Goal: Information Seeking & Learning: Learn about a topic

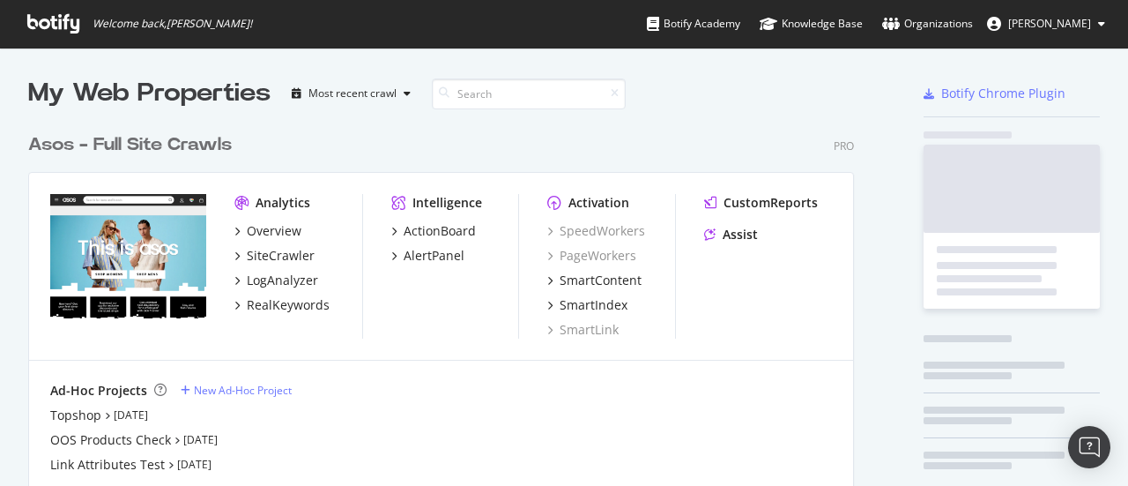
scroll to position [473, 1101]
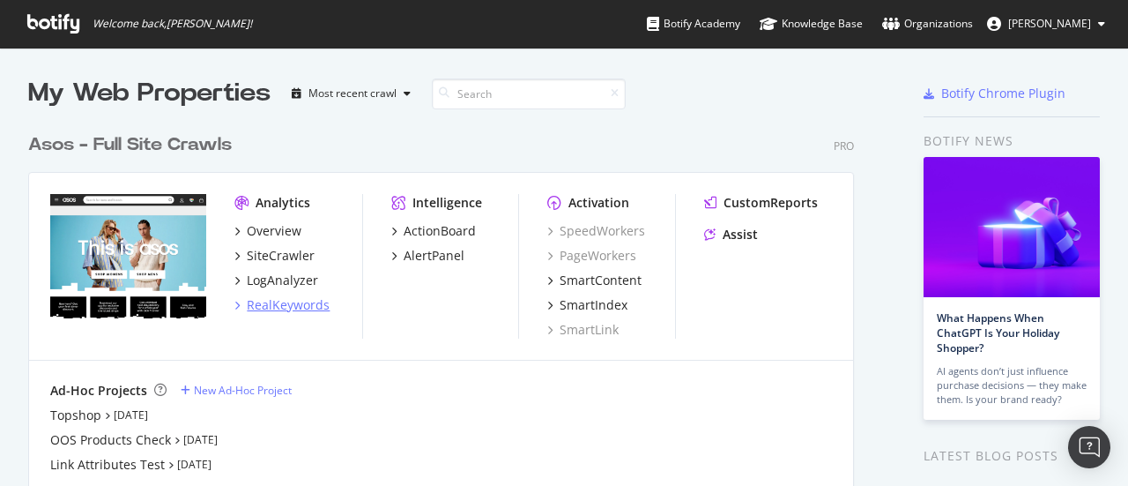
click at [291, 302] on div "RealKeywords" at bounding box center [288, 305] width 83 height 18
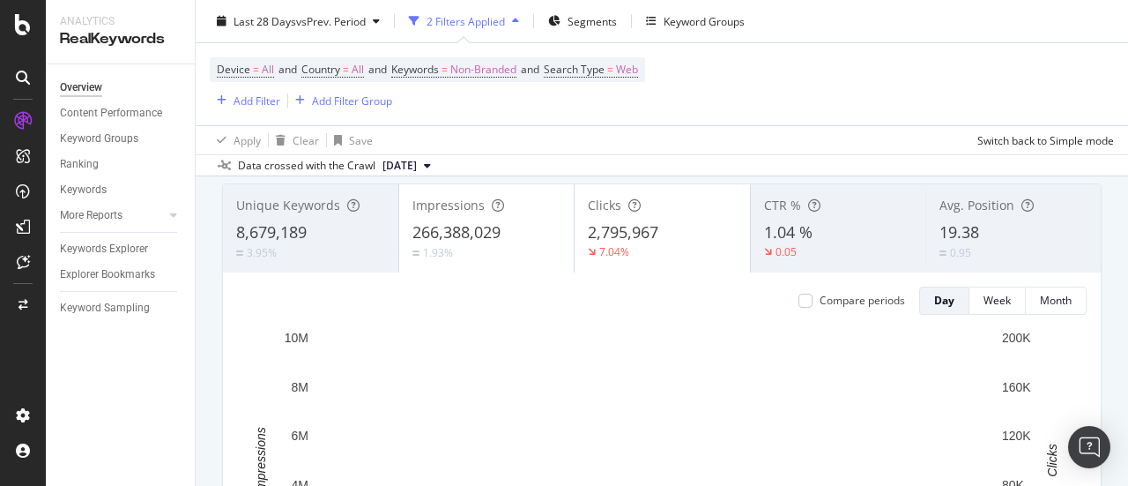
scroll to position [88, 0]
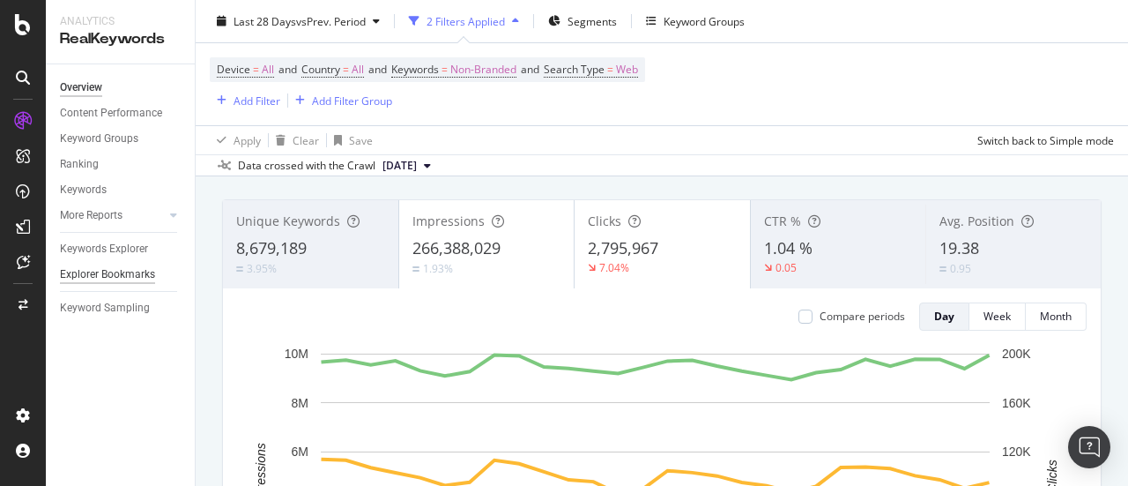
click at [113, 272] on div "Explorer Bookmarks" at bounding box center [107, 274] width 95 height 19
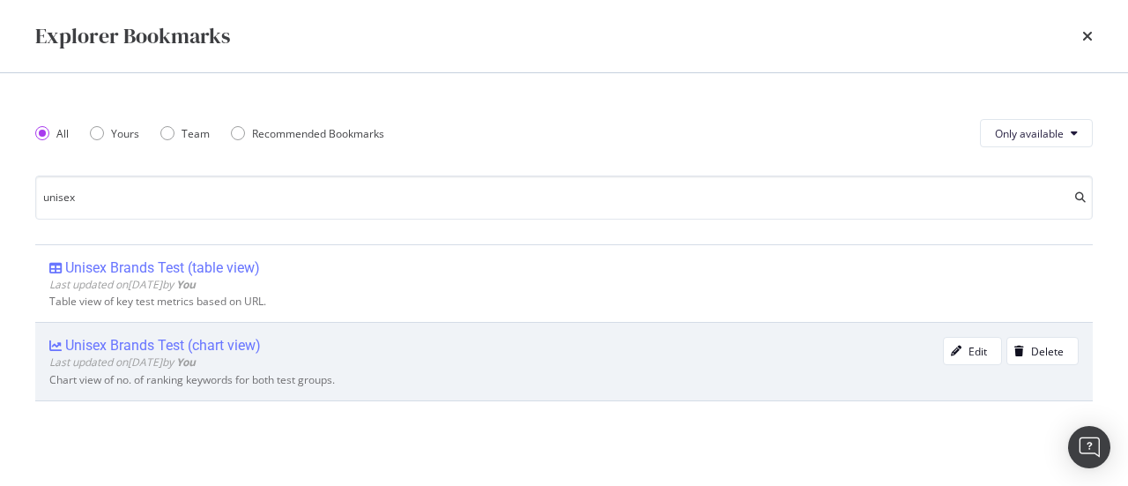
type input "unisex"
click at [220, 351] on div "Unisex Brands Test (chart view)" at bounding box center [163, 346] width 196 height 18
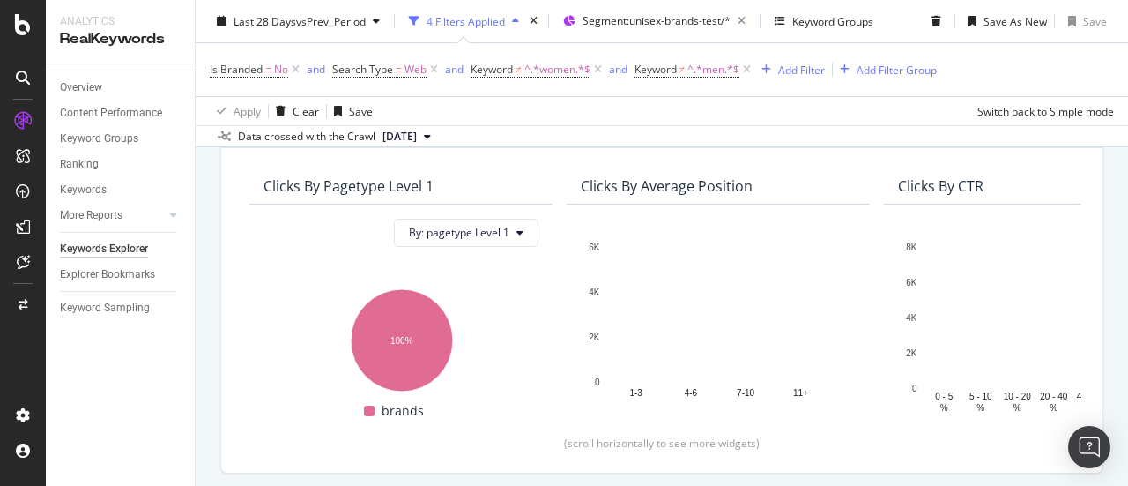
scroll to position [176, 0]
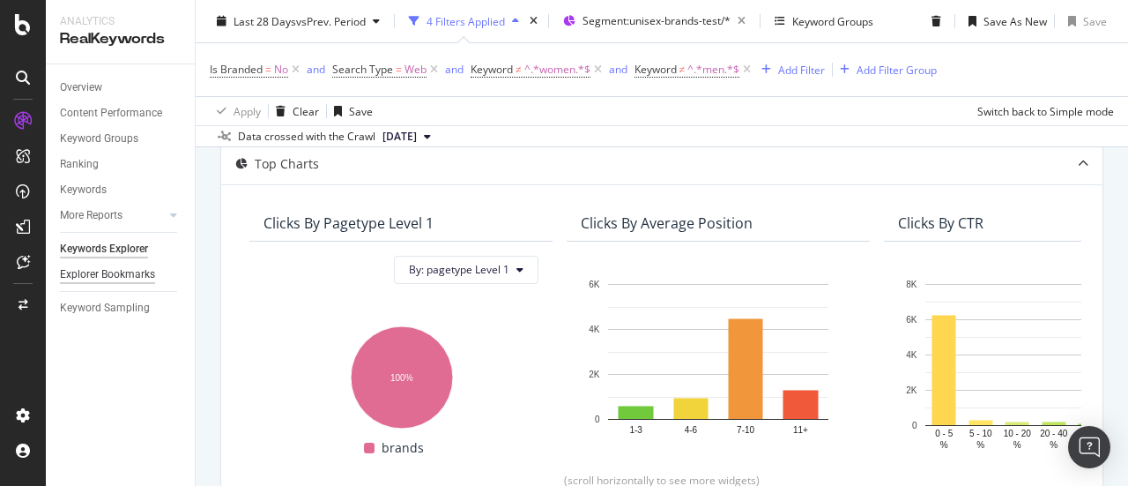
click at [128, 279] on div "Explorer Bookmarks" at bounding box center [107, 274] width 95 height 19
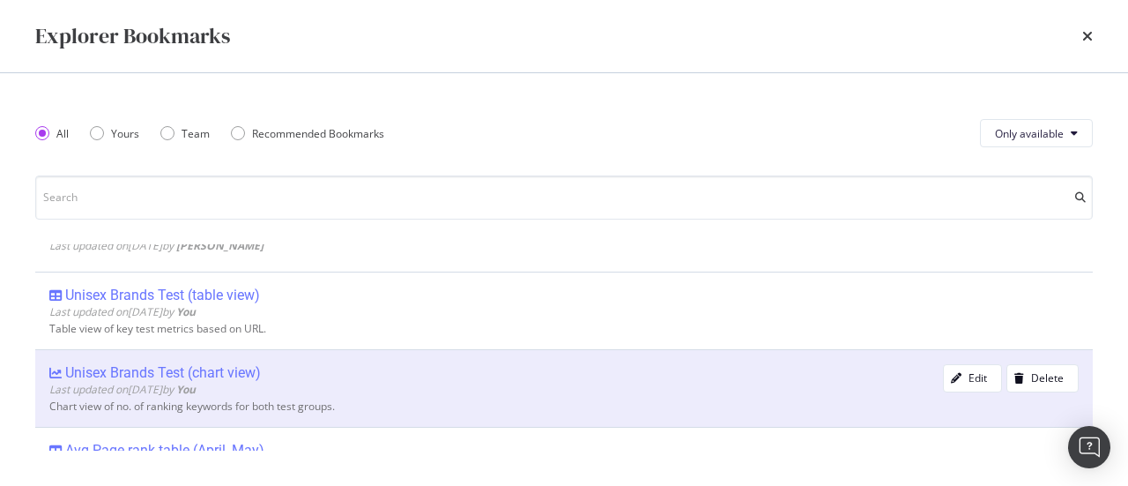
scroll to position [88, 0]
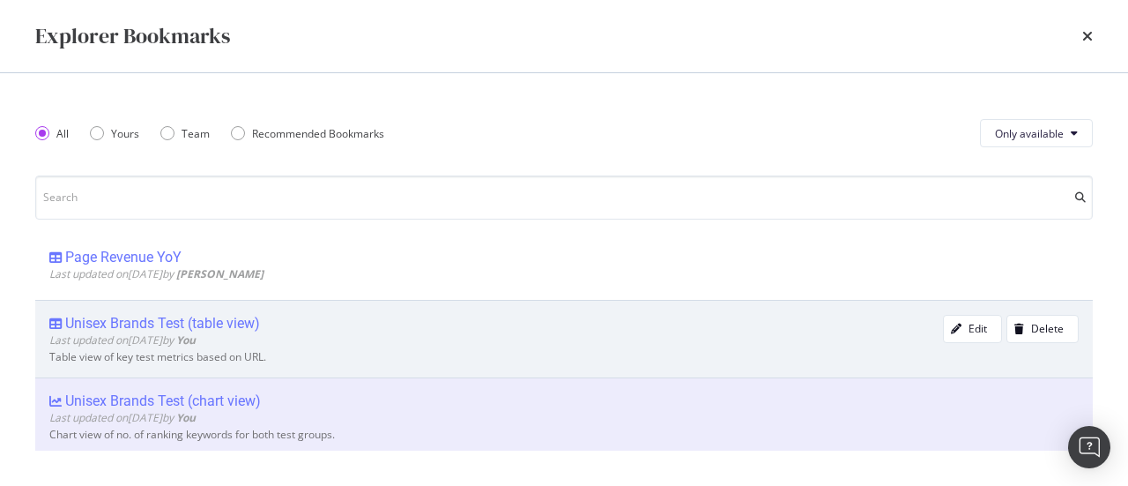
click at [220, 325] on div "Unisex Brands Test (table view)" at bounding box center [162, 324] width 195 height 18
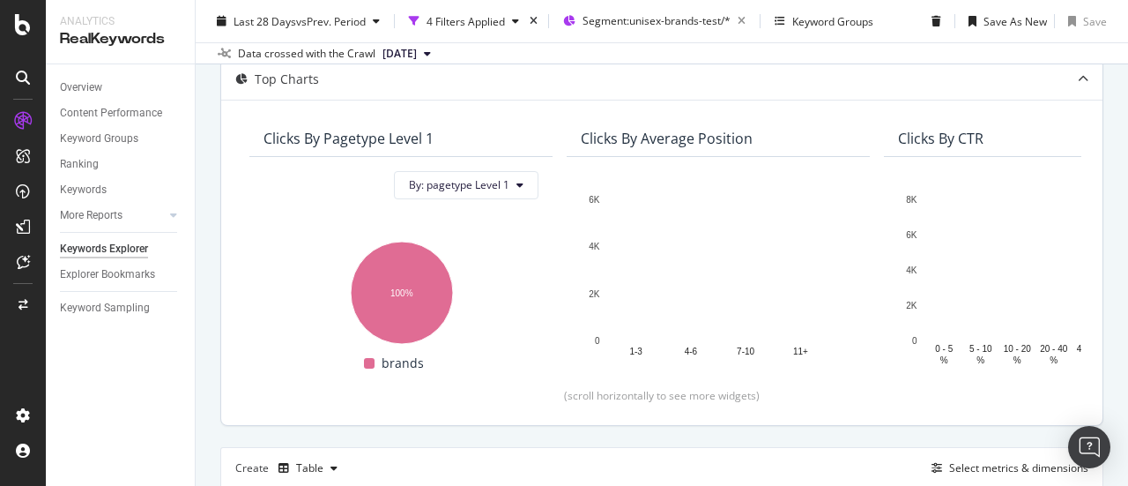
scroll to position [182, 0]
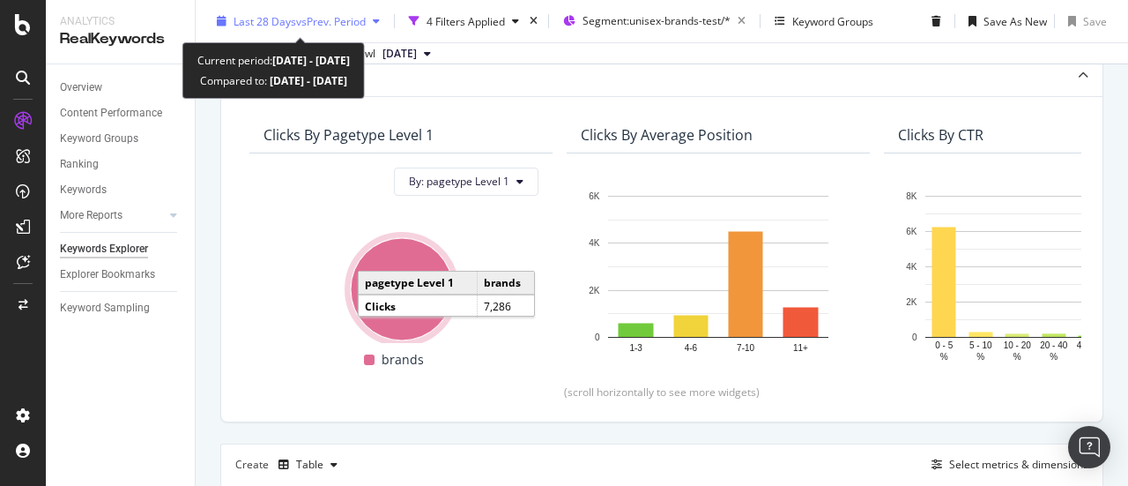
click at [299, 20] on span "vs Prev. Period" at bounding box center [331, 20] width 70 height 15
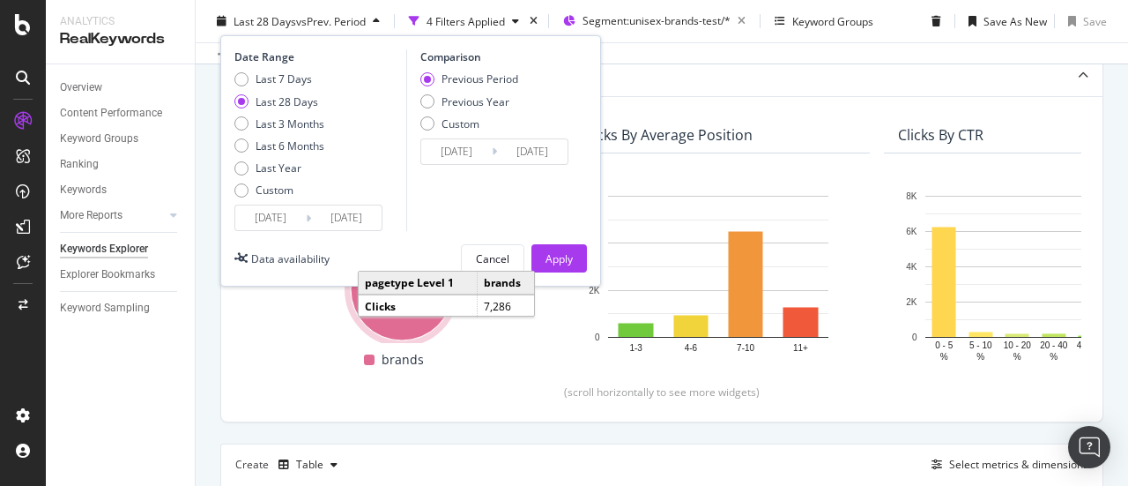
click at [277, 215] on input "[DATE]" at bounding box center [270, 217] width 71 height 25
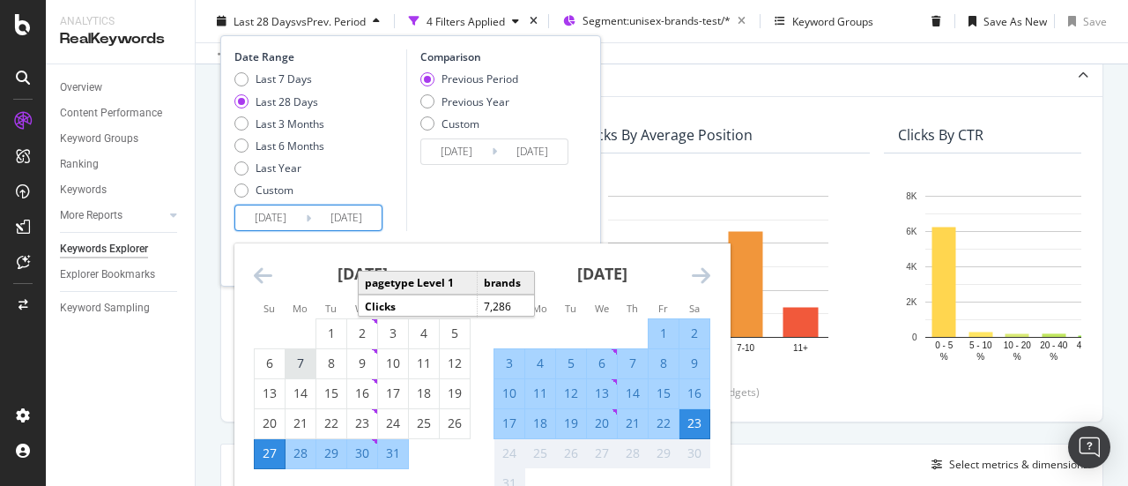
click at [303, 367] on div "7" at bounding box center [301, 363] width 30 height 18
type input "[DATE]"
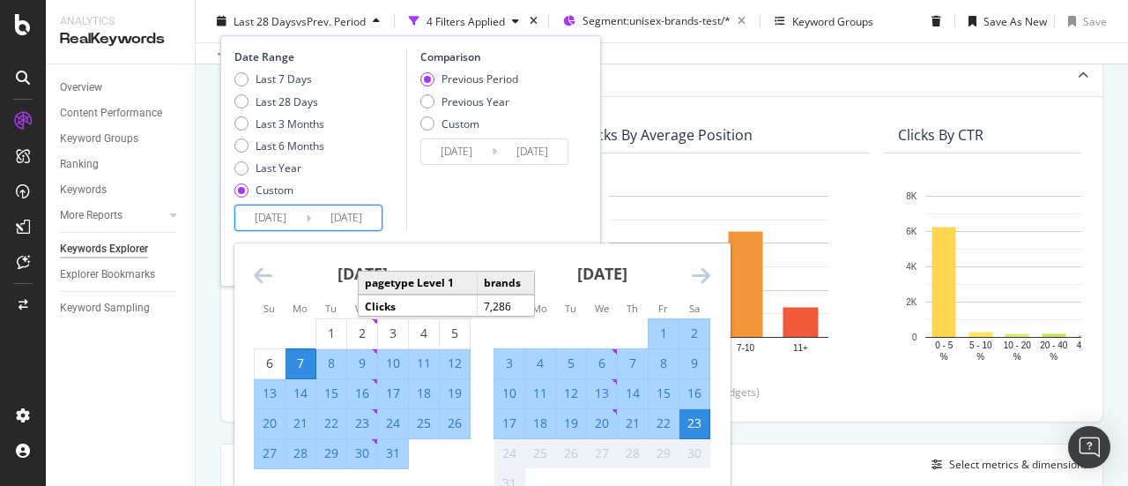
click at [506, 424] on div "17" at bounding box center [510, 423] width 30 height 18
type input "[DATE]"
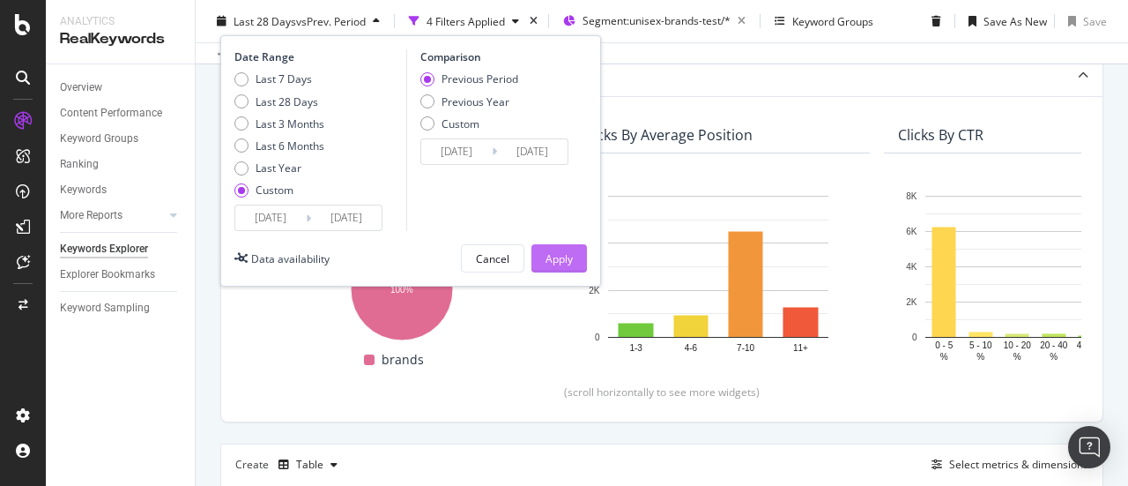
click at [553, 257] on div "Apply" at bounding box center [559, 257] width 27 height 15
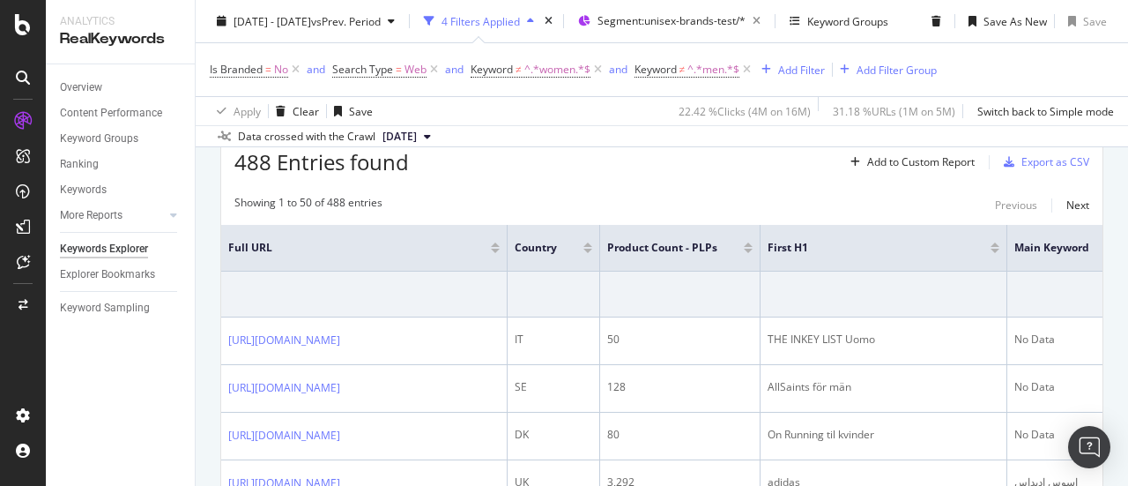
scroll to position [617, 0]
click at [600, 70] on icon at bounding box center [598, 70] width 15 height 18
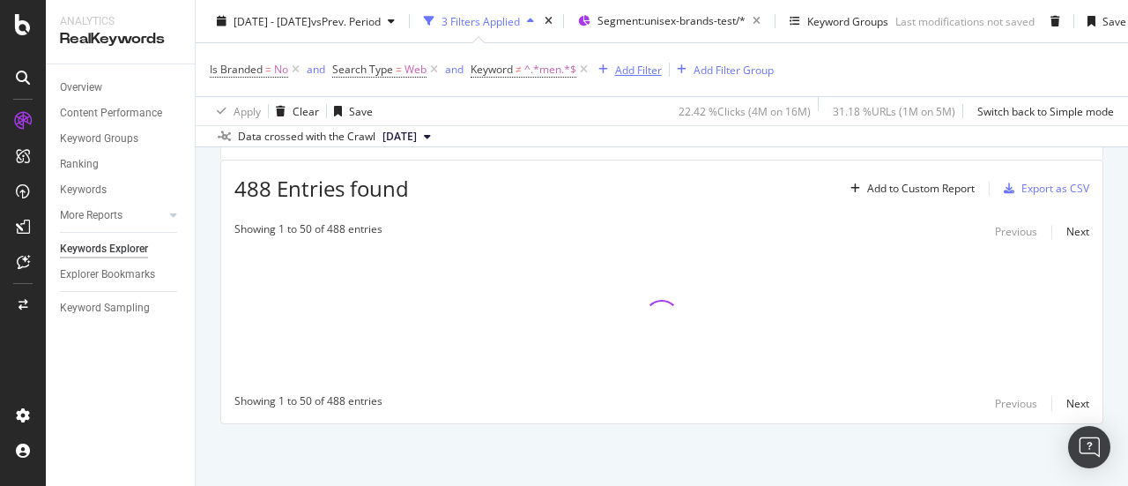
click at [586, 72] on icon at bounding box center [584, 70] width 15 height 18
click at [493, 71] on div "Add Filter" at bounding box center [488, 69] width 47 height 15
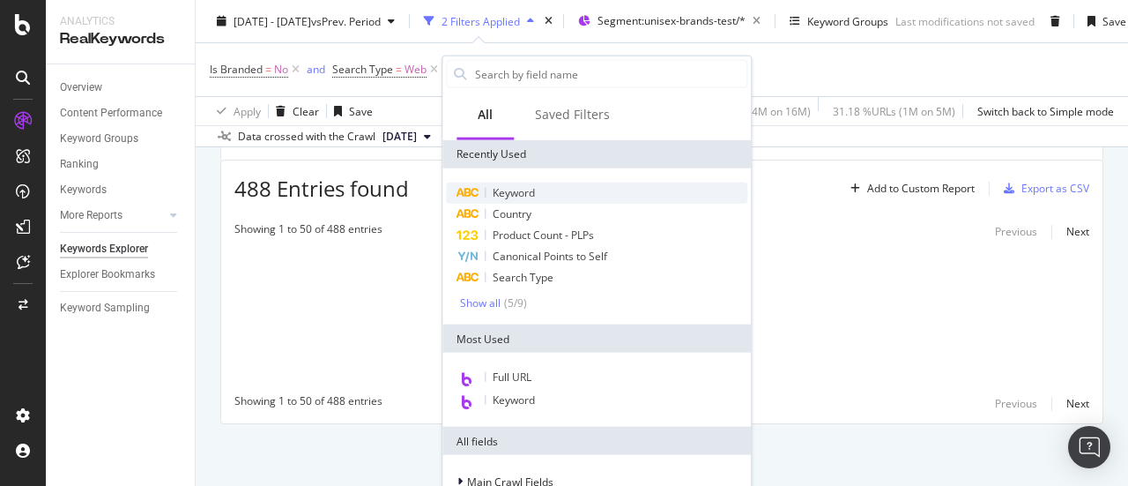
click at [541, 197] on div "Keyword" at bounding box center [597, 192] width 302 height 21
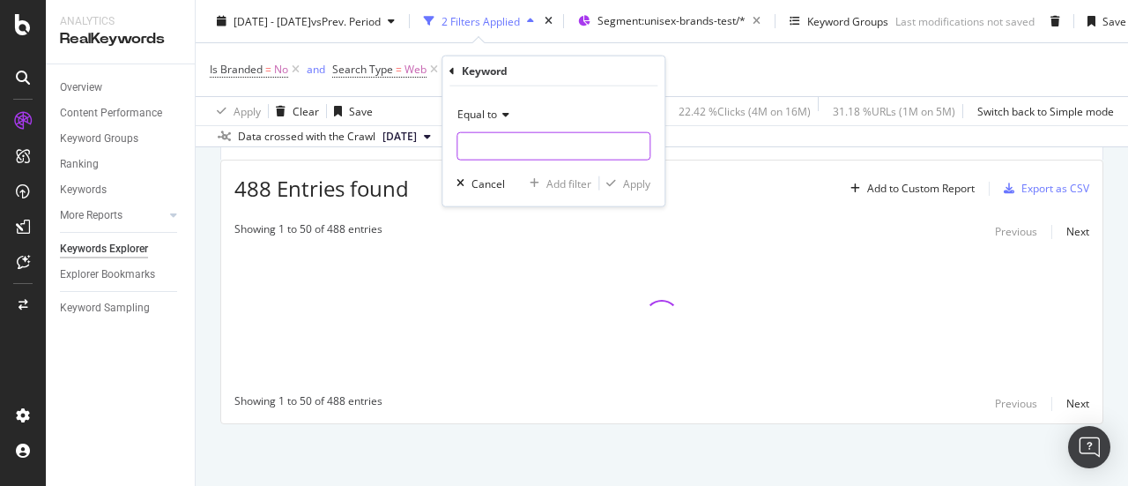
click at [497, 151] on input "text" at bounding box center [554, 146] width 192 height 28
type input "timberland"
click at [637, 186] on div "Apply" at bounding box center [636, 182] width 27 height 15
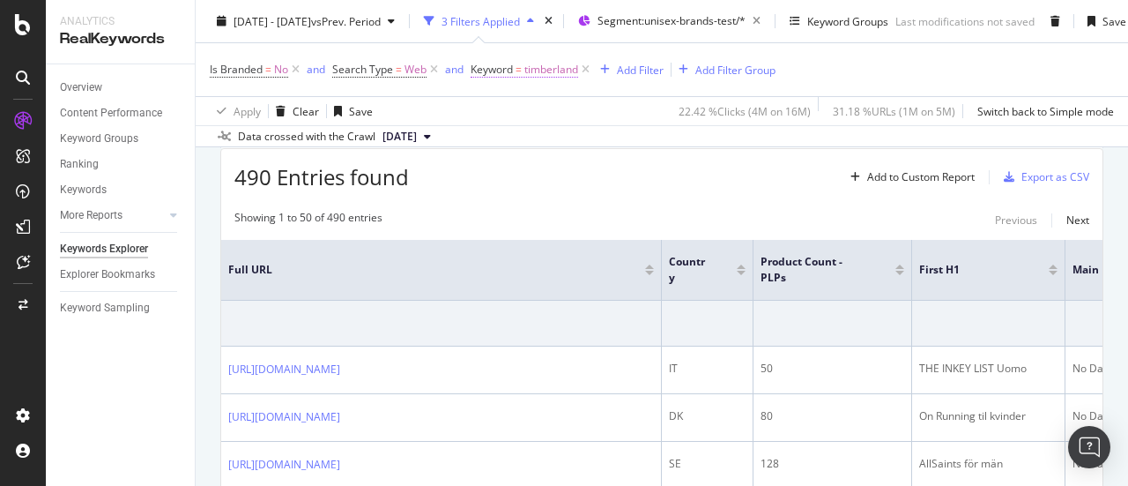
click at [529, 75] on span "timberland" at bounding box center [552, 69] width 54 height 25
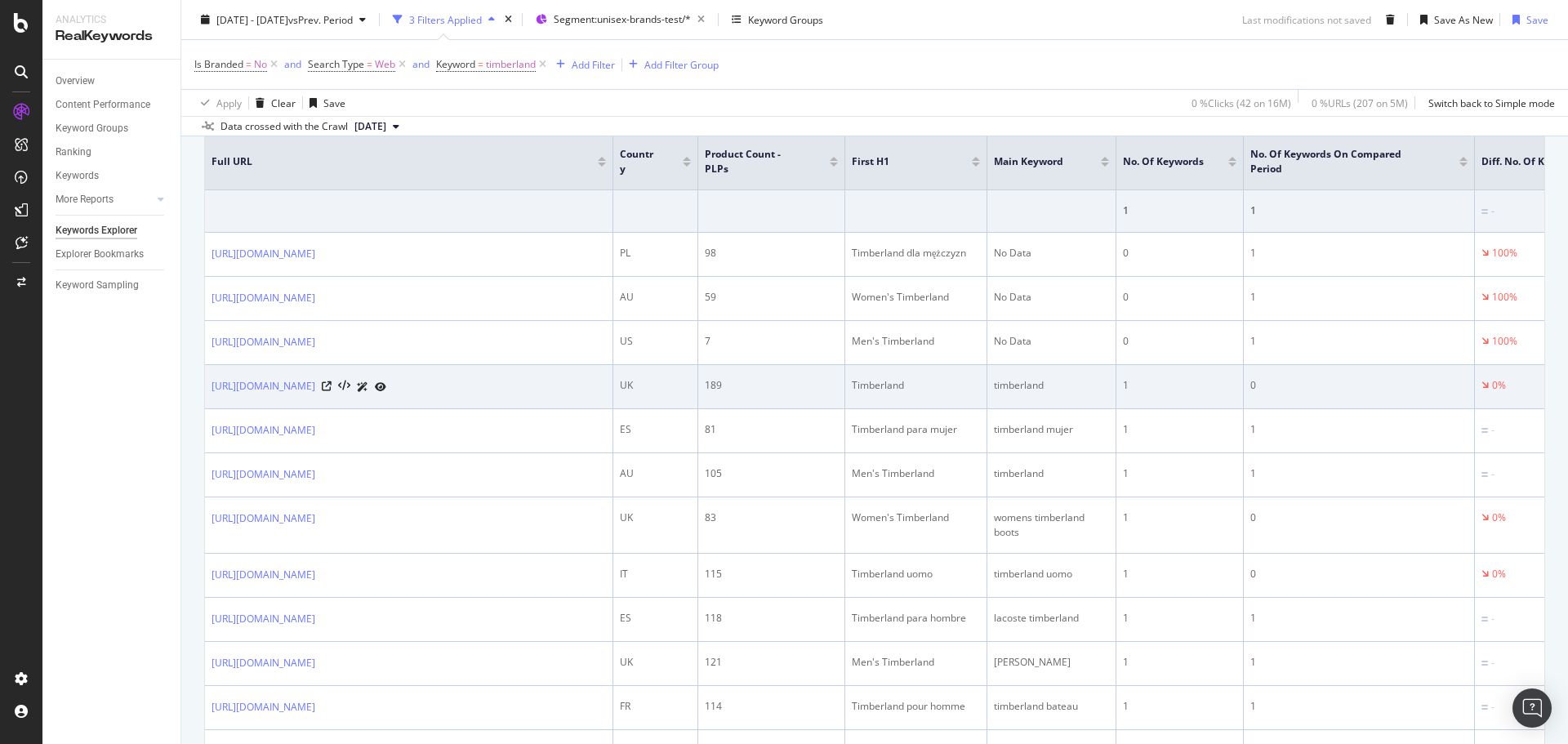
scroll to position [659, 0]
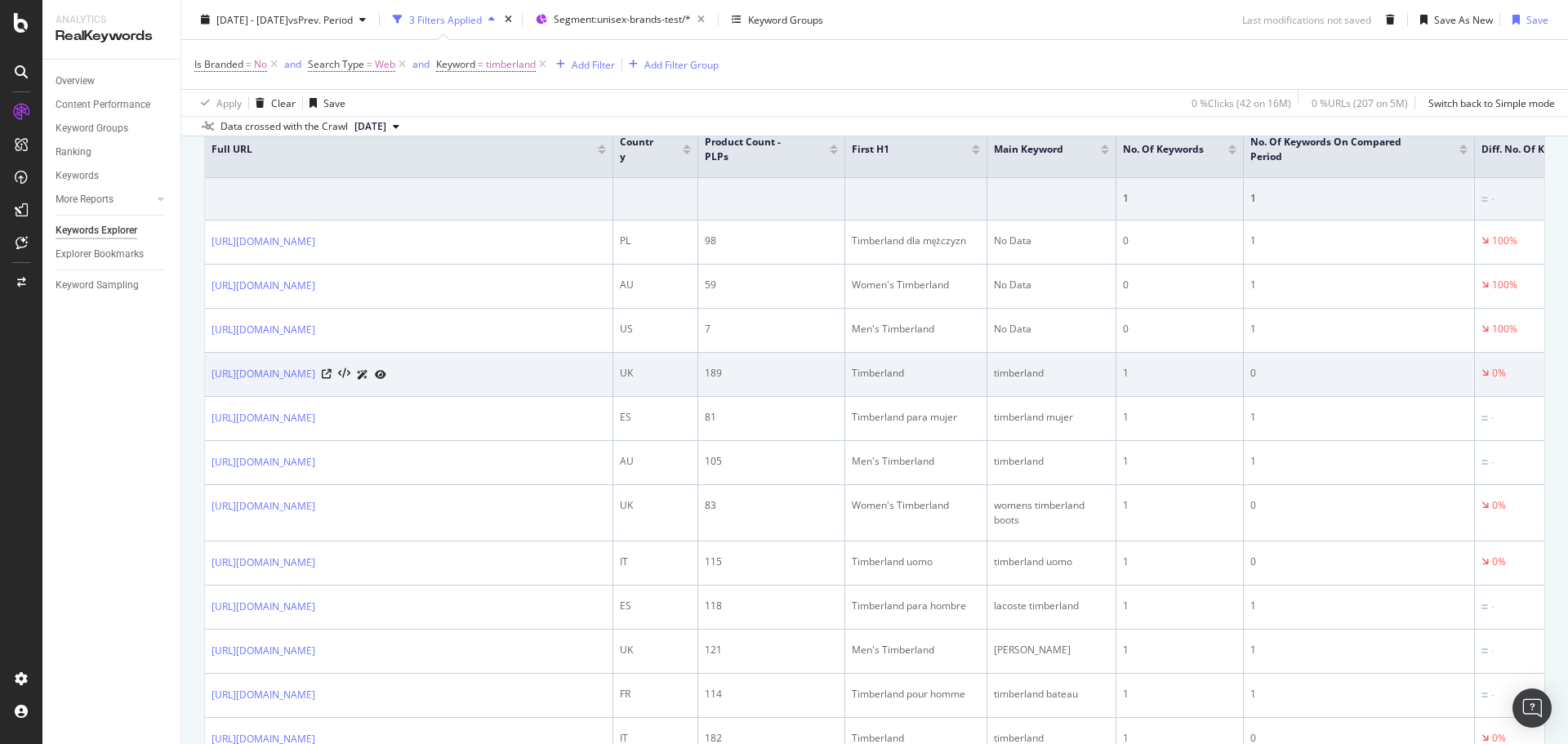
click at [386, 380] on icon at bounding box center [381, 374] width 11 height 10
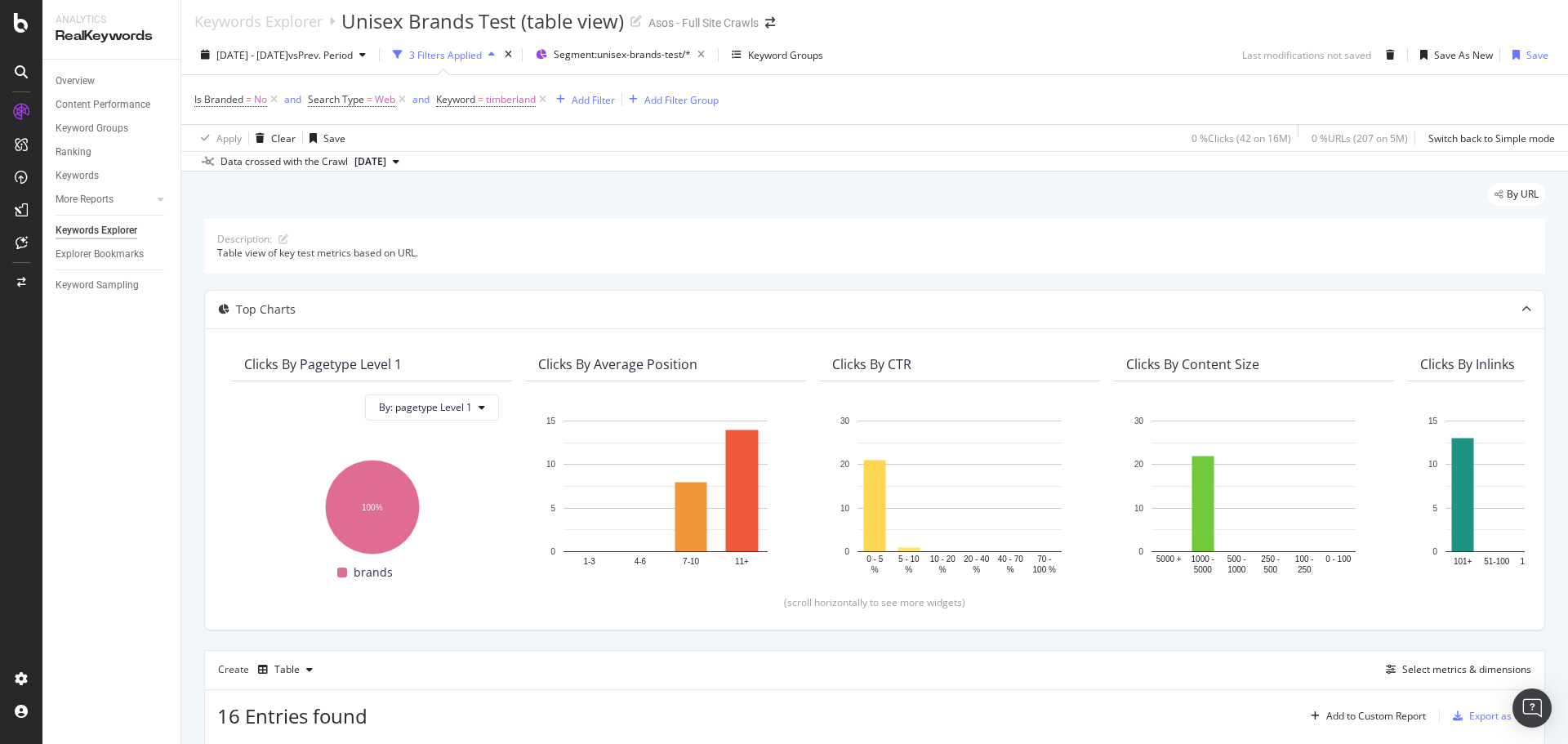
scroll to position [0, 0]
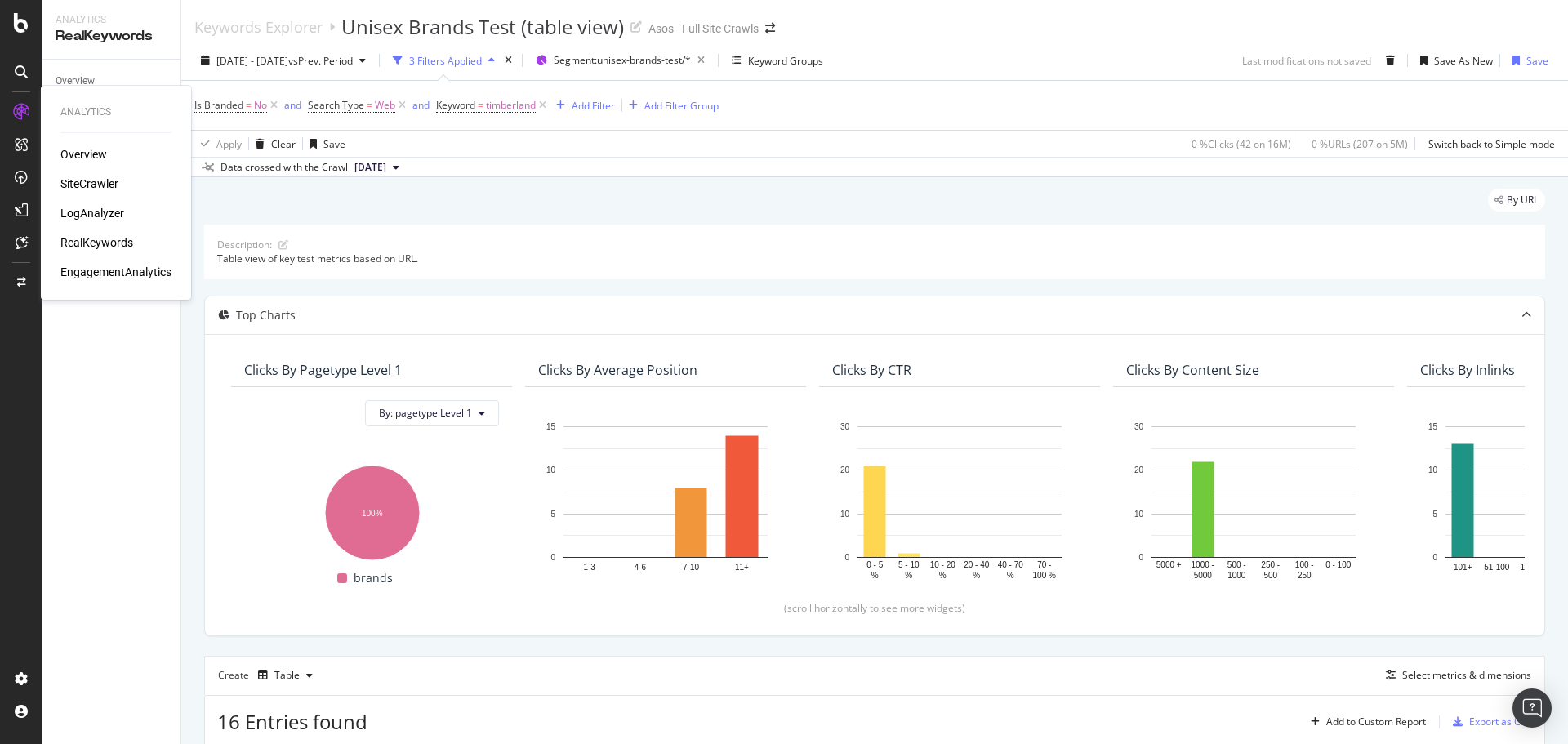
click at [77, 150] on div "Overview" at bounding box center [83, 155] width 46 height 17
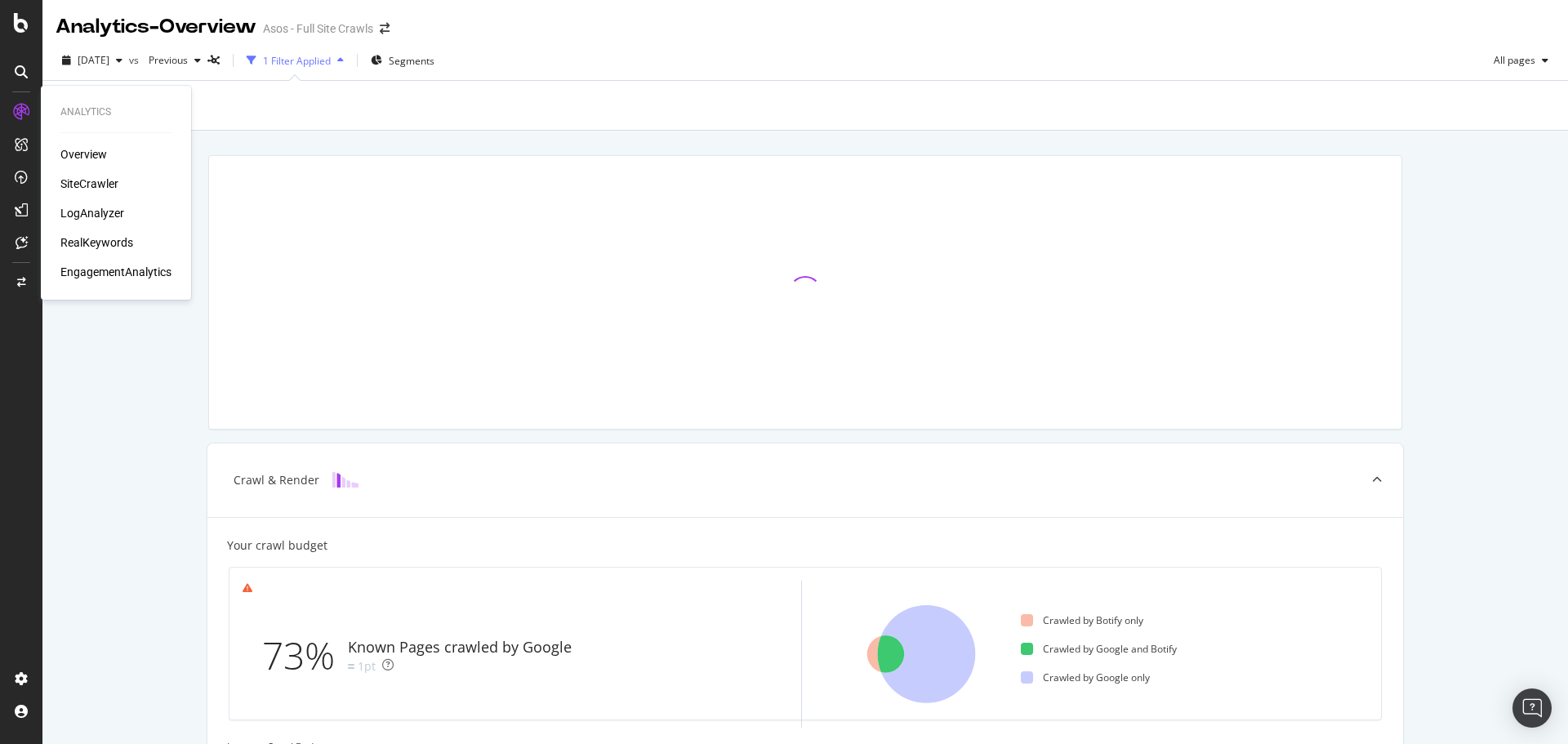
click at [91, 238] on div "RealKeywords" at bounding box center [96, 243] width 72 height 17
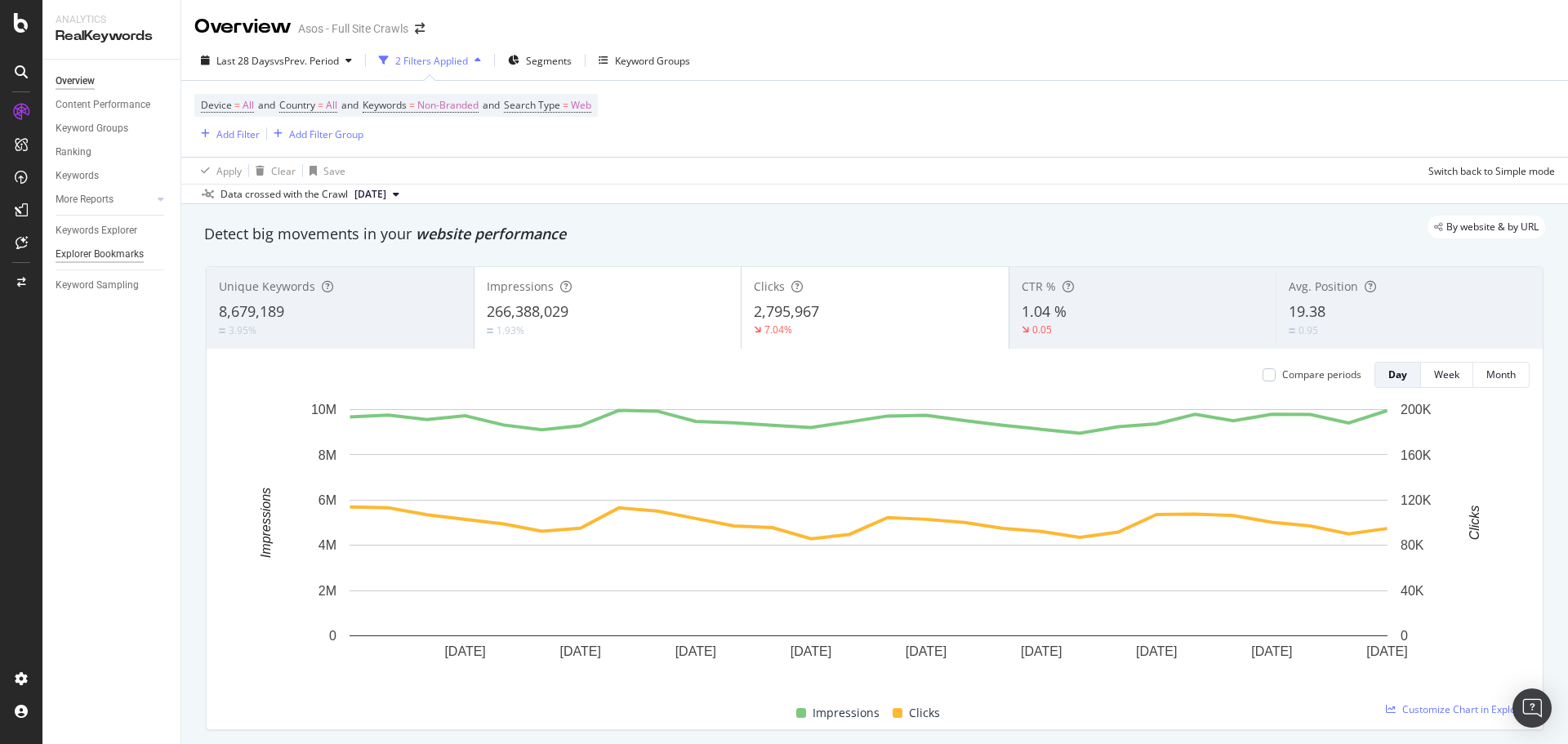
click at [120, 249] on div "Explorer Bookmarks" at bounding box center [99, 254] width 88 height 18
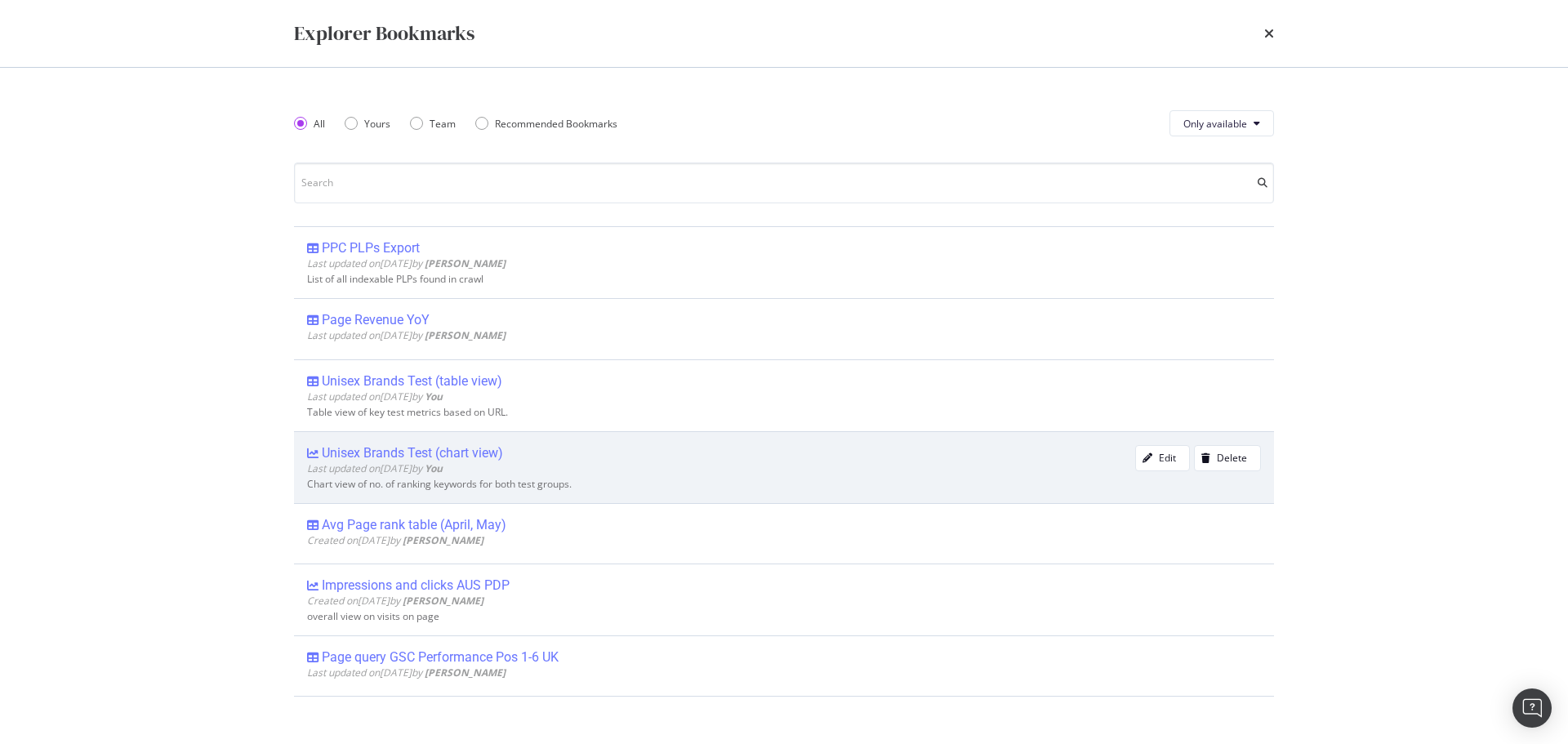
click at [419, 449] on div "Unisex Brands Test (chart view)" at bounding box center [412, 453] width 182 height 17
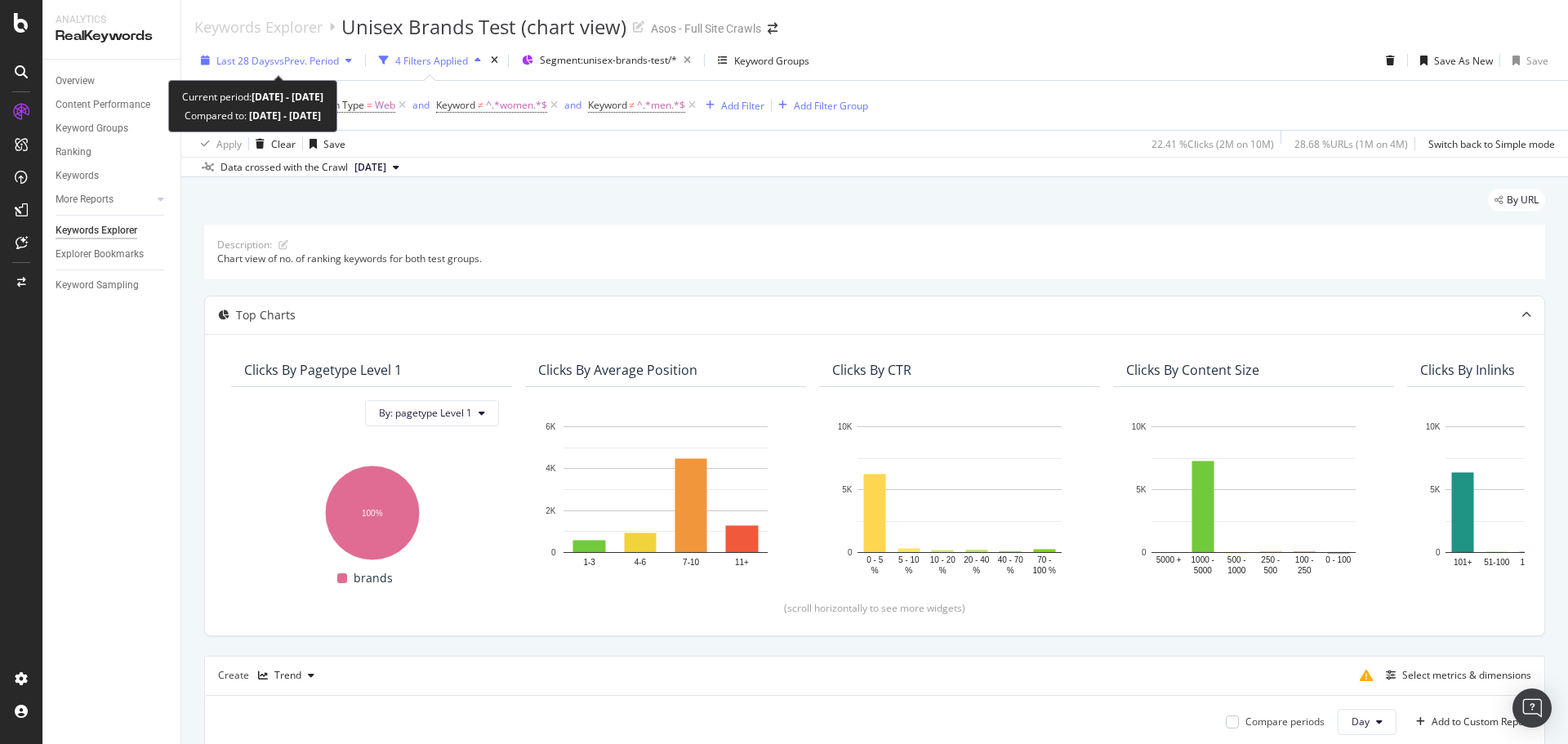
click at [348, 57] on div "button" at bounding box center [348, 60] width 19 height 10
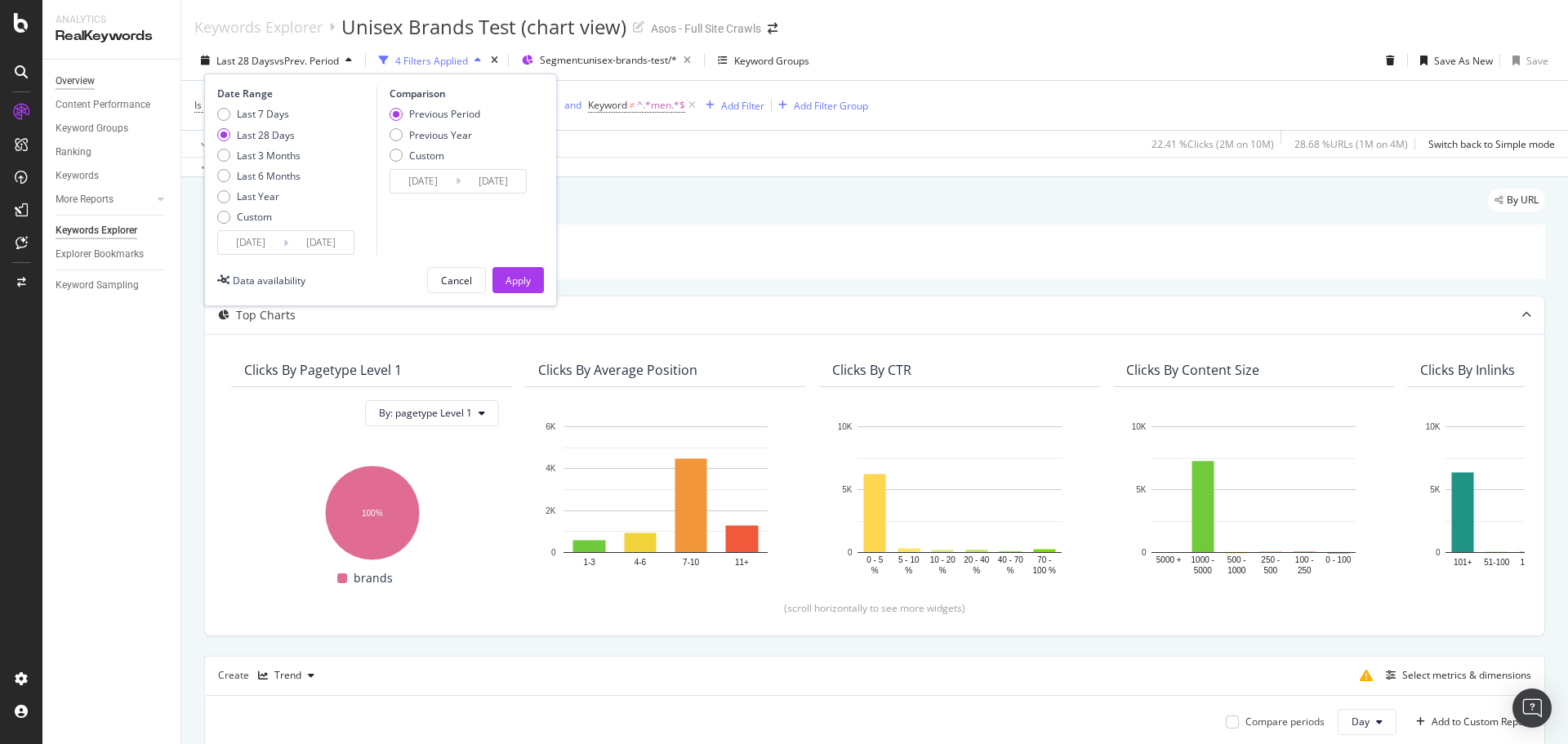
click at [89, 77] on div "Overview" at bounding box center [75, 81] width 39 height 18
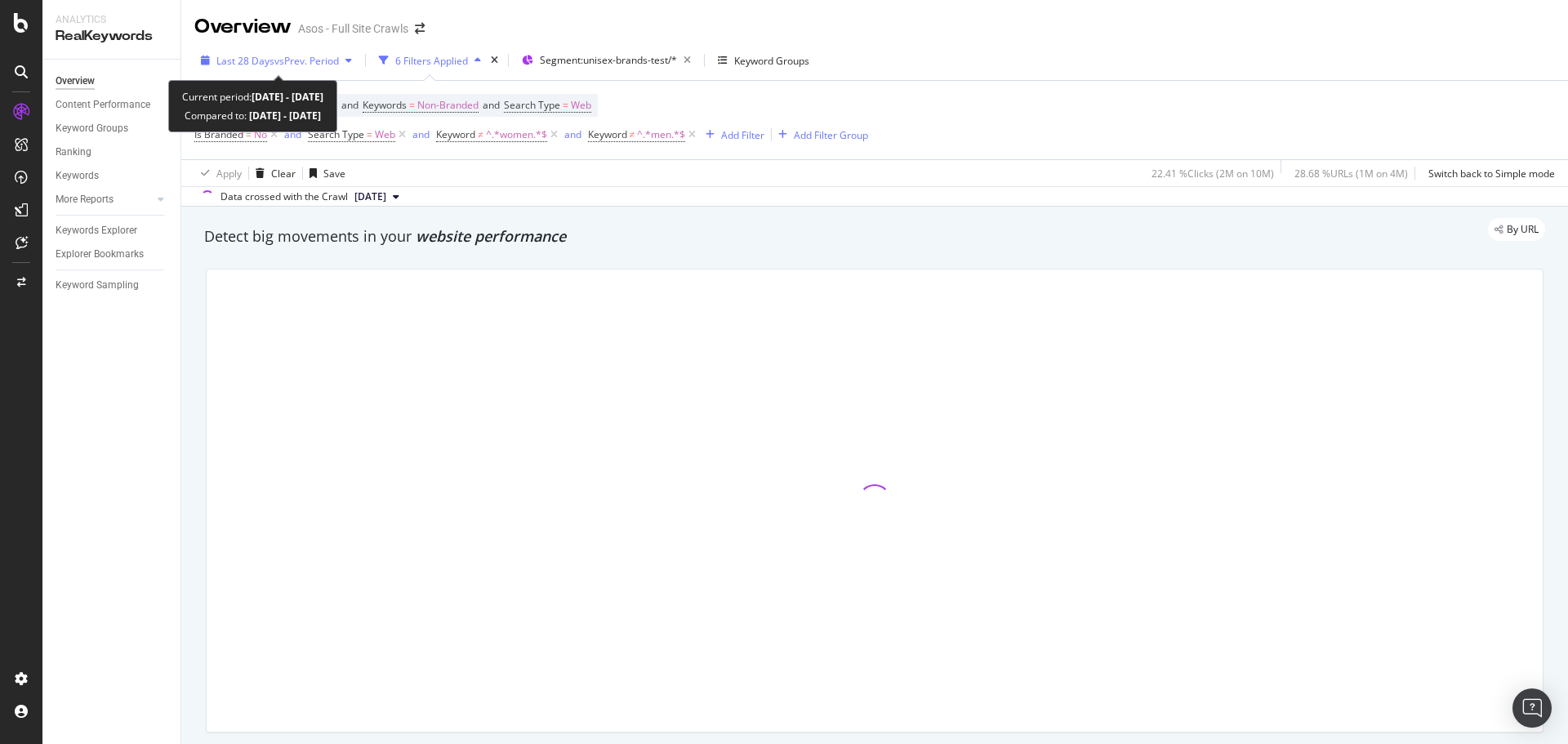
click at [256, 59] on span "Last 28 Days" at bounding box center [245, 60] width 58 height 14
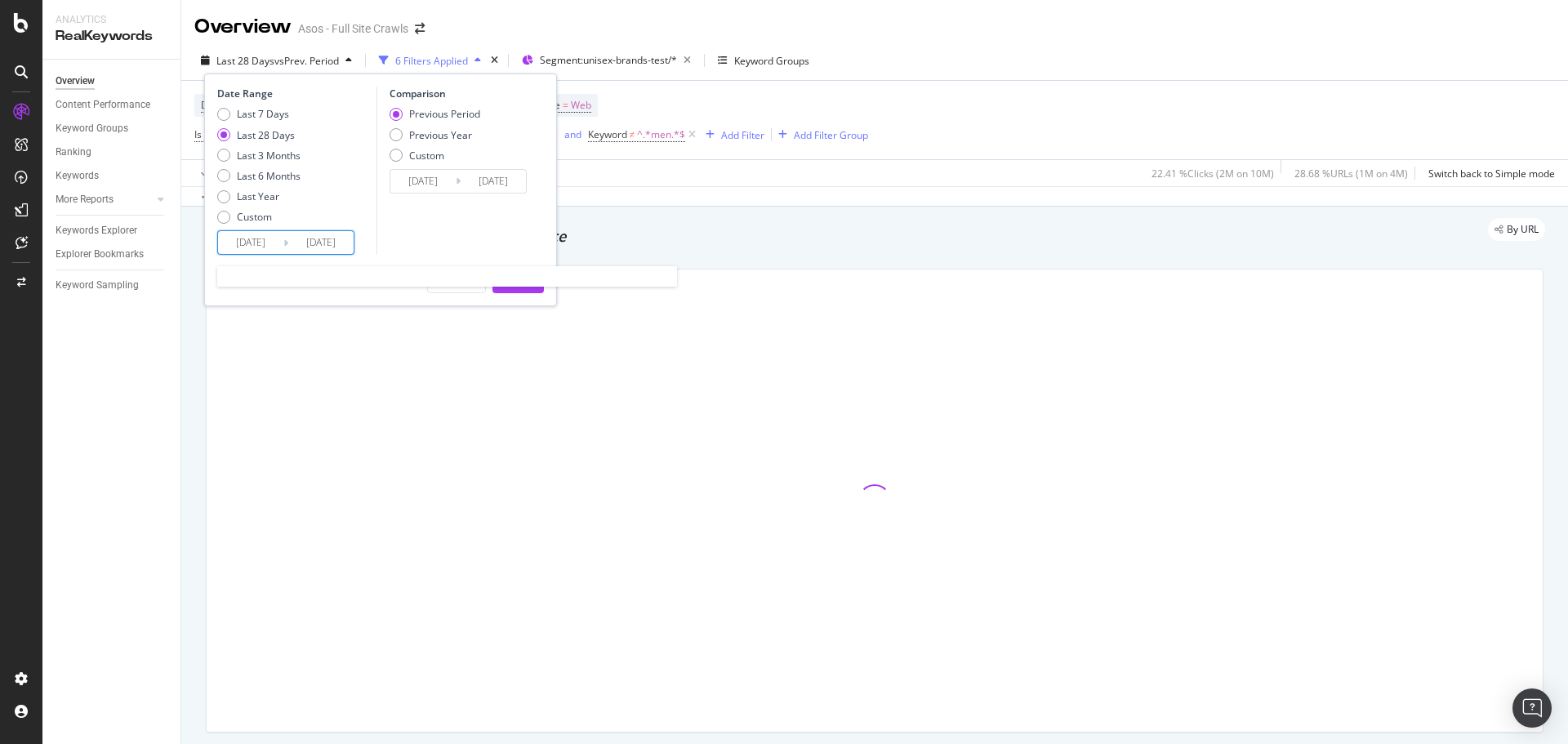
click at [247, 245] on input "[DATE]" at bounding box center [250, 242] width 66 height 23
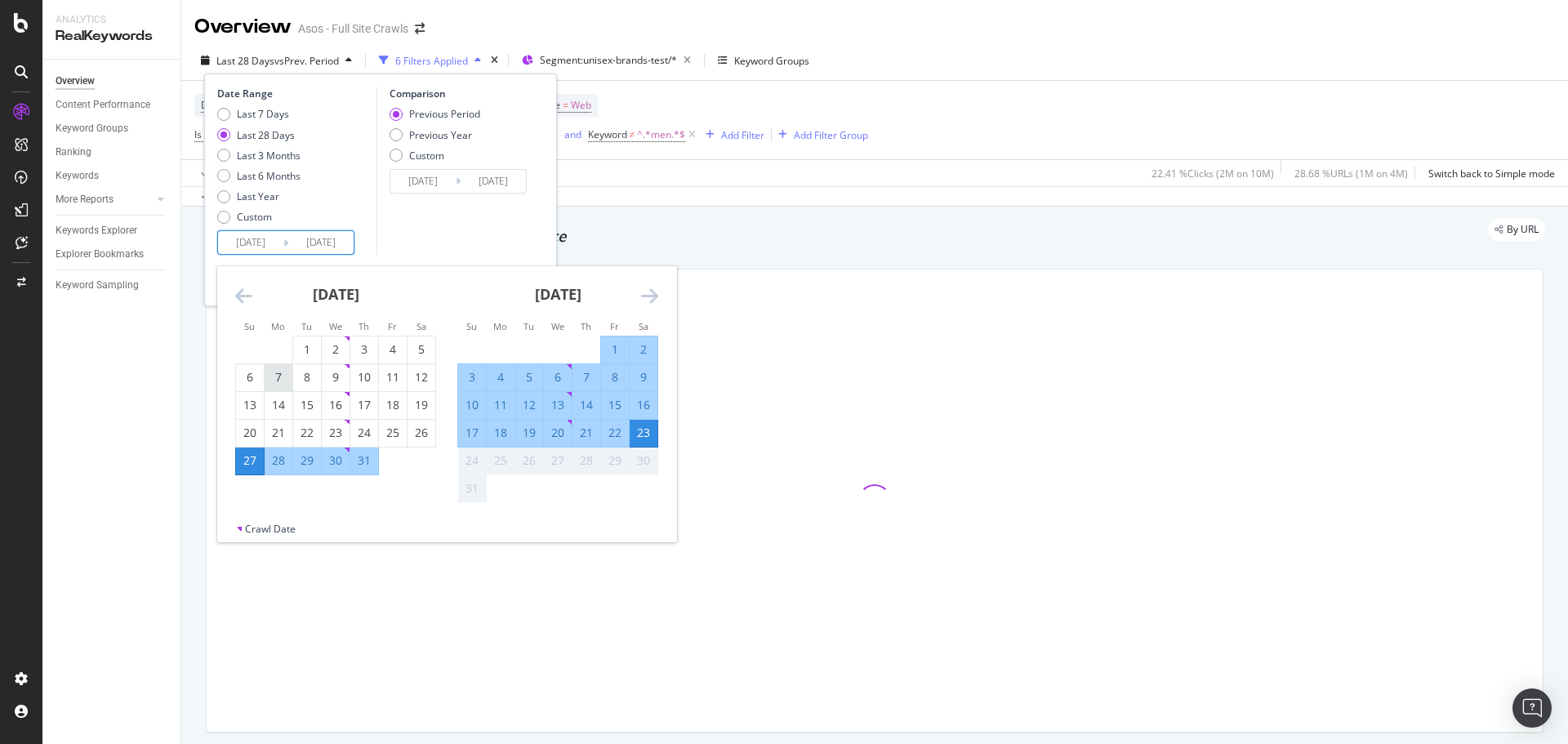
click at [282, 383] on div "7" at bounding box center [279, 377] width 28 height 17
type input "[DATE]"
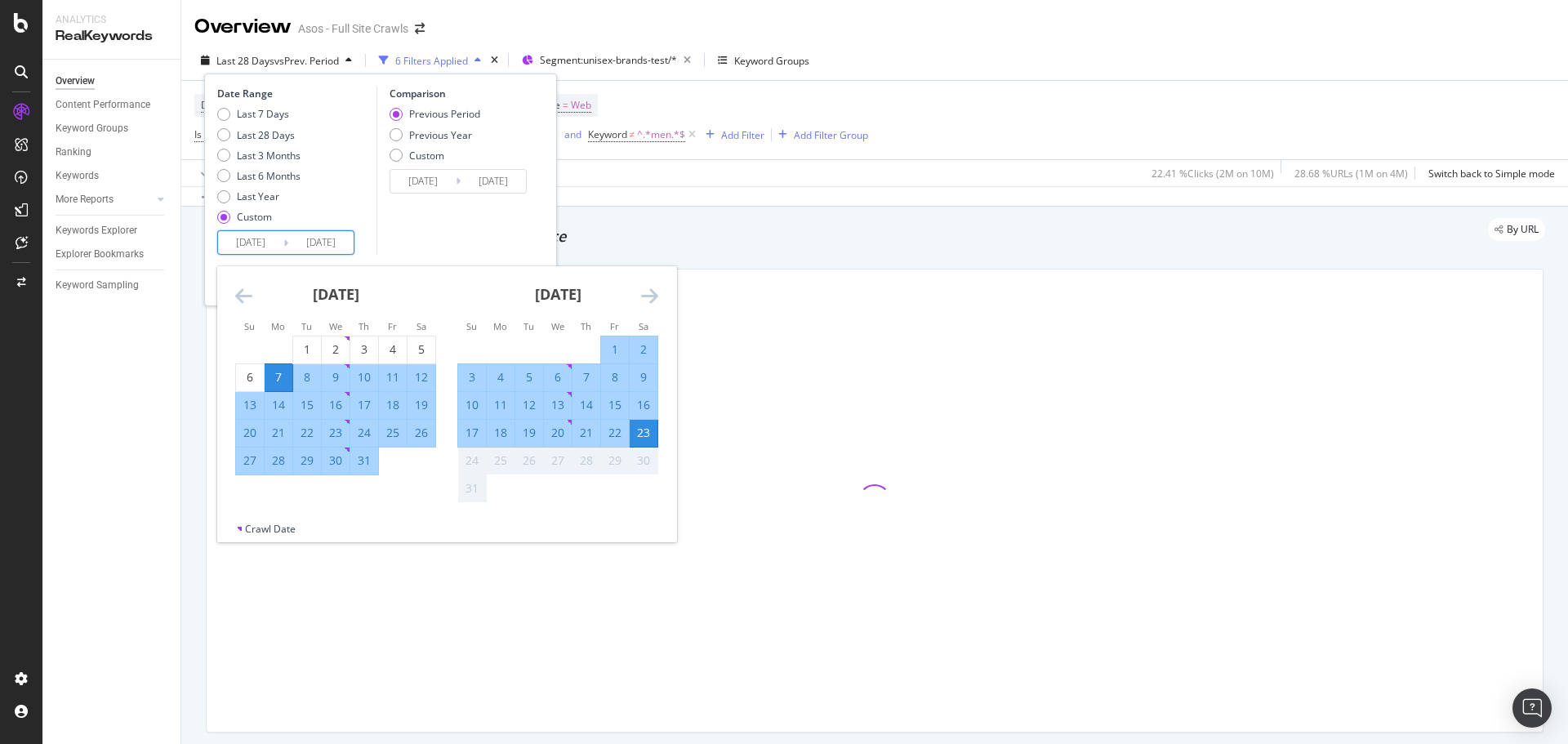
click at [480, 422] on div "17" at bounding box center [472, 433] width 28 height 27
type input "[DATE]"
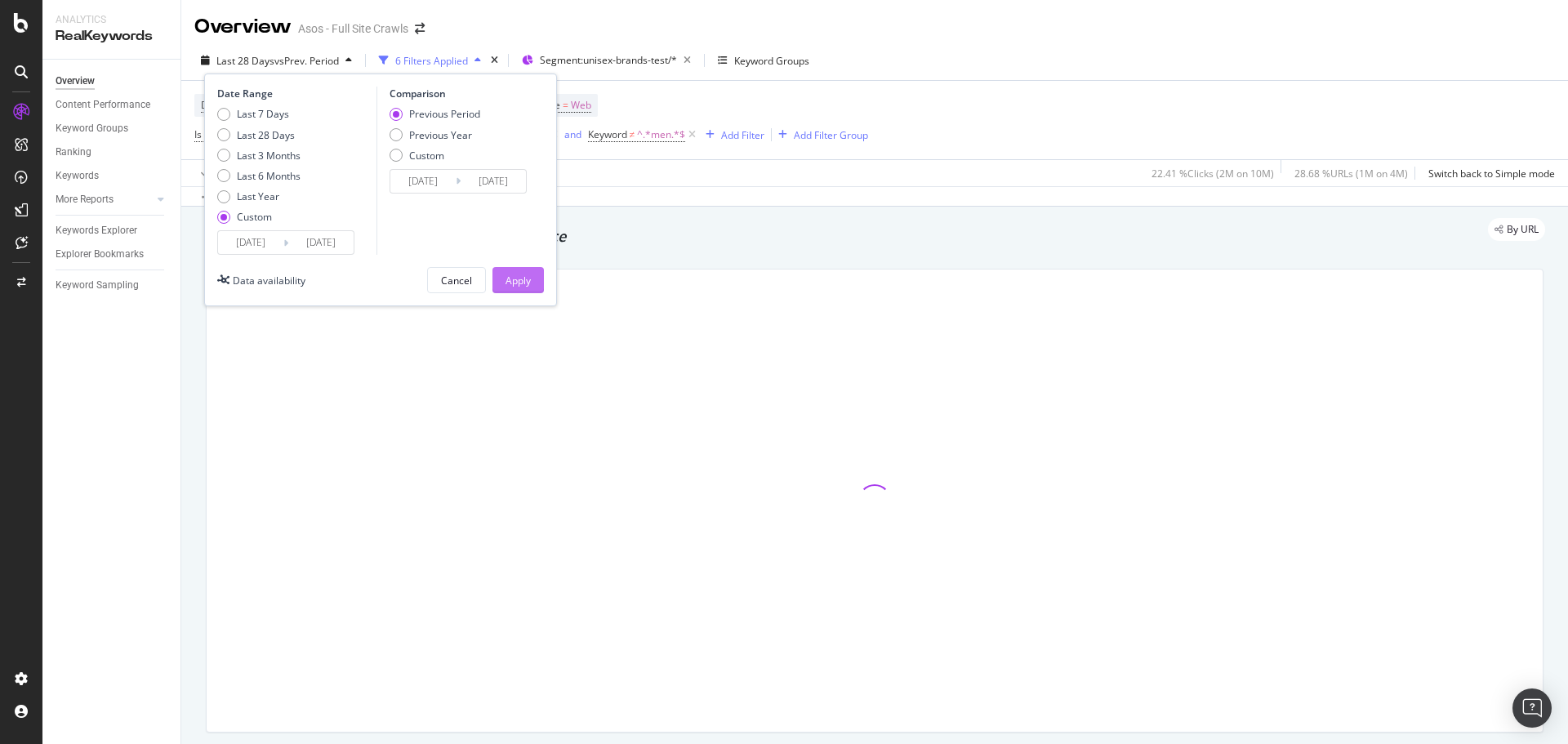
click at [532, 273] on button "Apply" at bounding box center [519, 280] width 52 height 26
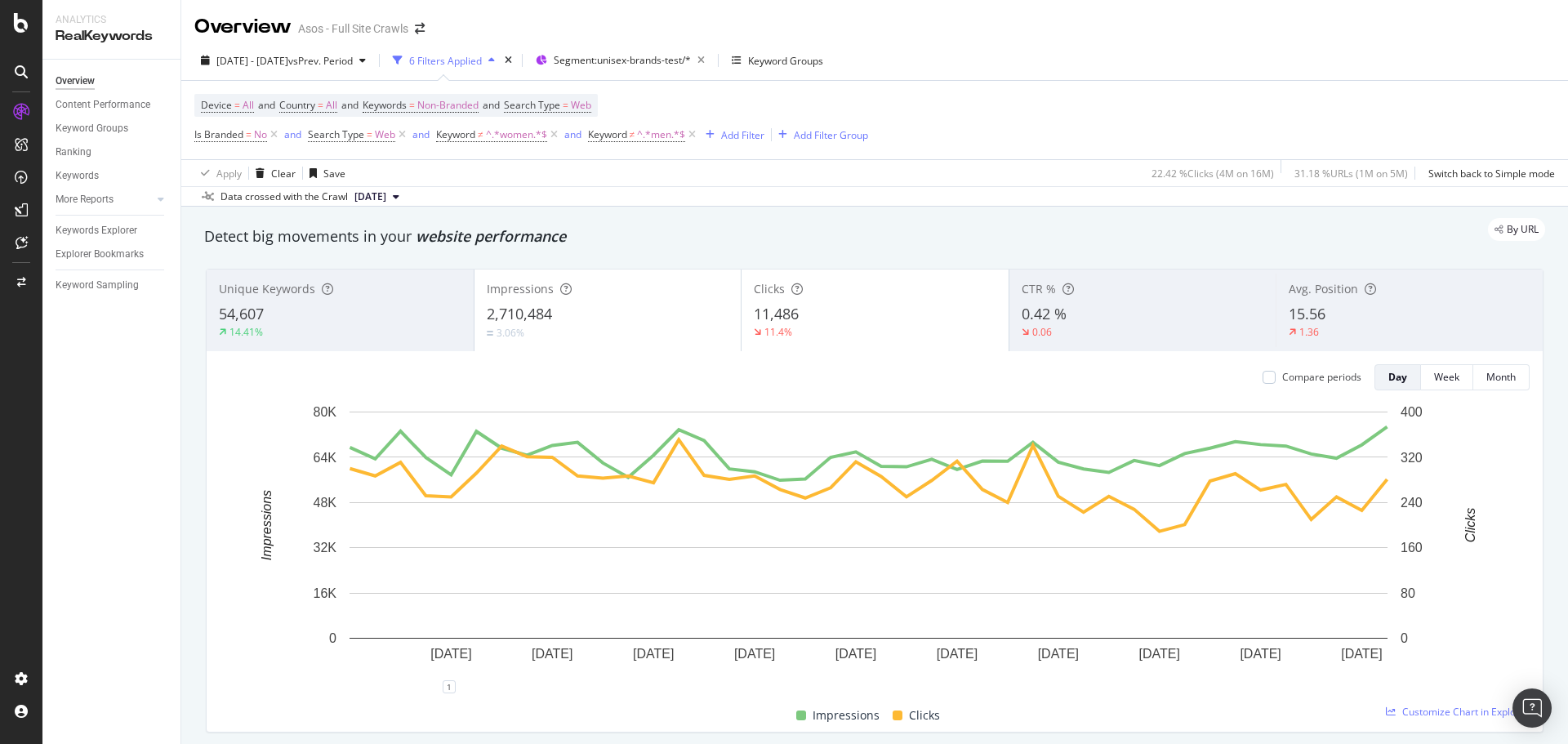
click at [373, 311] on div "54,607" at bounding box center [340, 314] width 243 height 21
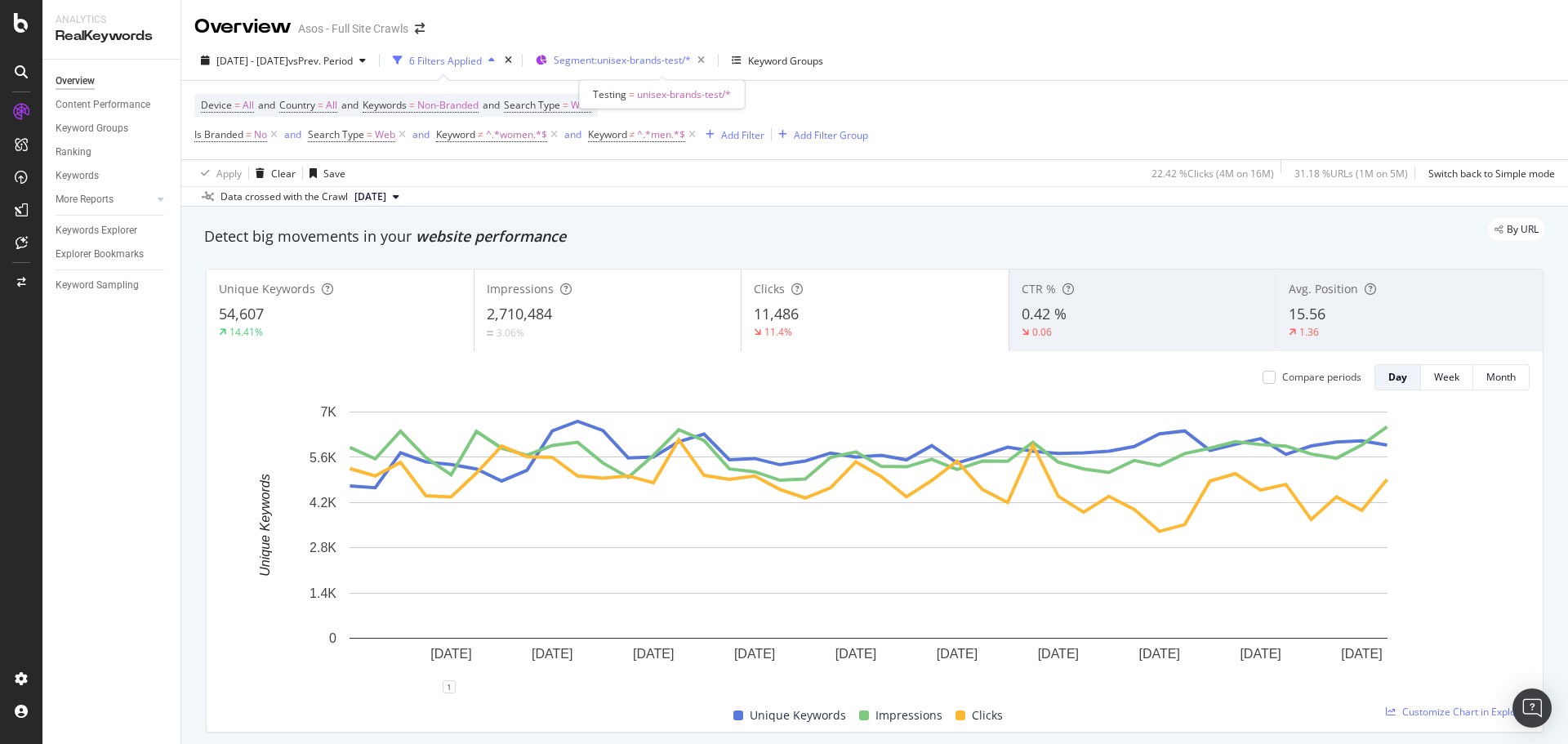
click at [635, 64] on span "Segment: unisex-brands-test/*" at bounding box center [622, 59] width 137 height 14
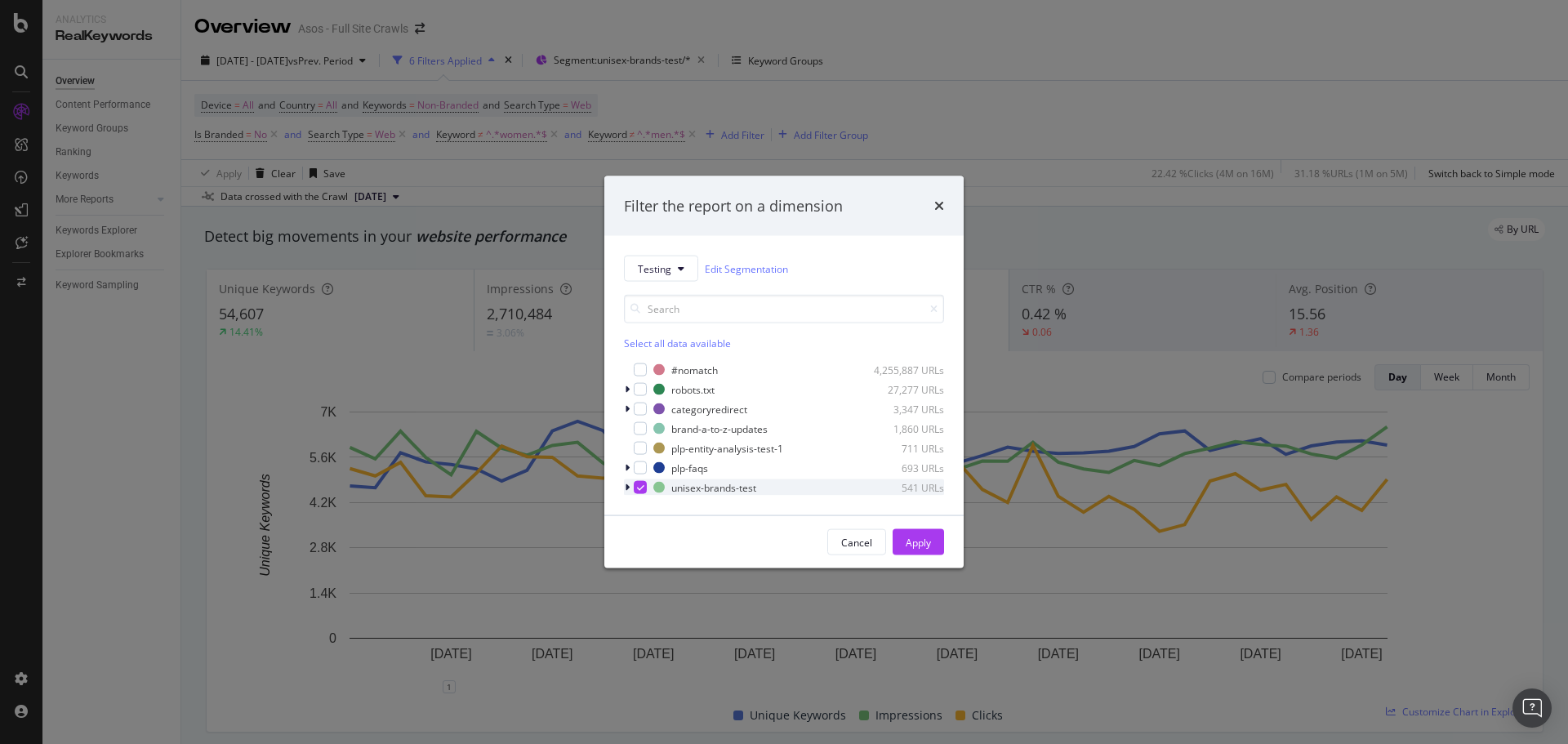
click at [626, 449] on icon "modal" at bounding box center [626, 487] width 5 height 10
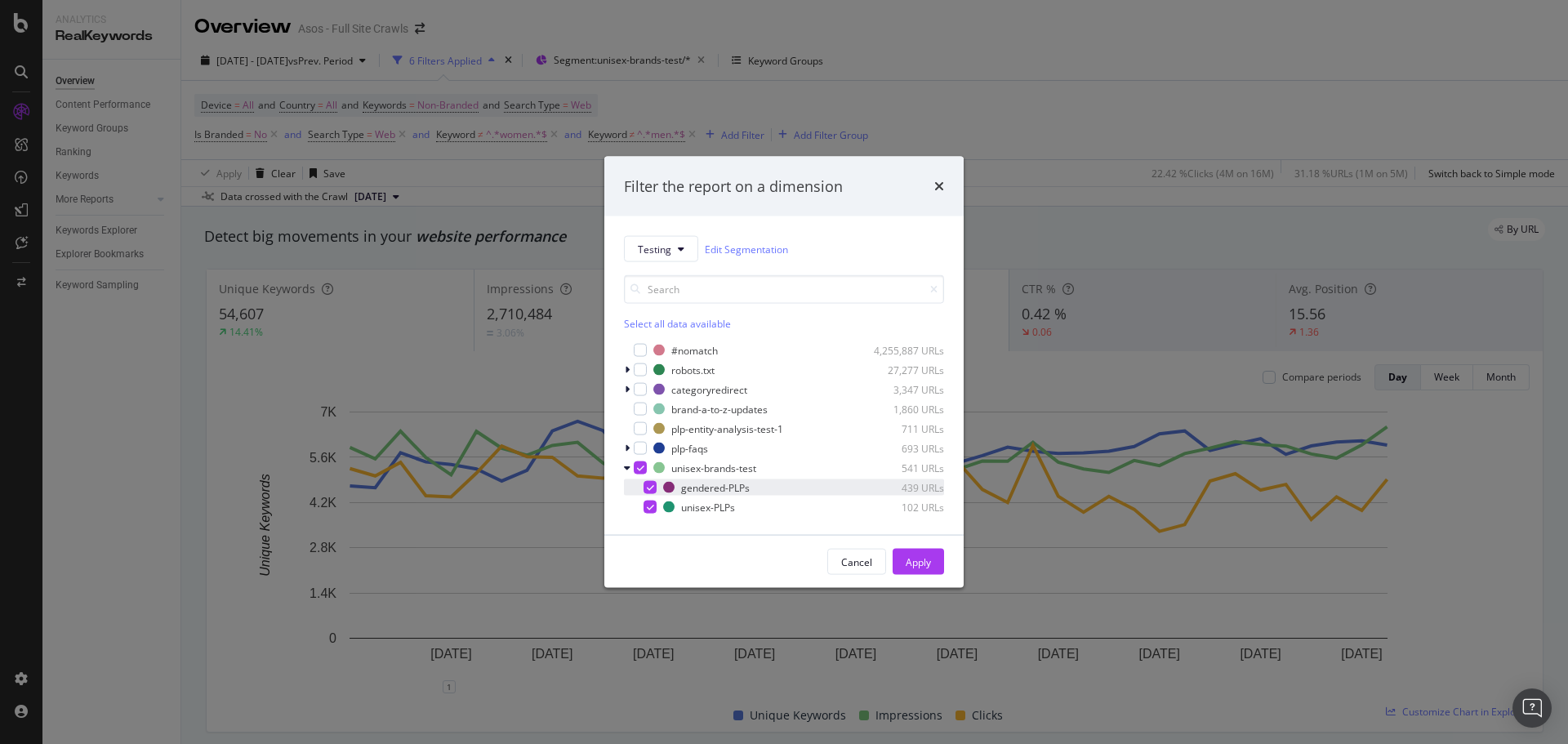
click at [645, 449] on div "modal" at bounding box center [650, 487] width 13 height 13
click at [909, 449] on div "Apply" at bounding box center [918, 561] width 25 height 14
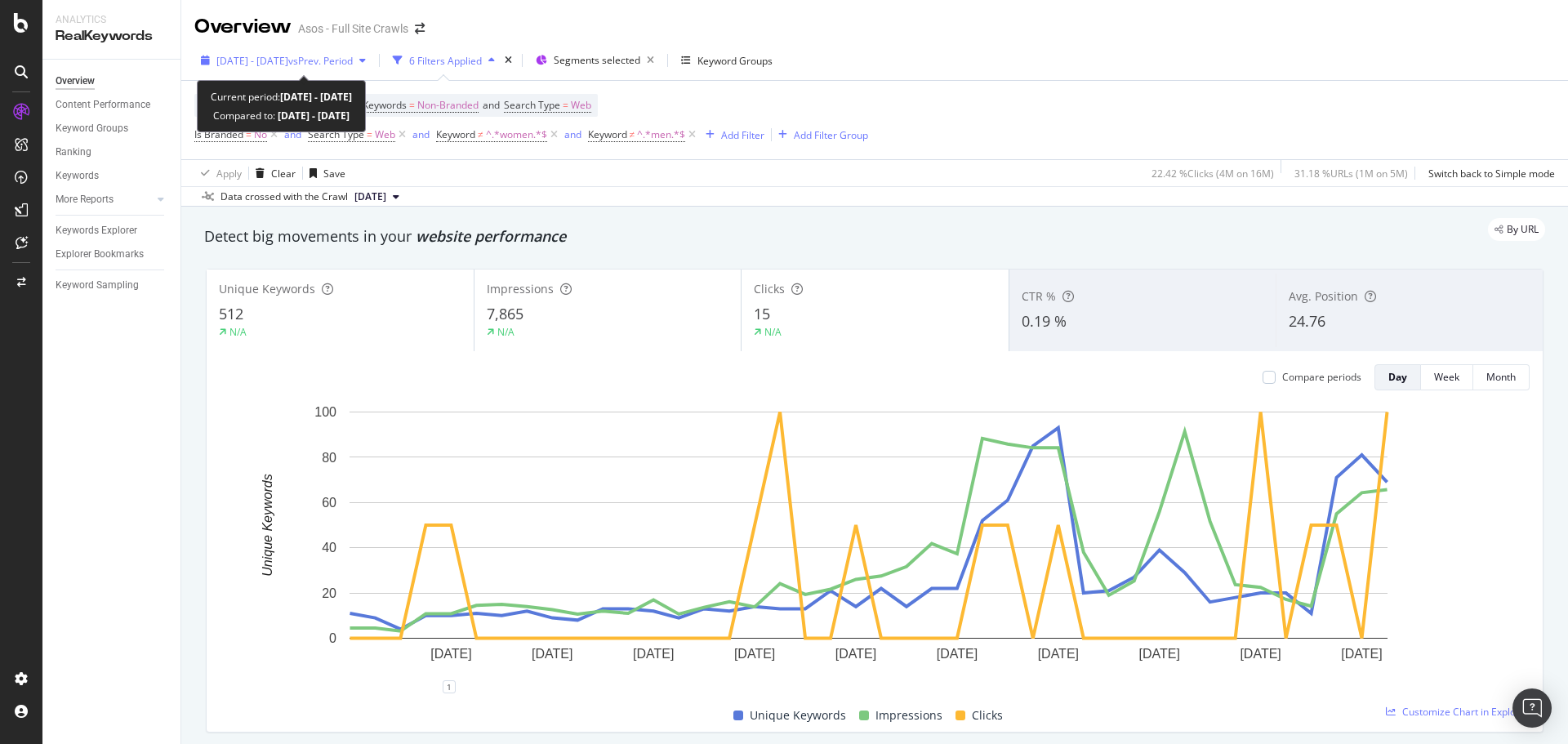
click at [274, 61] on span "[DATE] - [DATE]" at bounding box center [253, 60] width 72 height 14
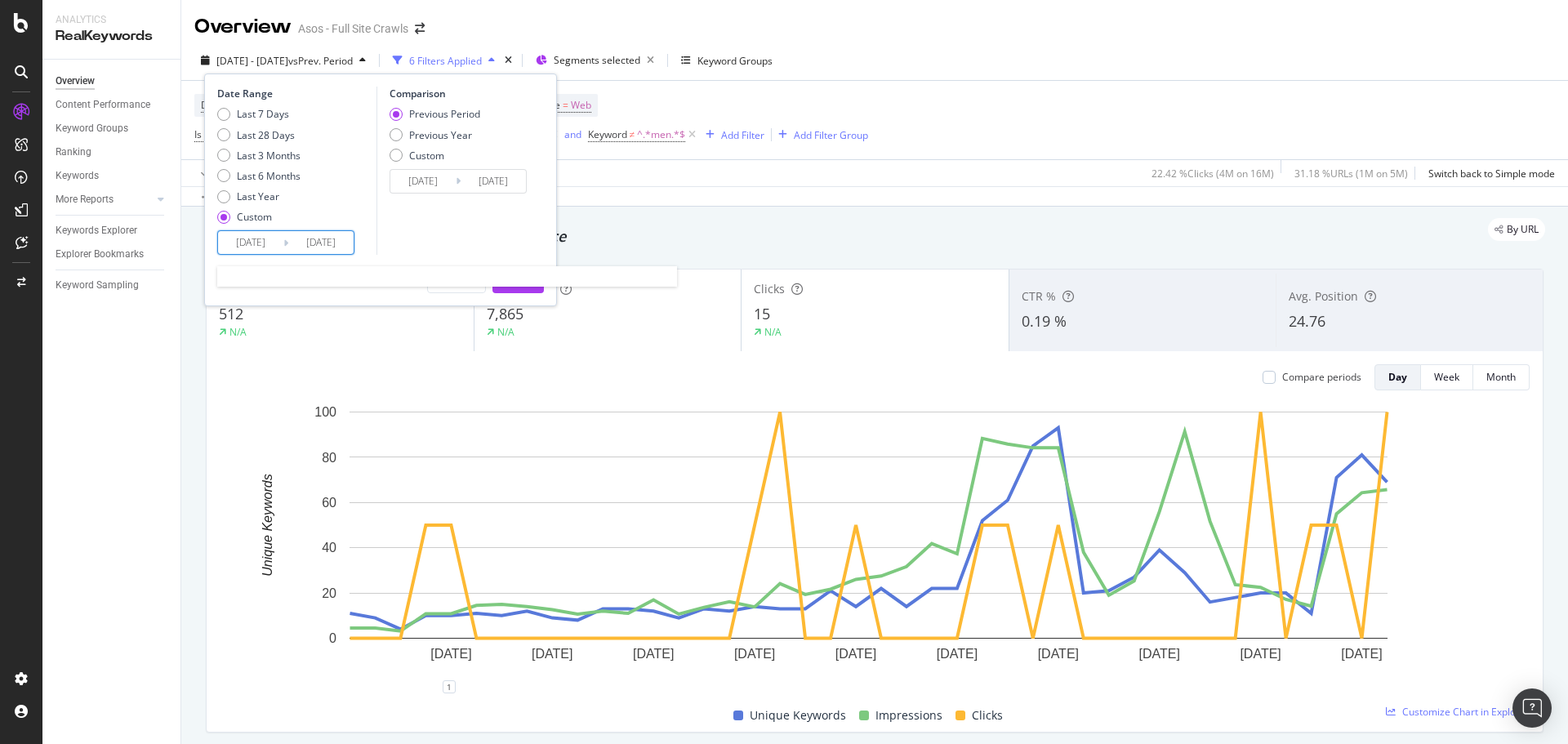
click at [253, 250] on input "[DATE]" at bounding box center [250, 242] width 66 height 23
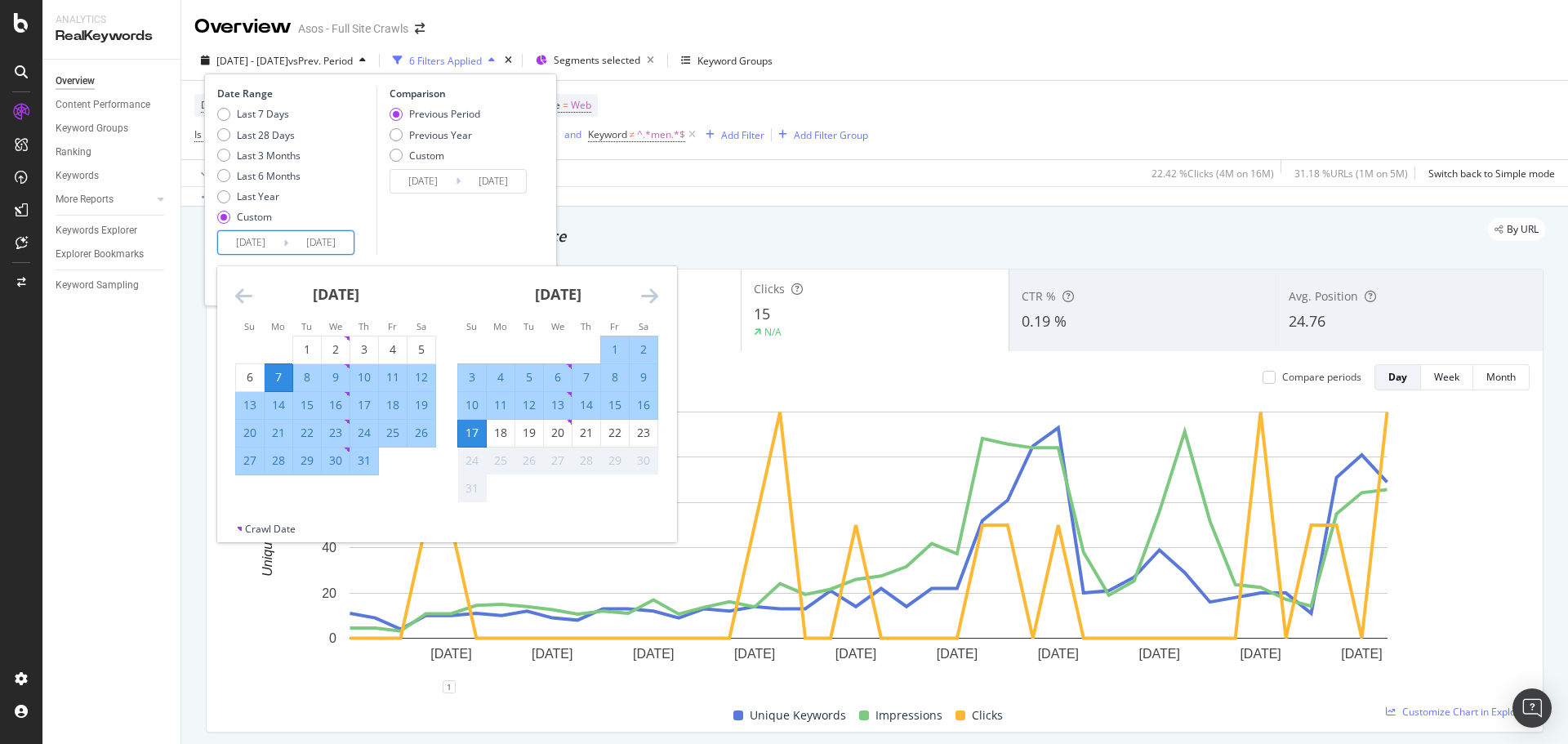
click at [288, 369] on div "7" at bounding box center [279, 377] width 28 height 17
click at [278, 369] on div "7" at bounding box center [279, 377] width 28 height 17
type input "[DATE]"
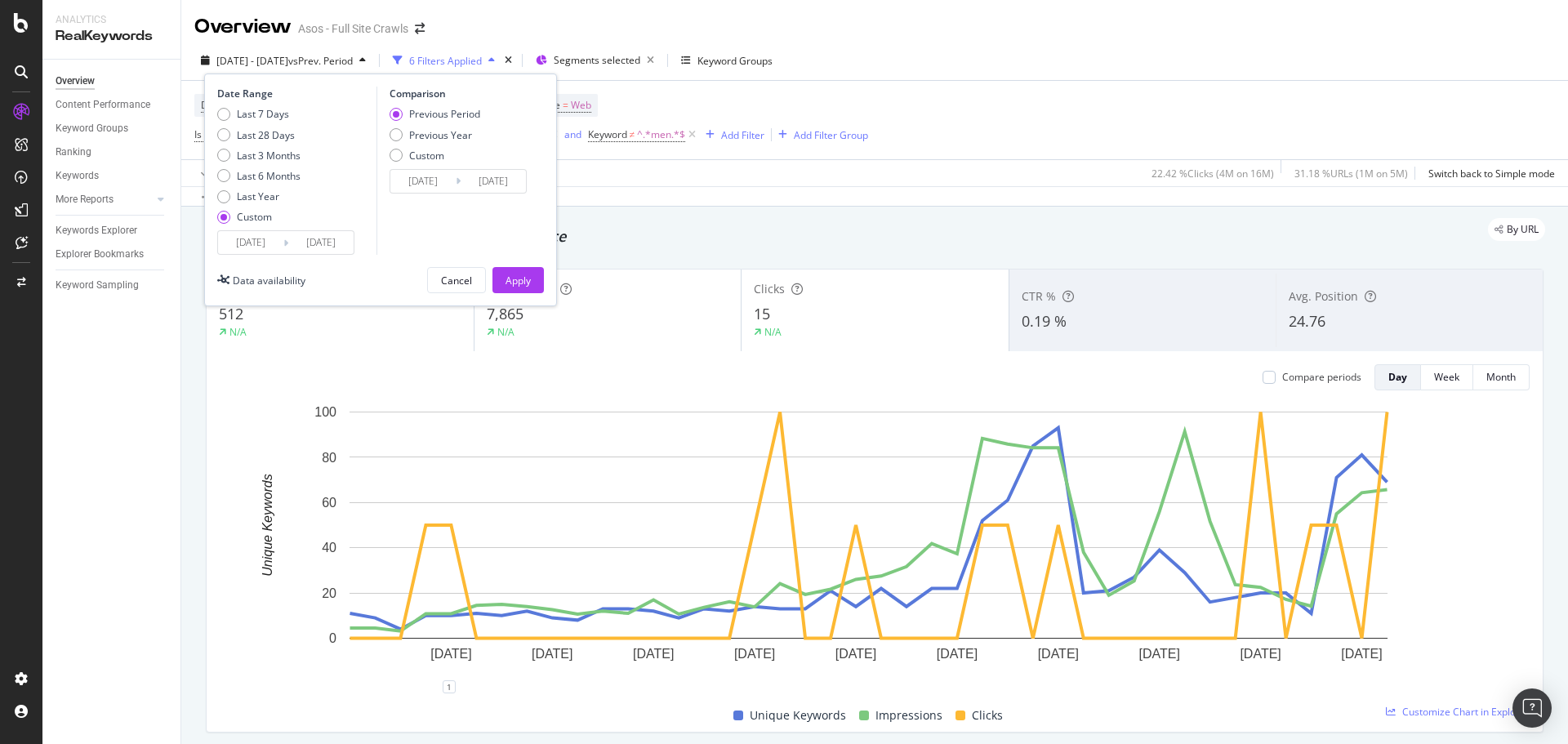
click at [420, 182] on input "[DATE]" at bounding box center [422, 181] width 66 height 23
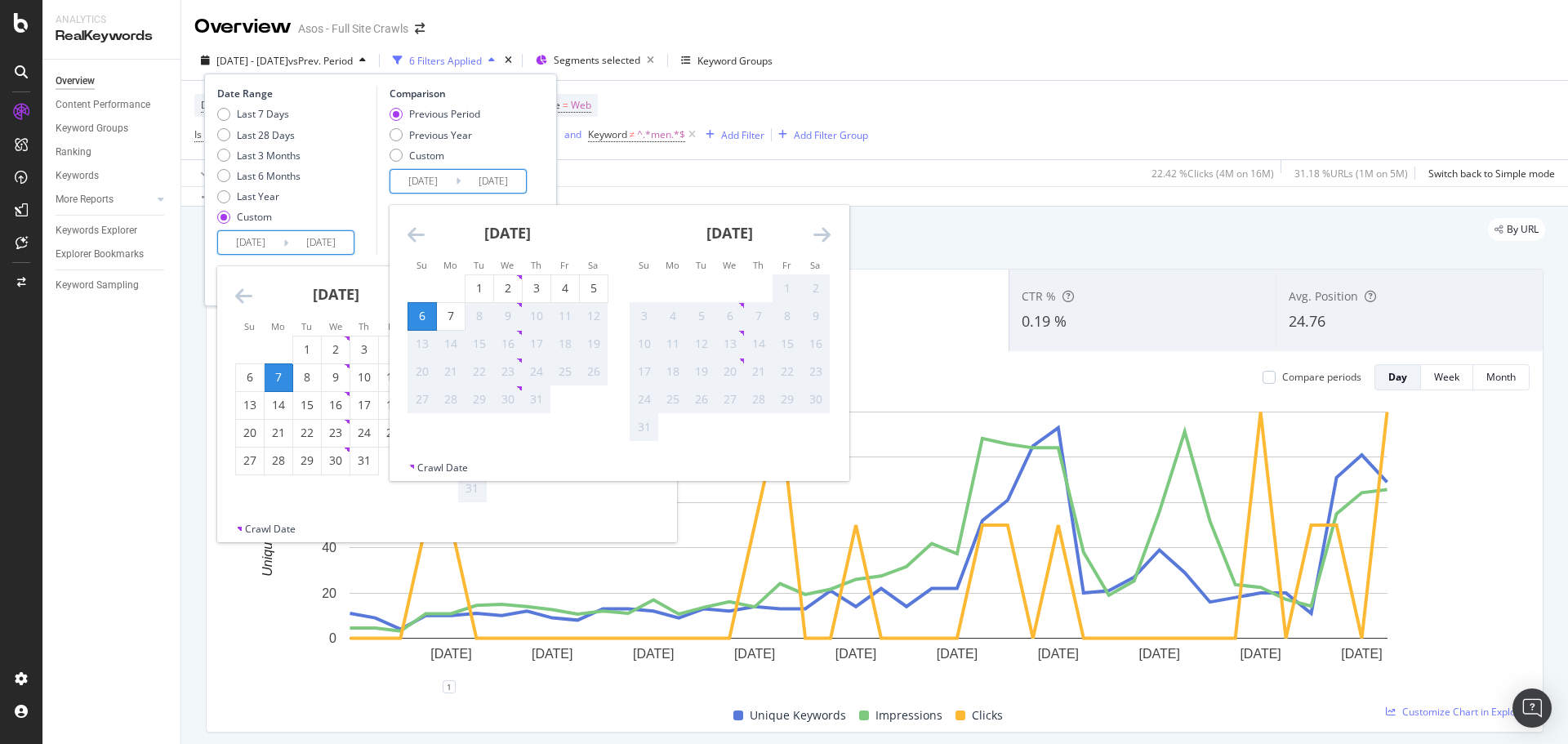
click at [229, 243] on input "[DATE]" at bounding box center [250, 242] width 66 height 23
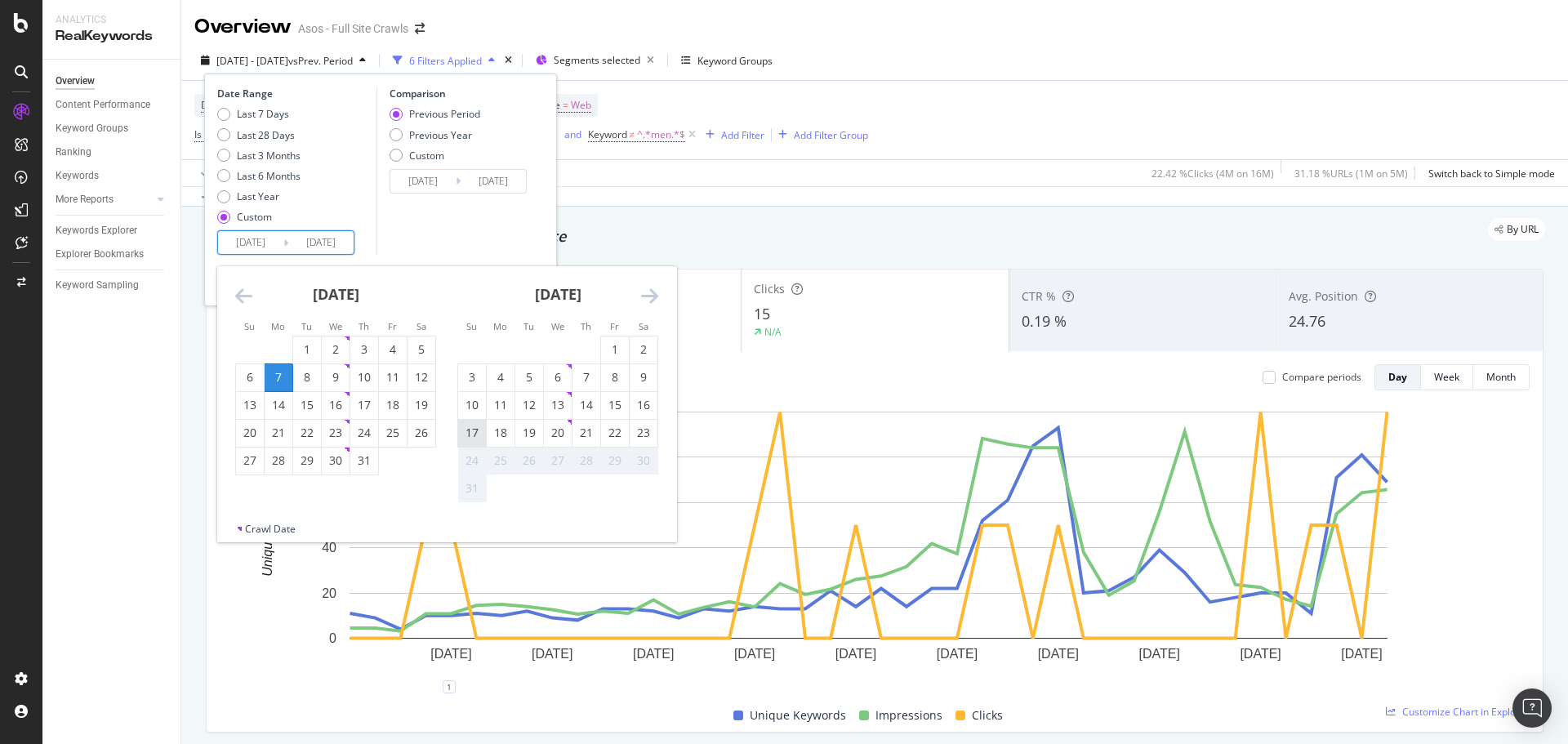
click at [471, 433] on div "17" at bounding box center [472, 433] width 28 height 17
type input "[DATE]"
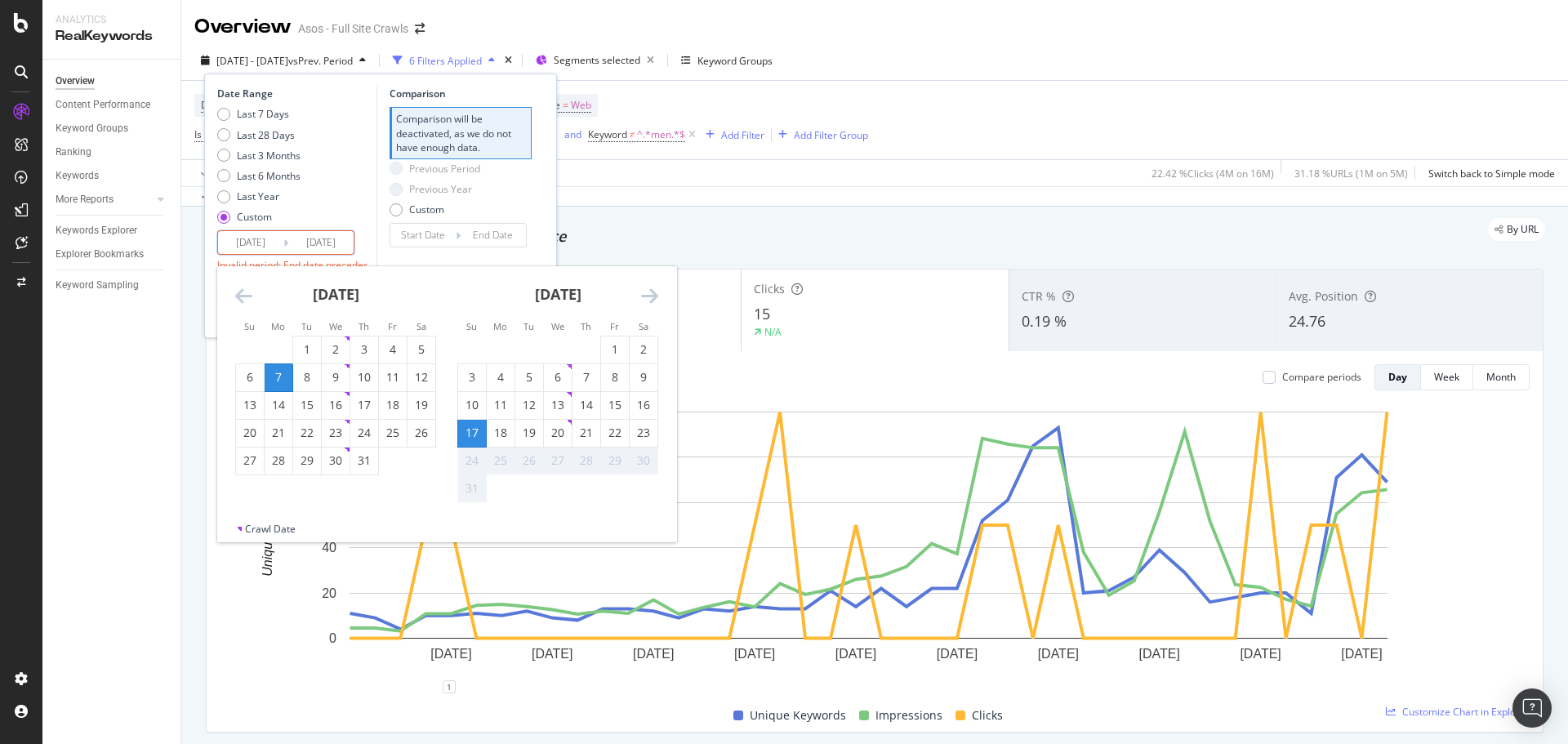
click at [471, 434] on div "17" at bounding box center [472, 433] width 28 height 17
type input "[DATE]"
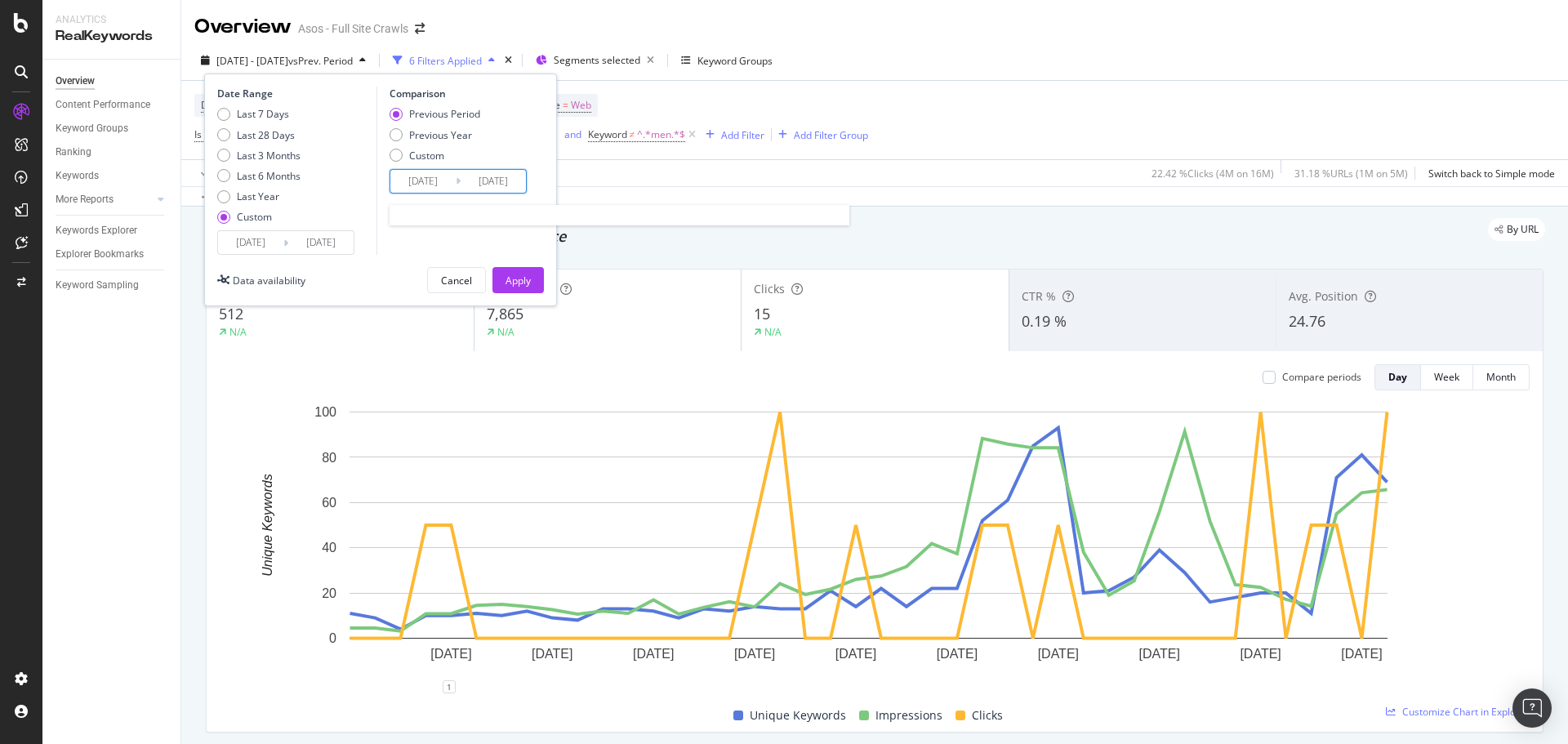
click at [426, 192] on input "[DATE]" at bounding box center [422, 181] width 66 height 23
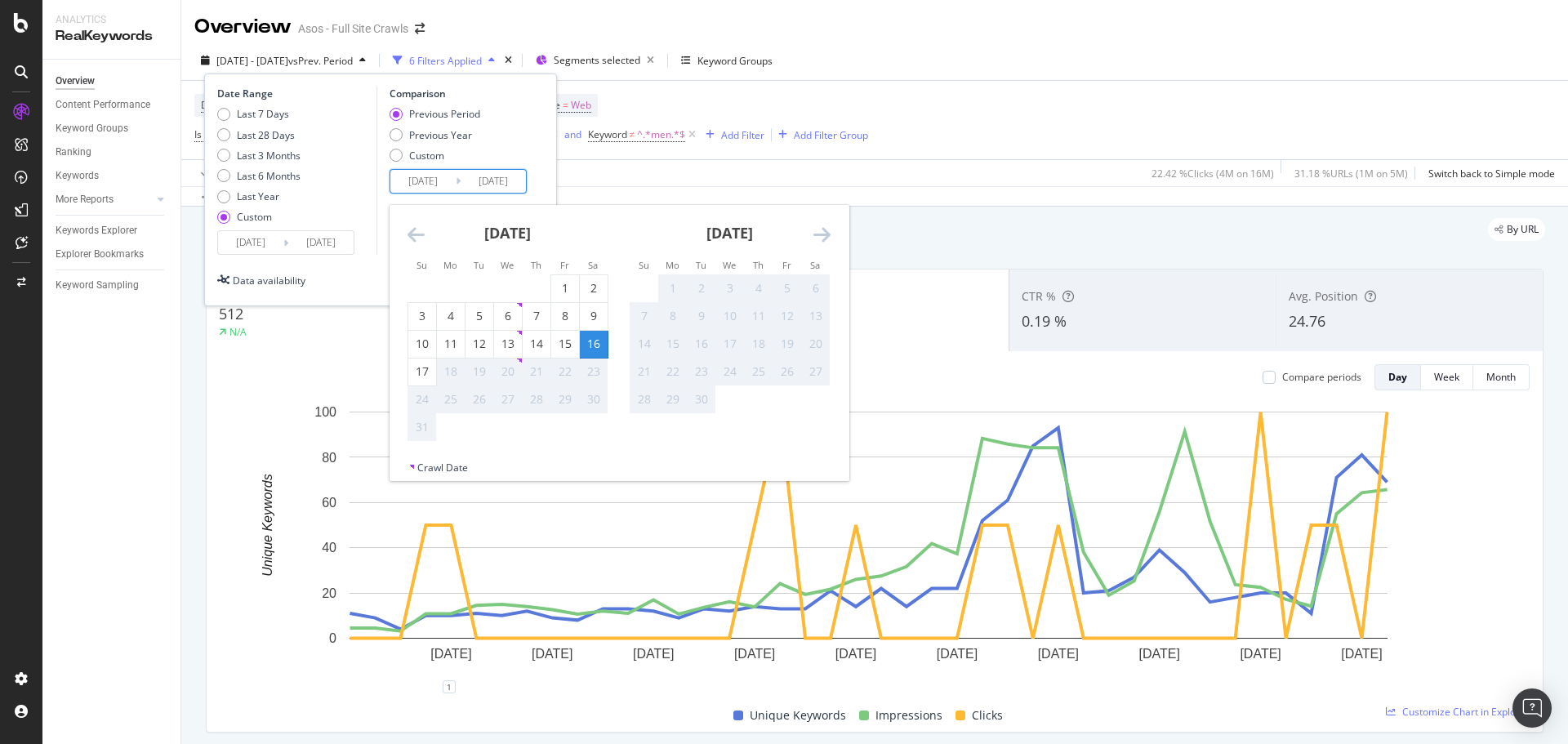
click at [418, 234] on icon "Move backward to switch to the previous month." at bounding box center [416, 233] width 18 height 19
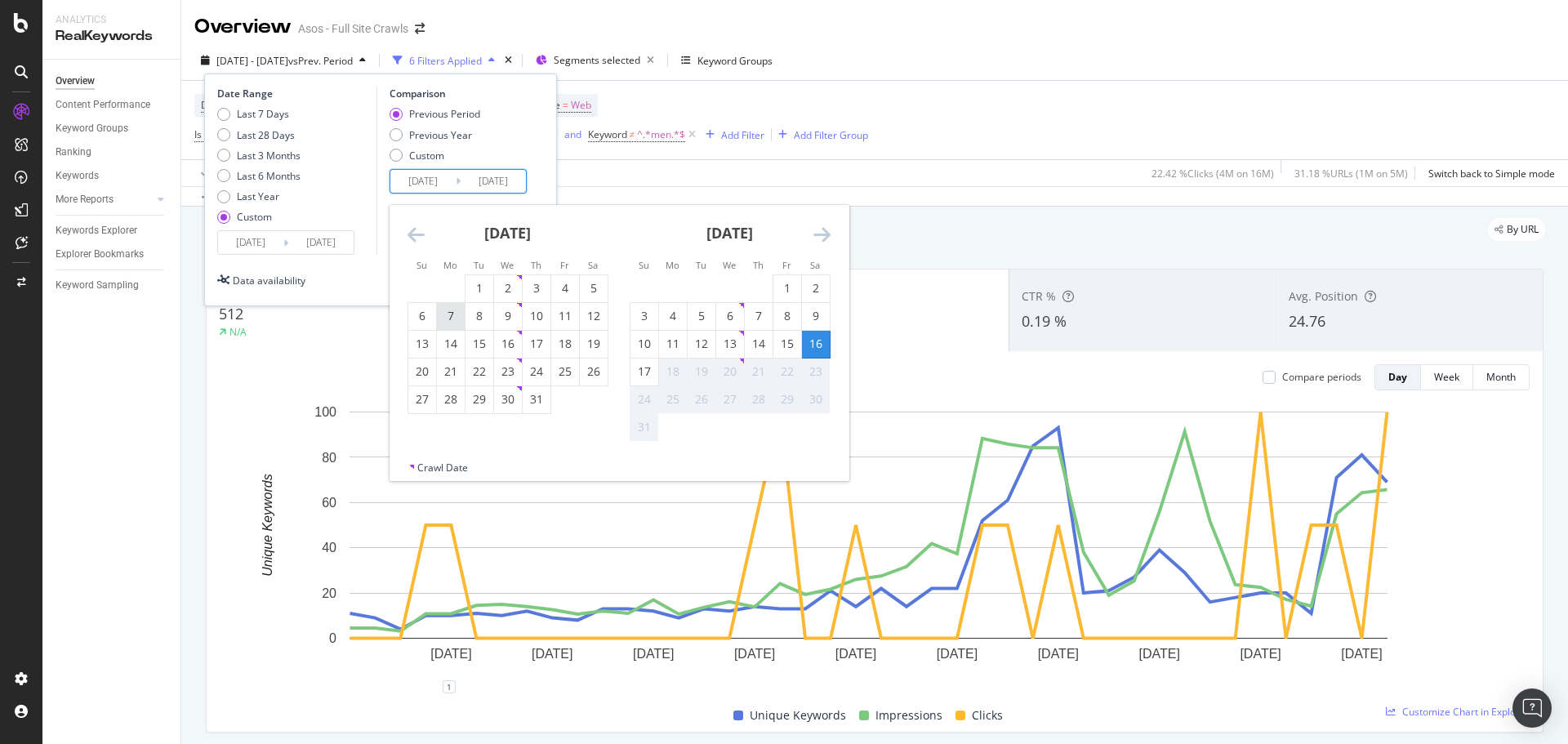
click at [445, 314] on div "7" at bounding box center [451, 316] width 28 height 17
type input "[DATE]"
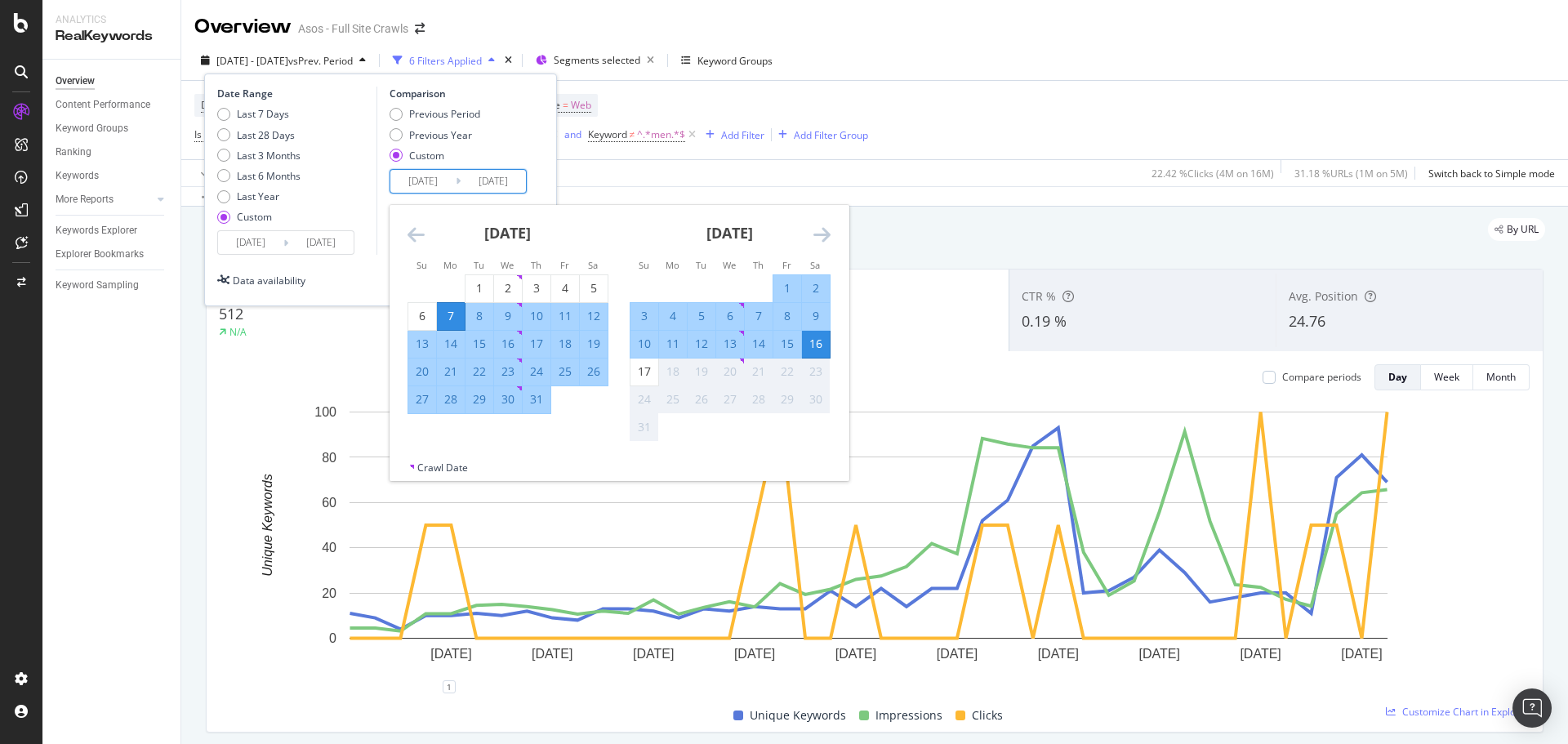
click at [445, 314] on div "7" at bounding box center [451, 316] width 28 height 17
type input "[DATE]"
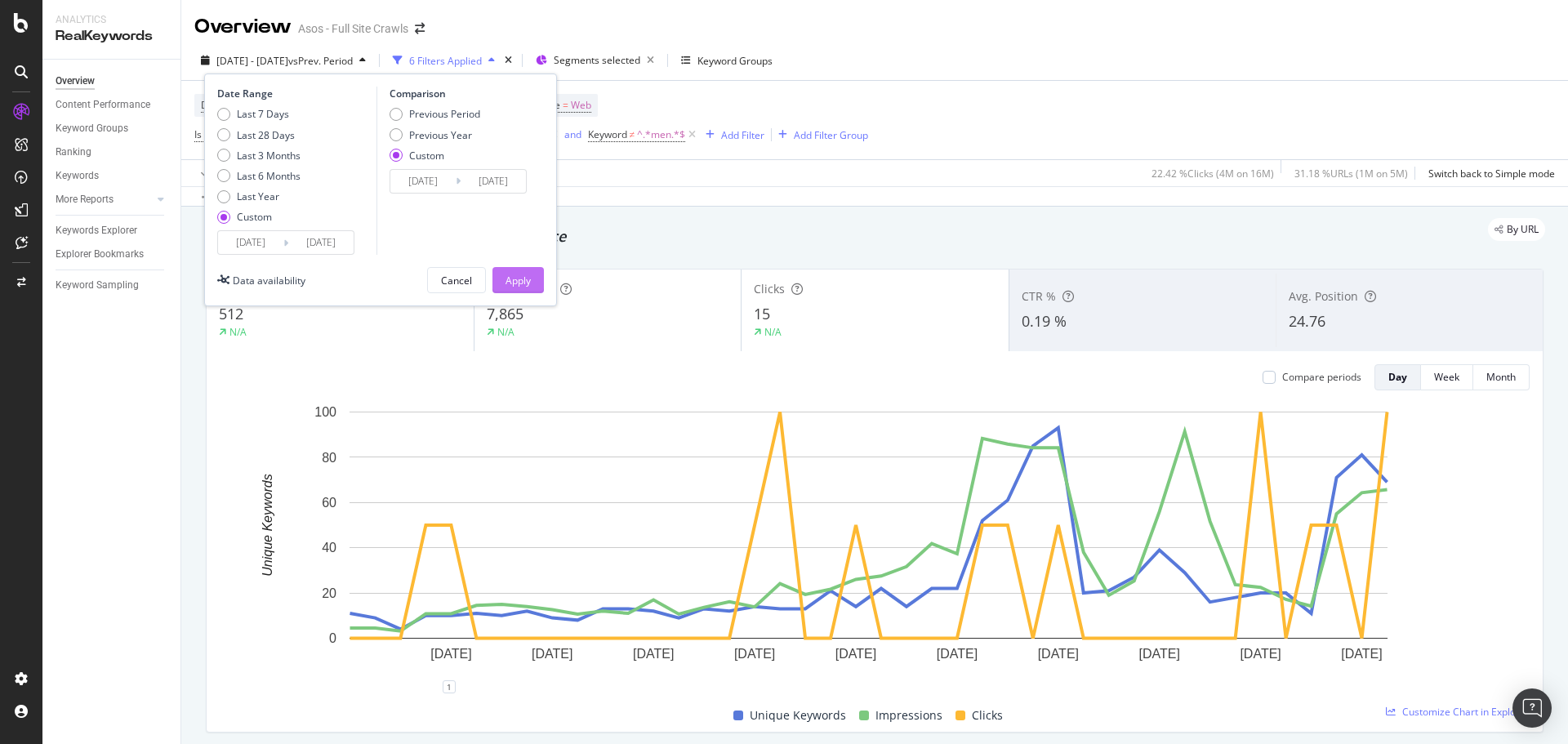
click at [516, 279] on div "Apply" at bounding box center [518, 280] width 25 height 14
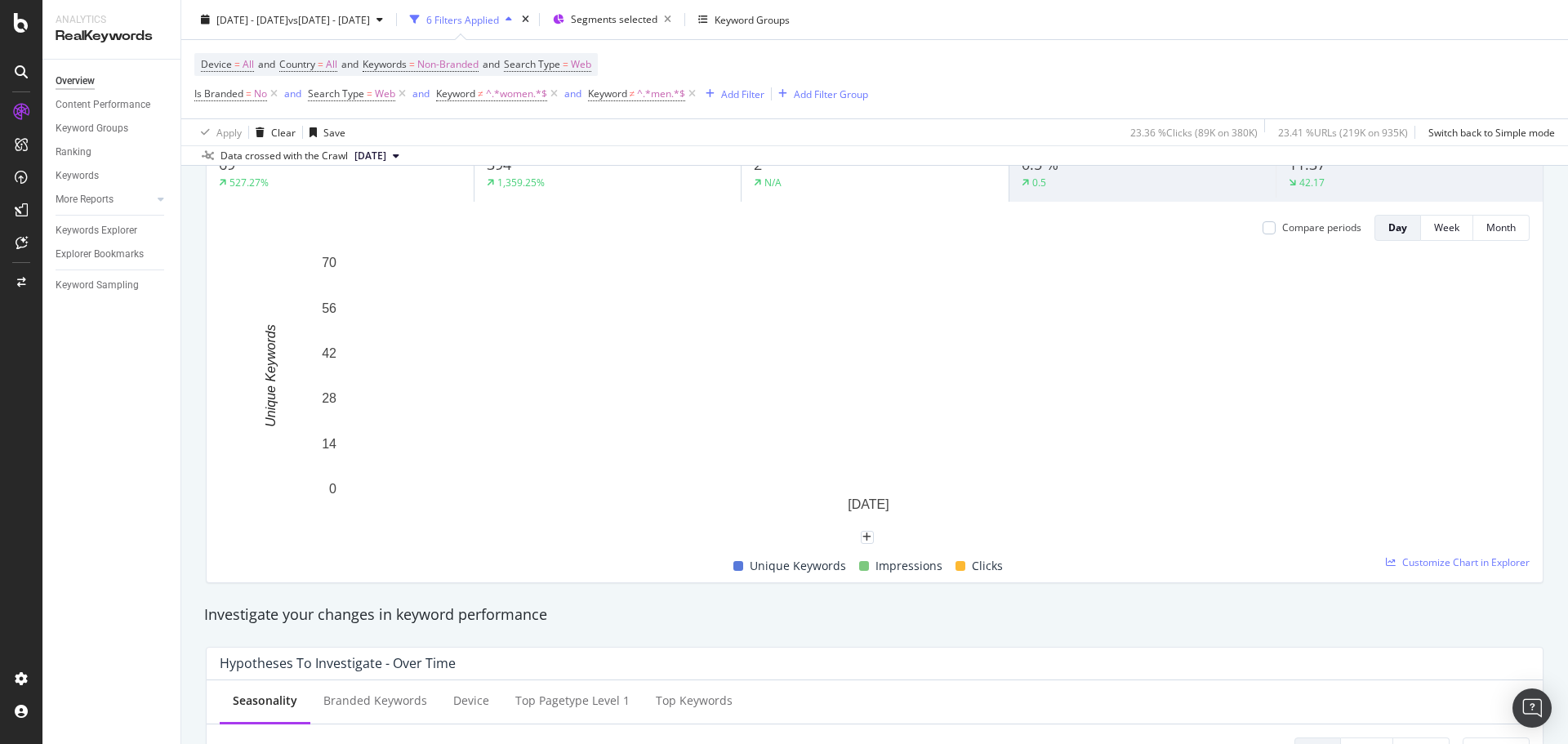
scroll to position [82, 0]
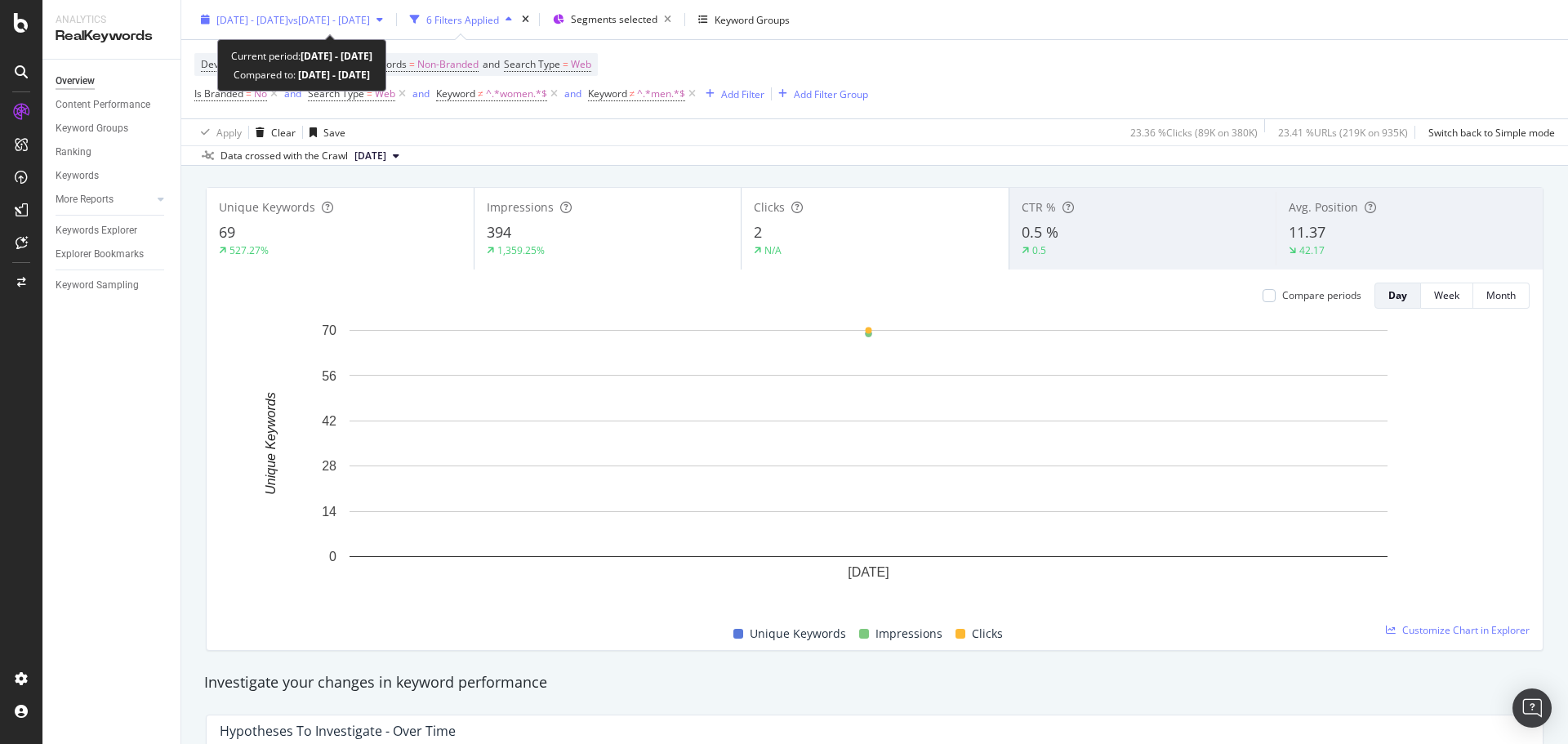
click at [288, 20] on span "[DATE] - [DATE]" at bounding box center [253, 19] width 72 height 14
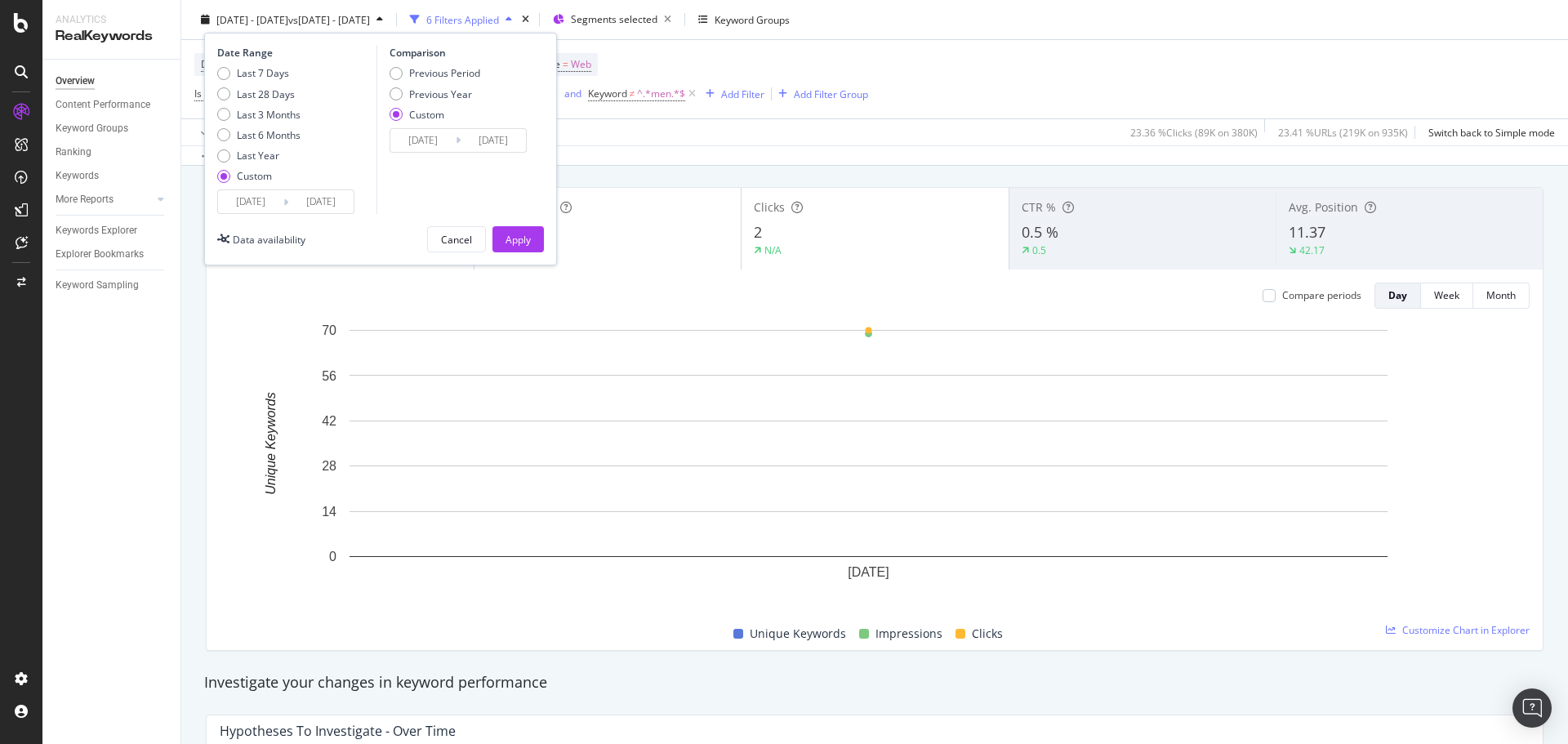
click at [261, 208] on input "[DATE]" at bounding box center [250, 201] width 66 height 23
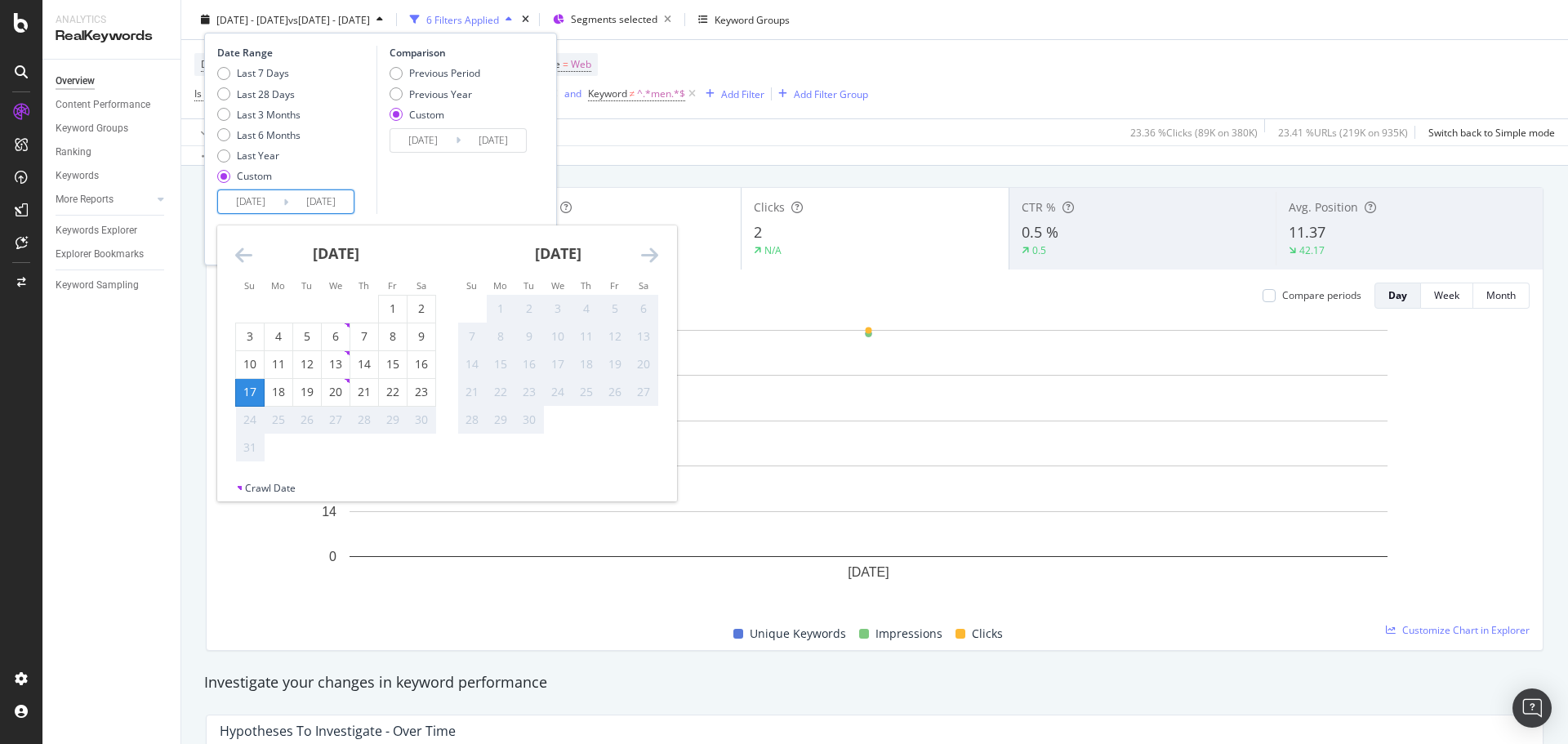
click at [234, 250] on div "[DATE] 1 2 3 4 5 6 7 8 9 10 11 12 13 14 15 16 17 18 19 20 21 22 23 24 25 26 27 …" at bounding box center [335, 344] width 222 height 237
click at [243, 252] on icon "Move backward to switch to the previous month." at bounding box center [244, 254] width 18 height 19
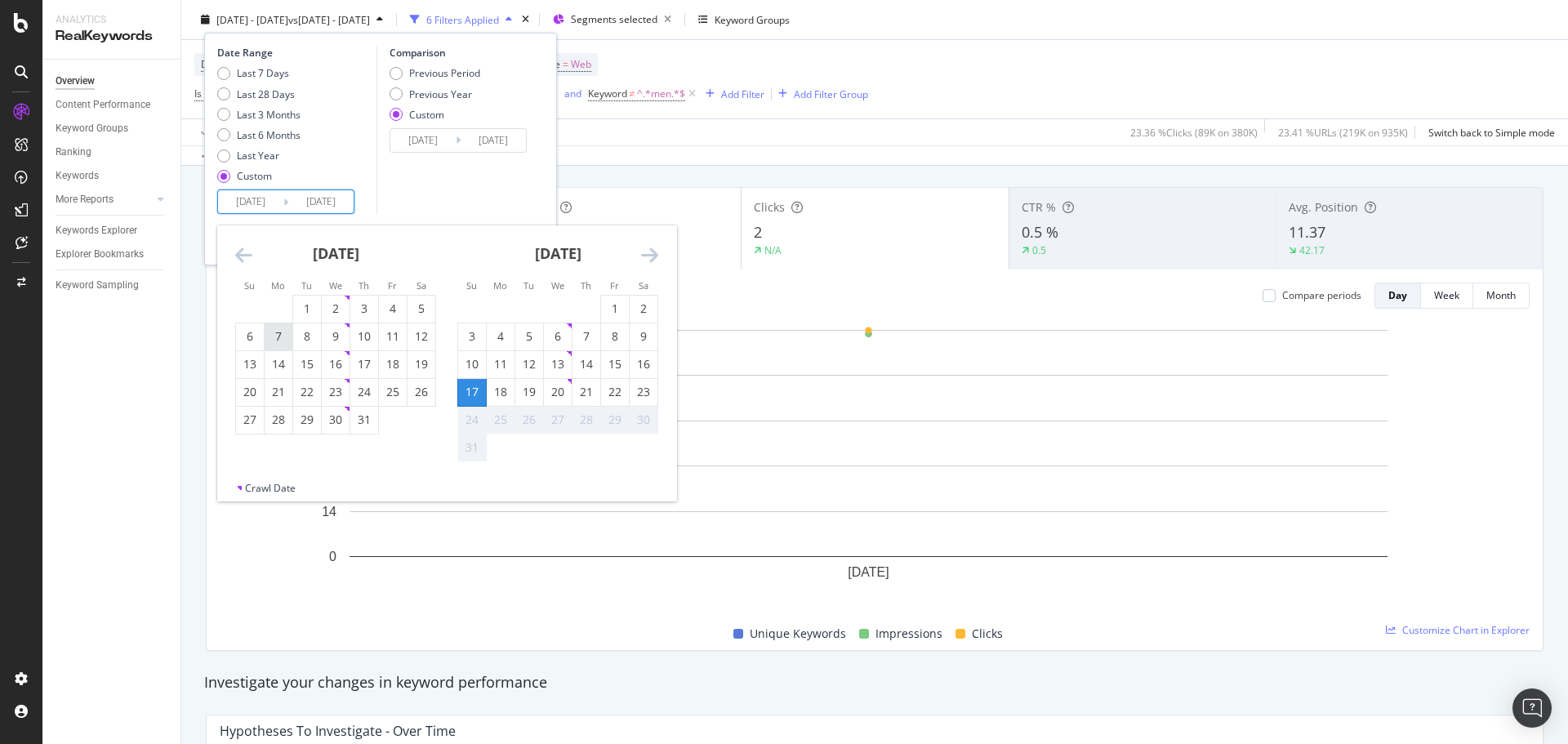
click at [275, 344] on div "7" at bounding box center [279, 336] width 28 height 17
type input "[DATE]"
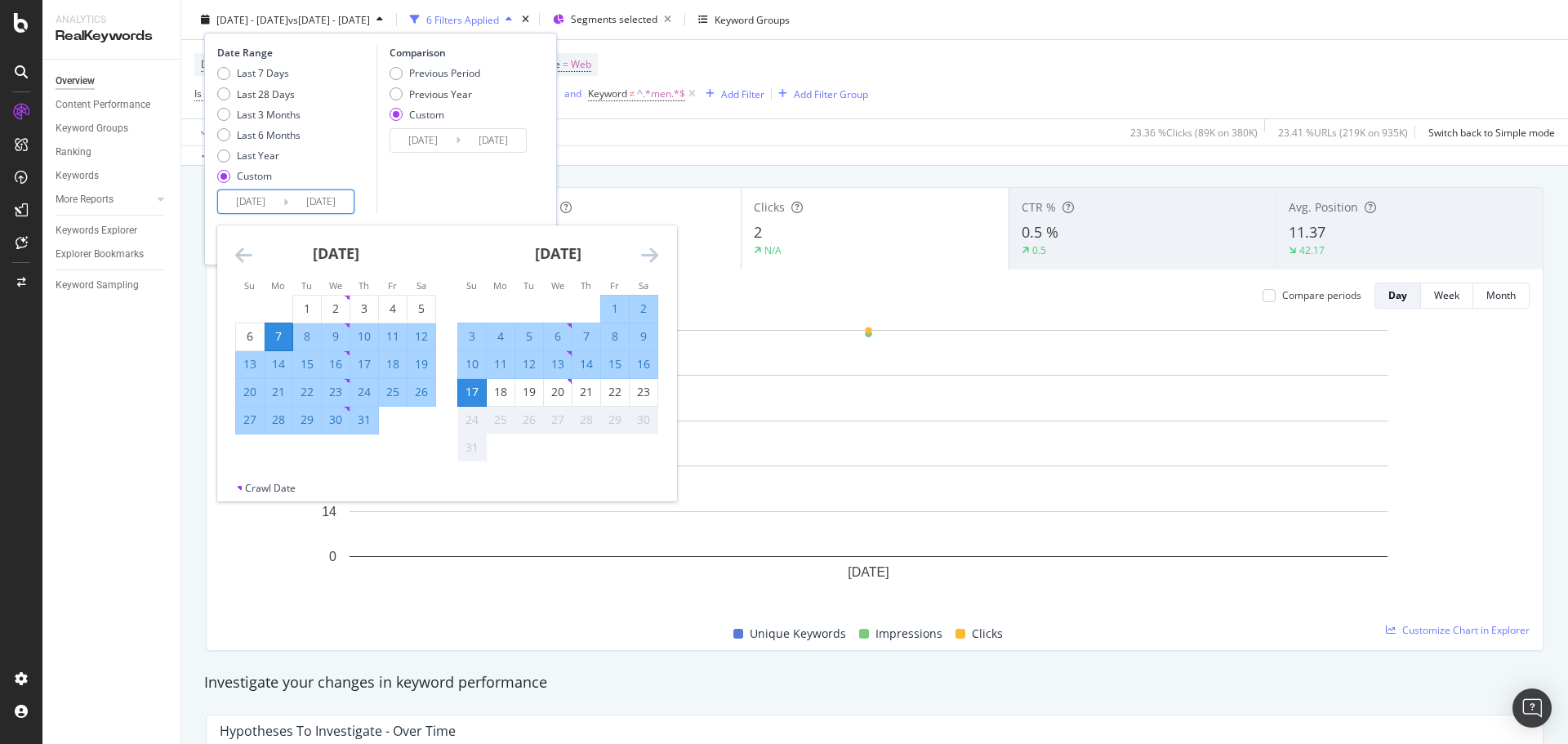
click at [472, 391] on div "17" at bounding box center [472, 392] width 28 height 17
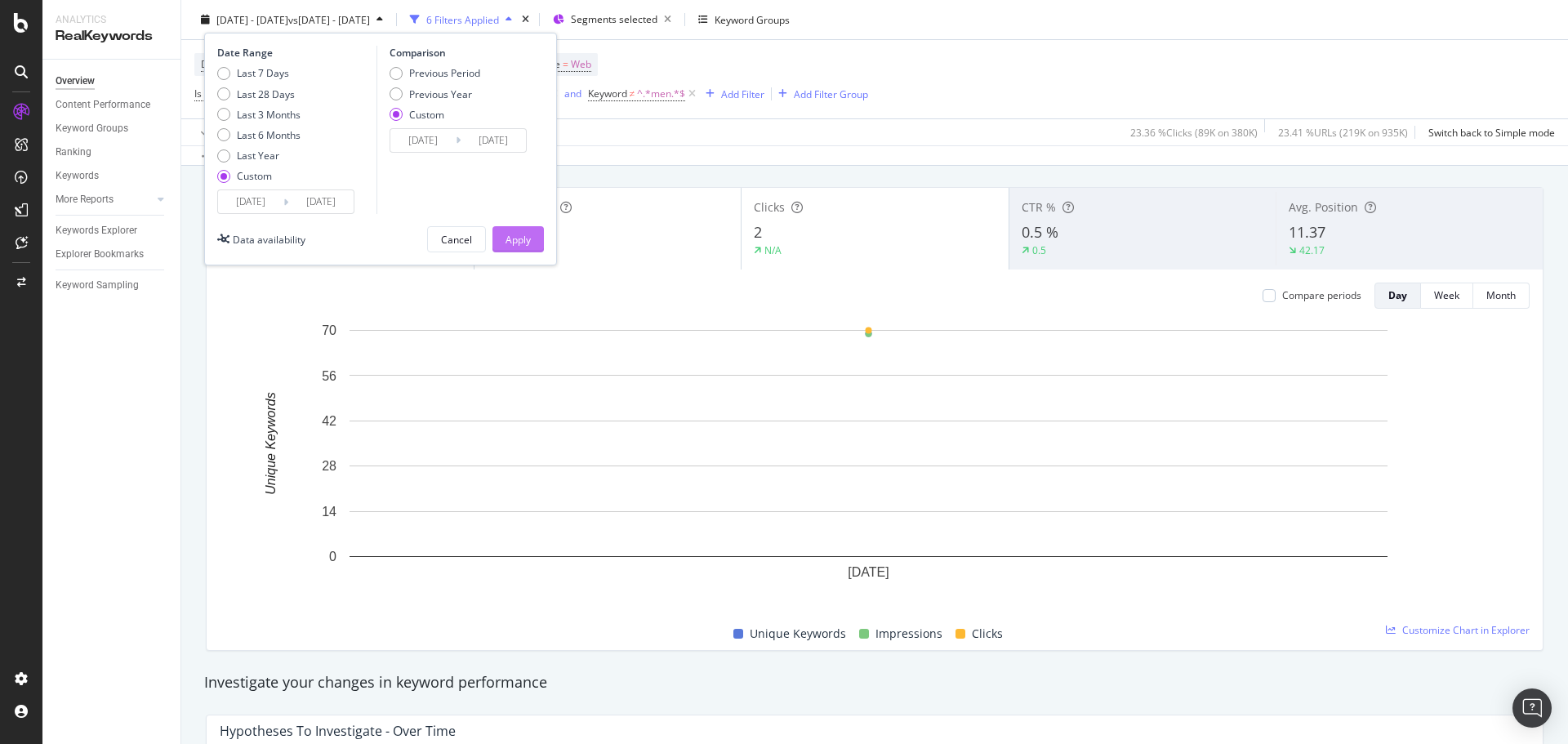
click at [511, 233] on div "Apply" at bounding box center [518, 238] width 25 height 14
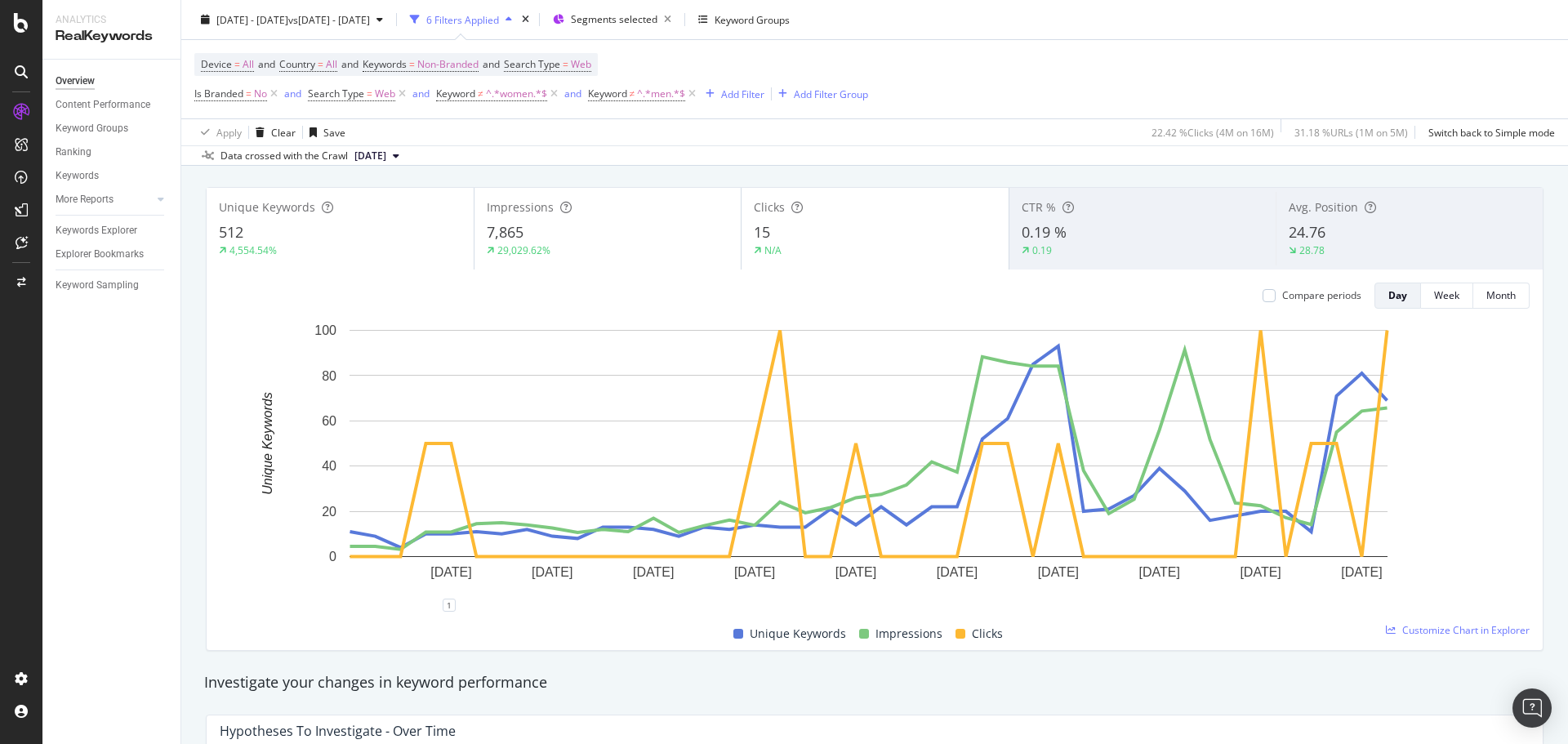
click at [793, 232] on div "15" at bounding box center [875, 233] width 243 height 21
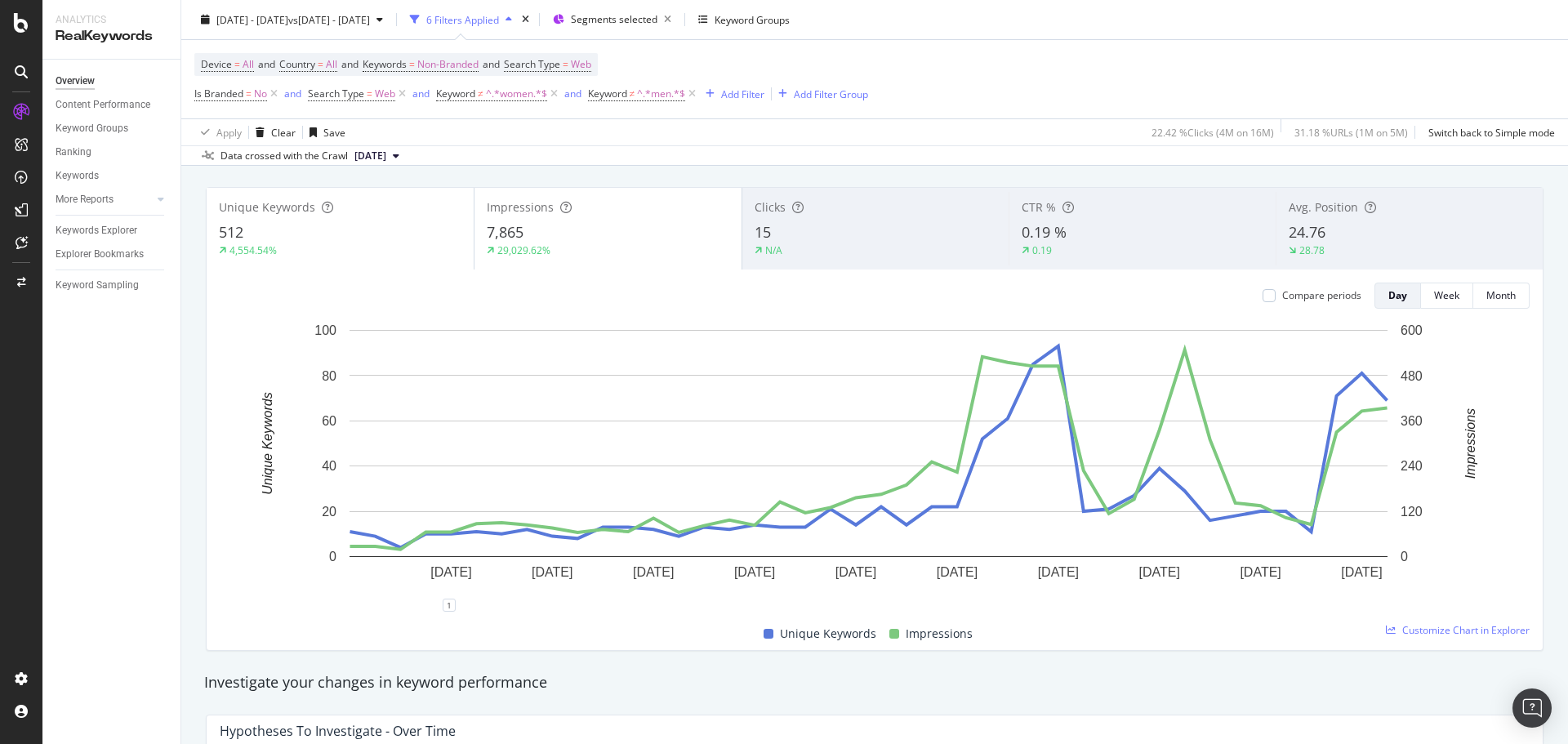
click at [637, 236] on div "7,865" at bounding box center [608, 233] width 243 height 21
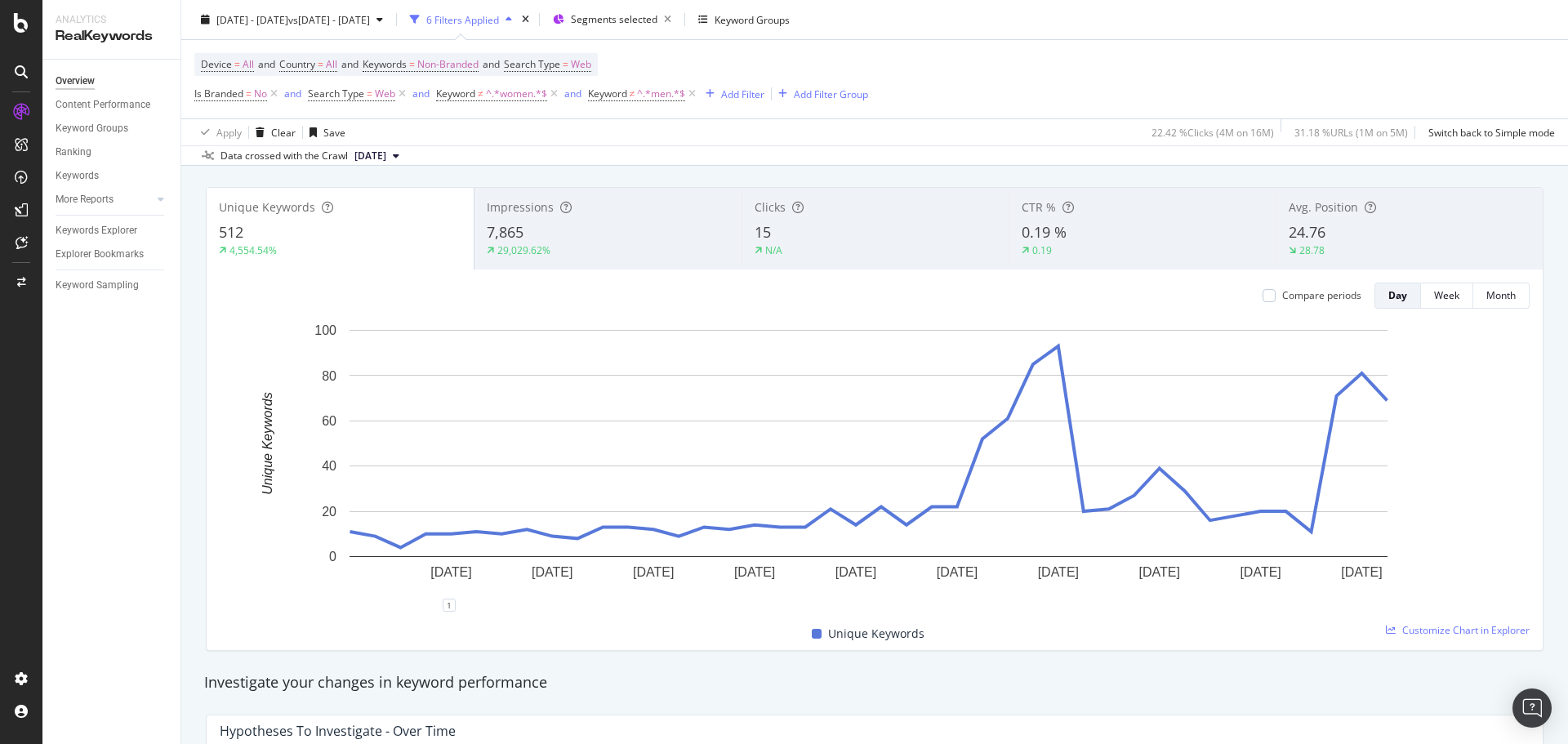
click at [562, 246] on div "29,029.62%" at bounding box center [608, 251] width 243 height 15
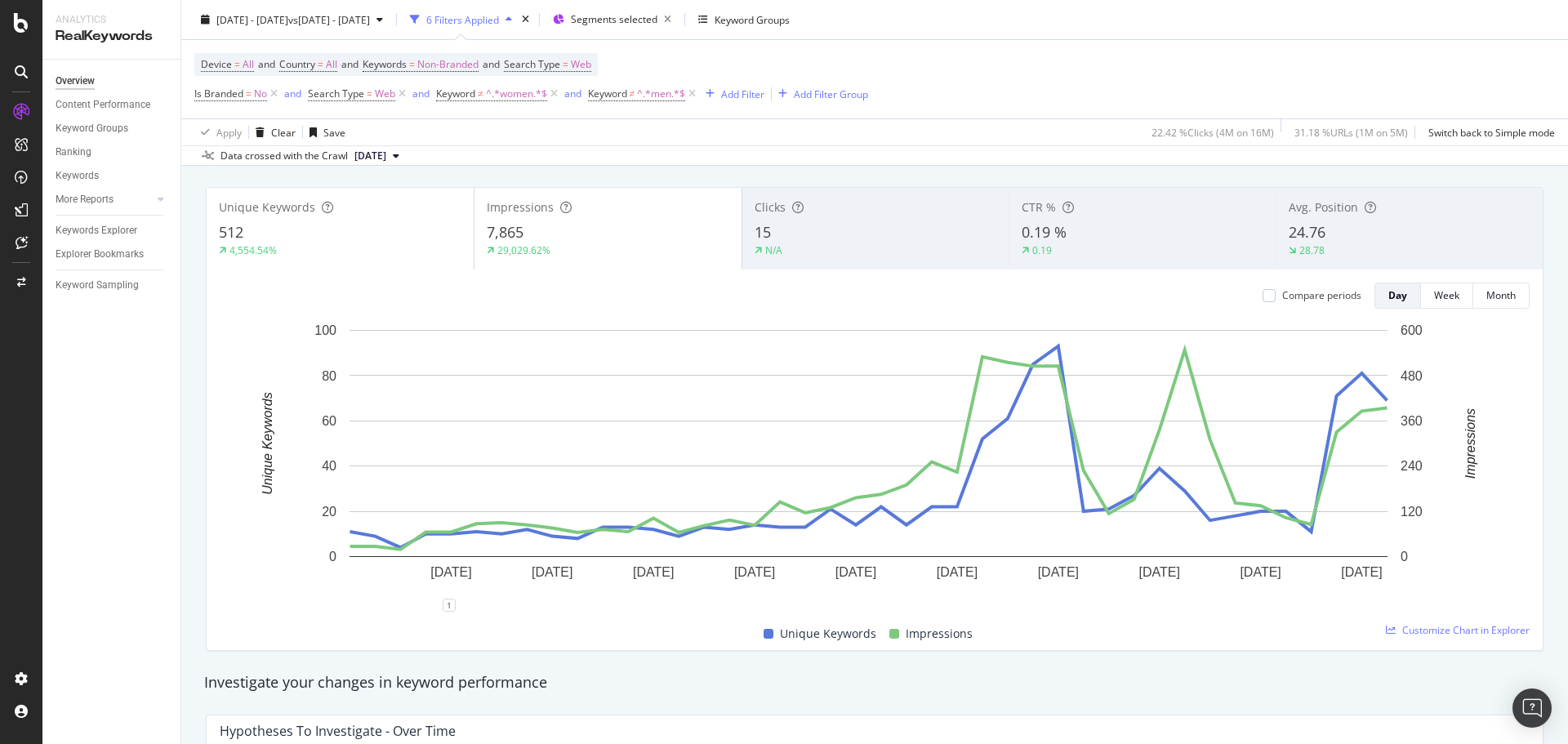
click at [1045, 224] on span "24.76" at bounding box center [1307, 232] width 37 height 19
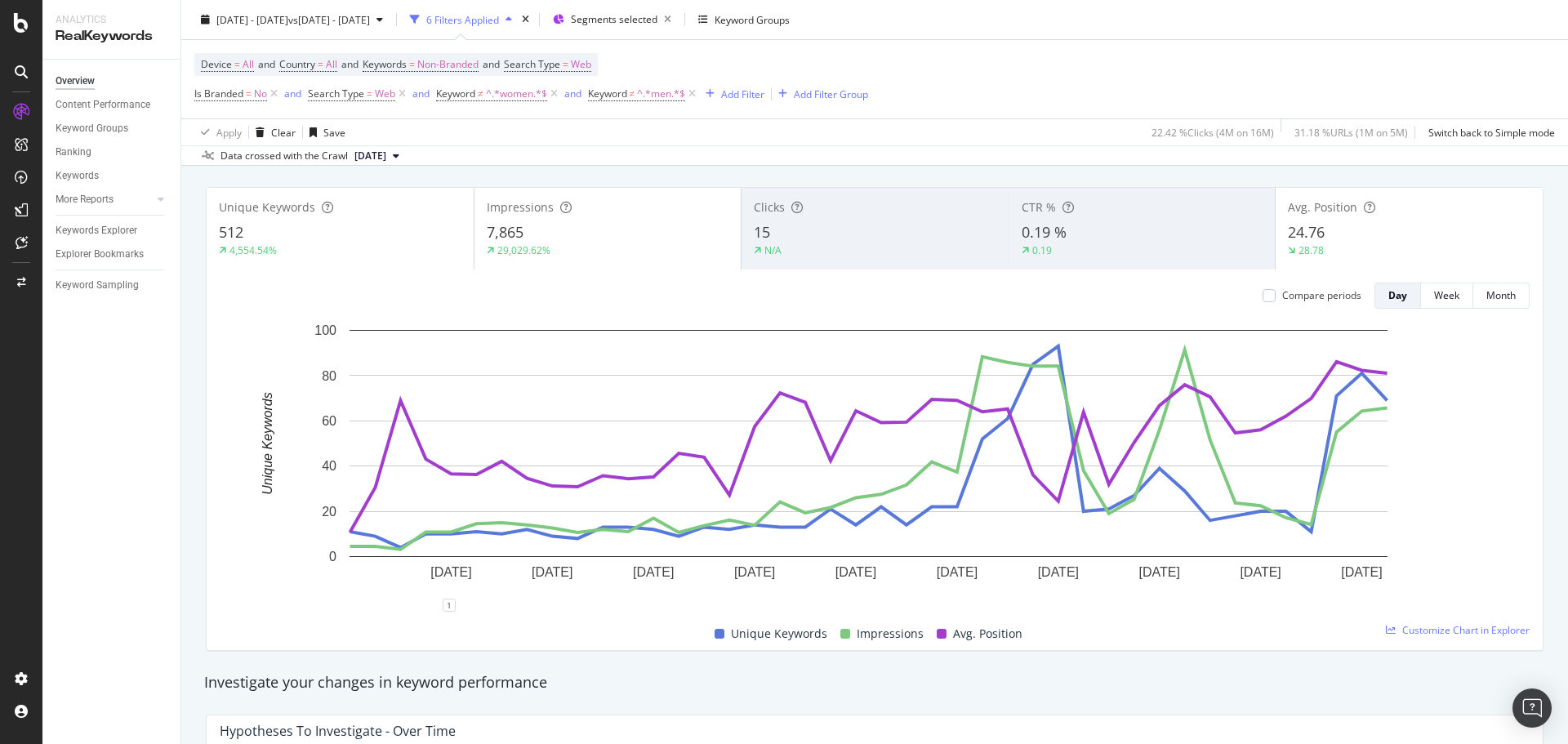
click at [314, 245] on div "4,554.54%" at bounding box center [340, 251] width 243 height 15
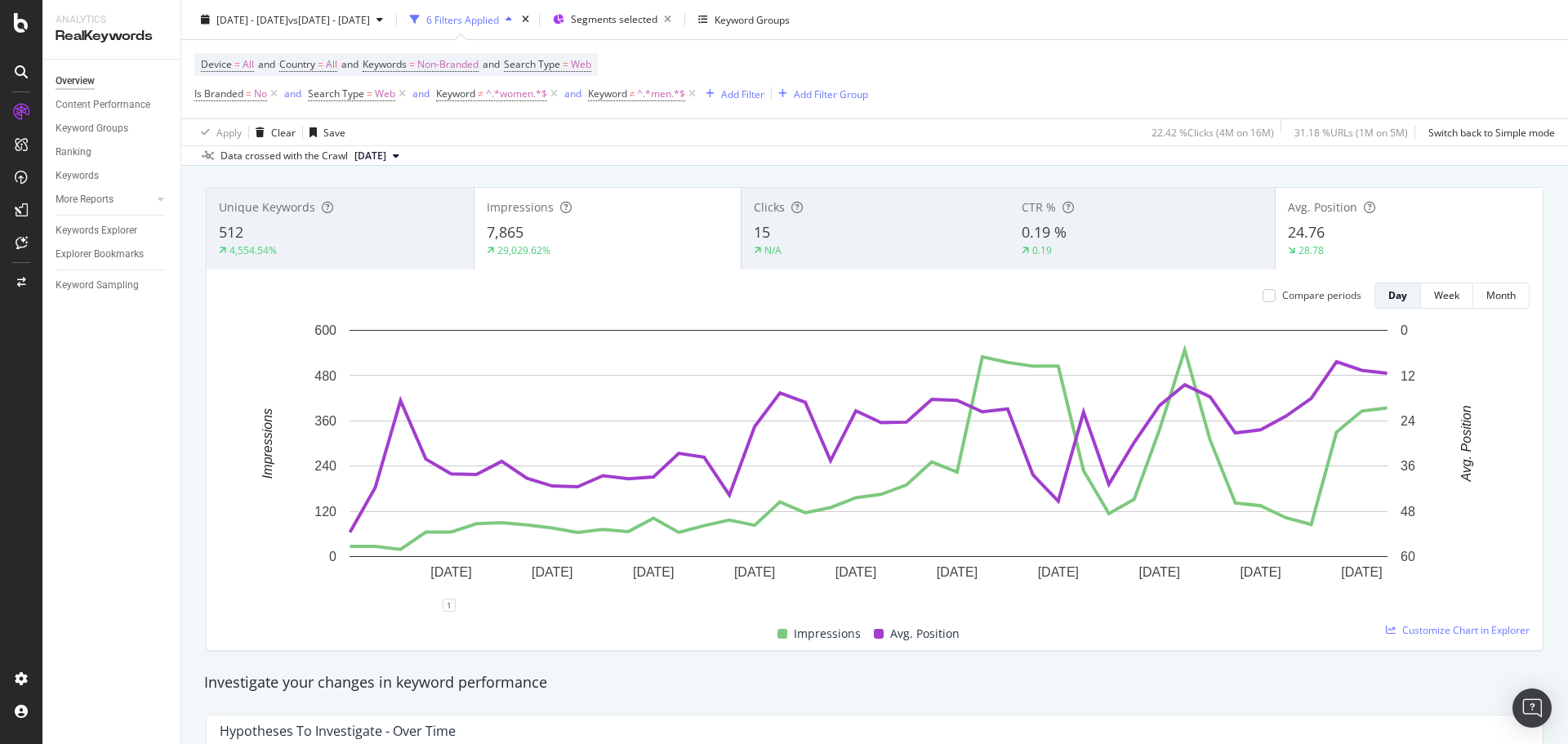
click at [533, 223] on div "7,865" at bounding box center [608, 233] width 243 height 21
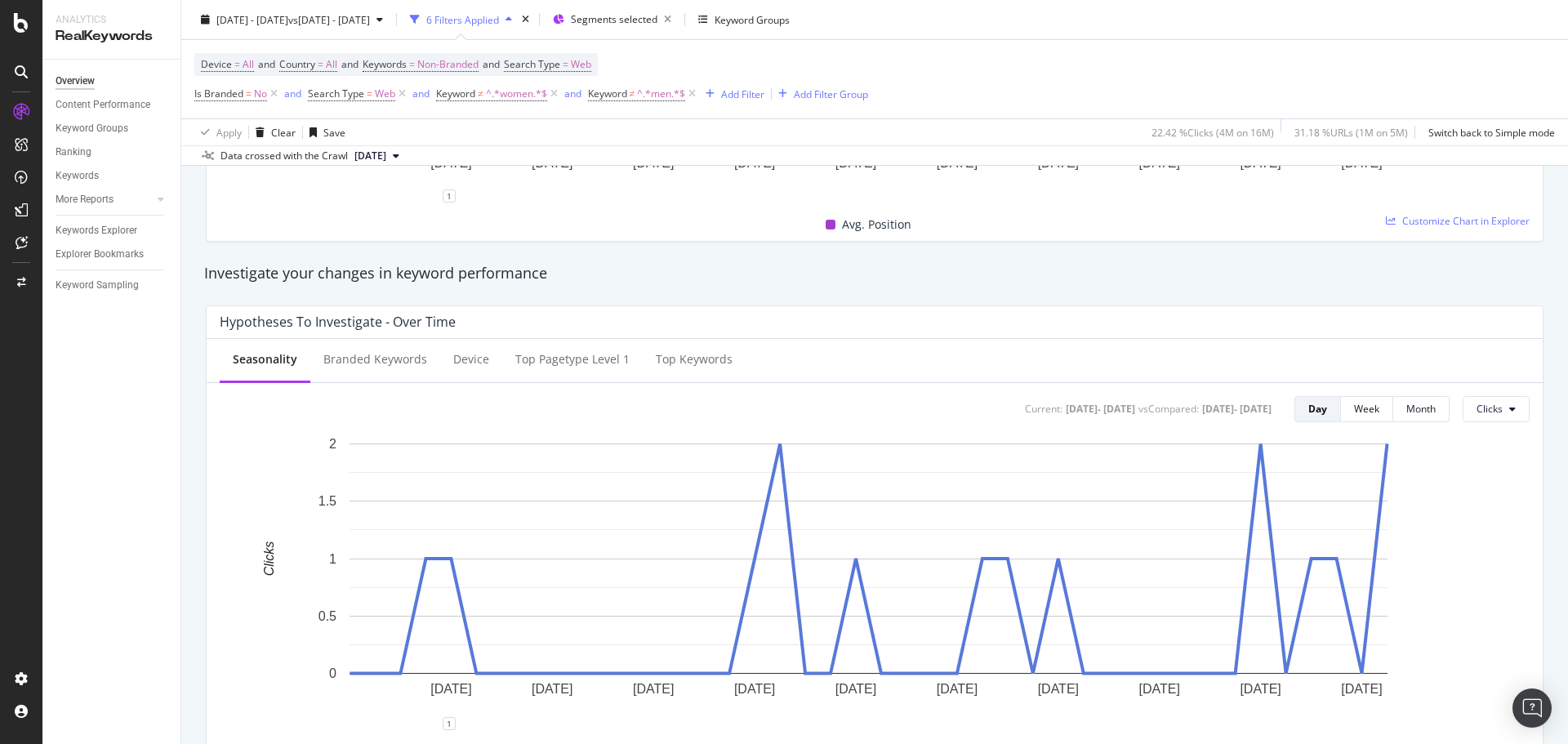
scroll to position [490, 0]
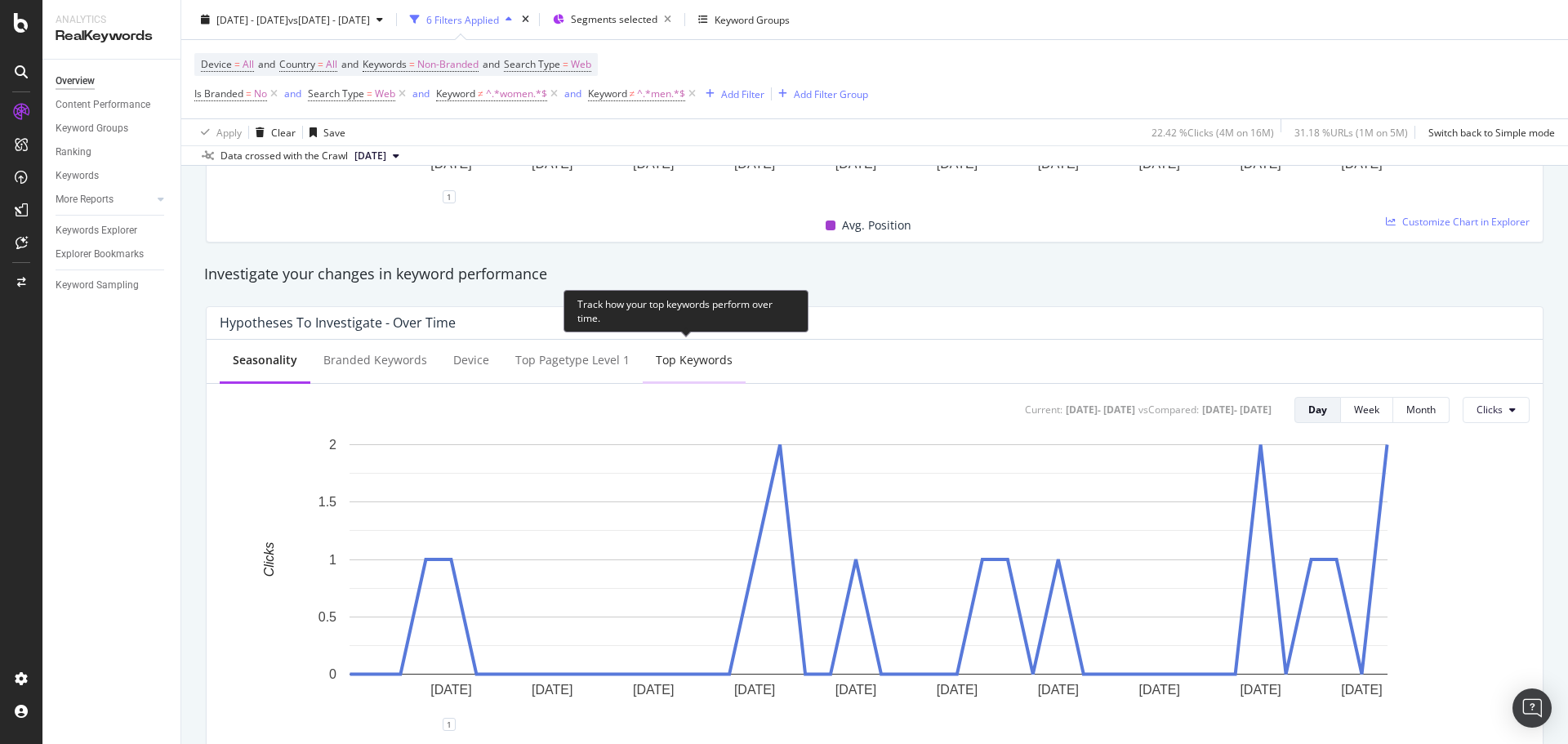
click at [673, 359] on div "Top Keywords" at bounding box center [694, 360] width 77 height 17
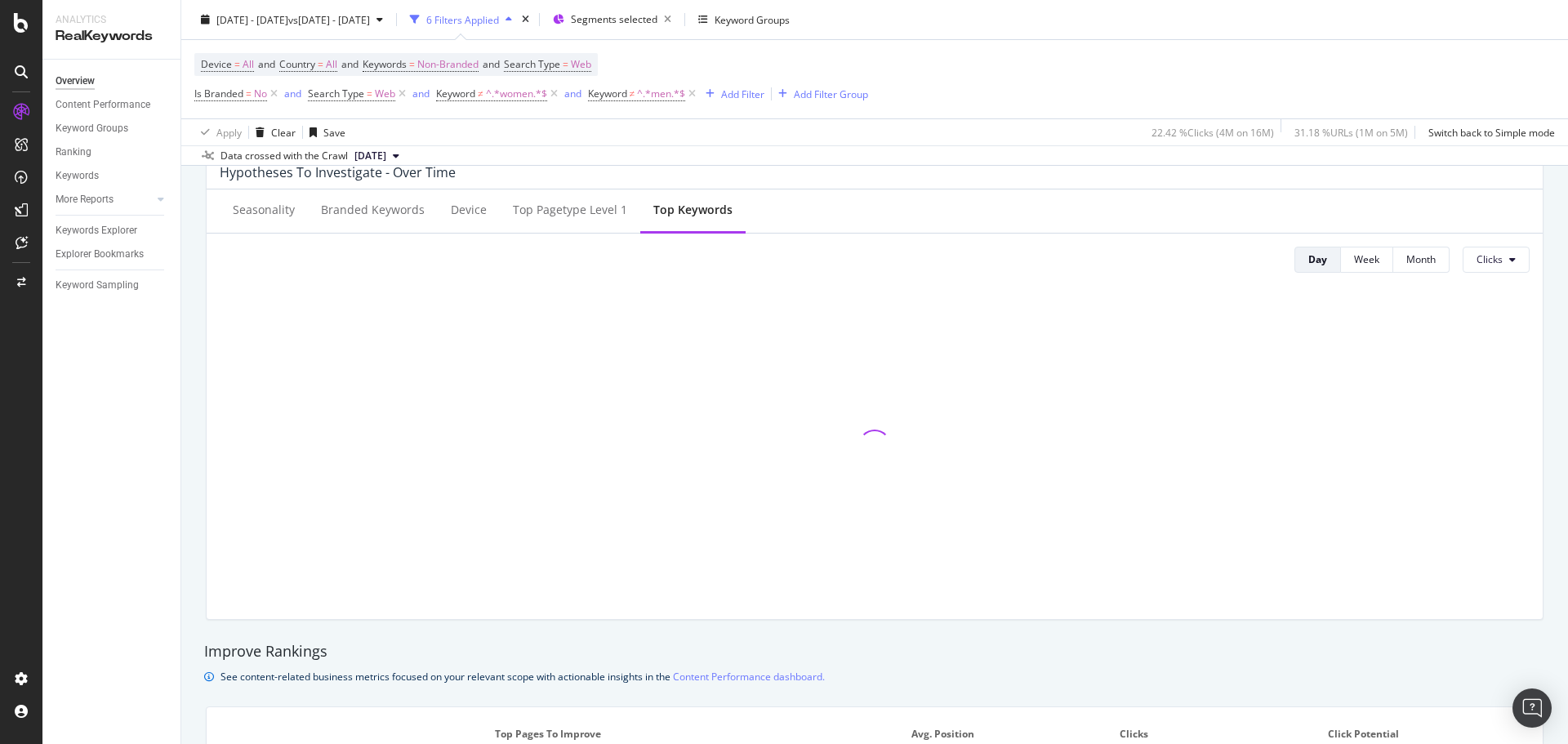
scroll to position [653, 0]
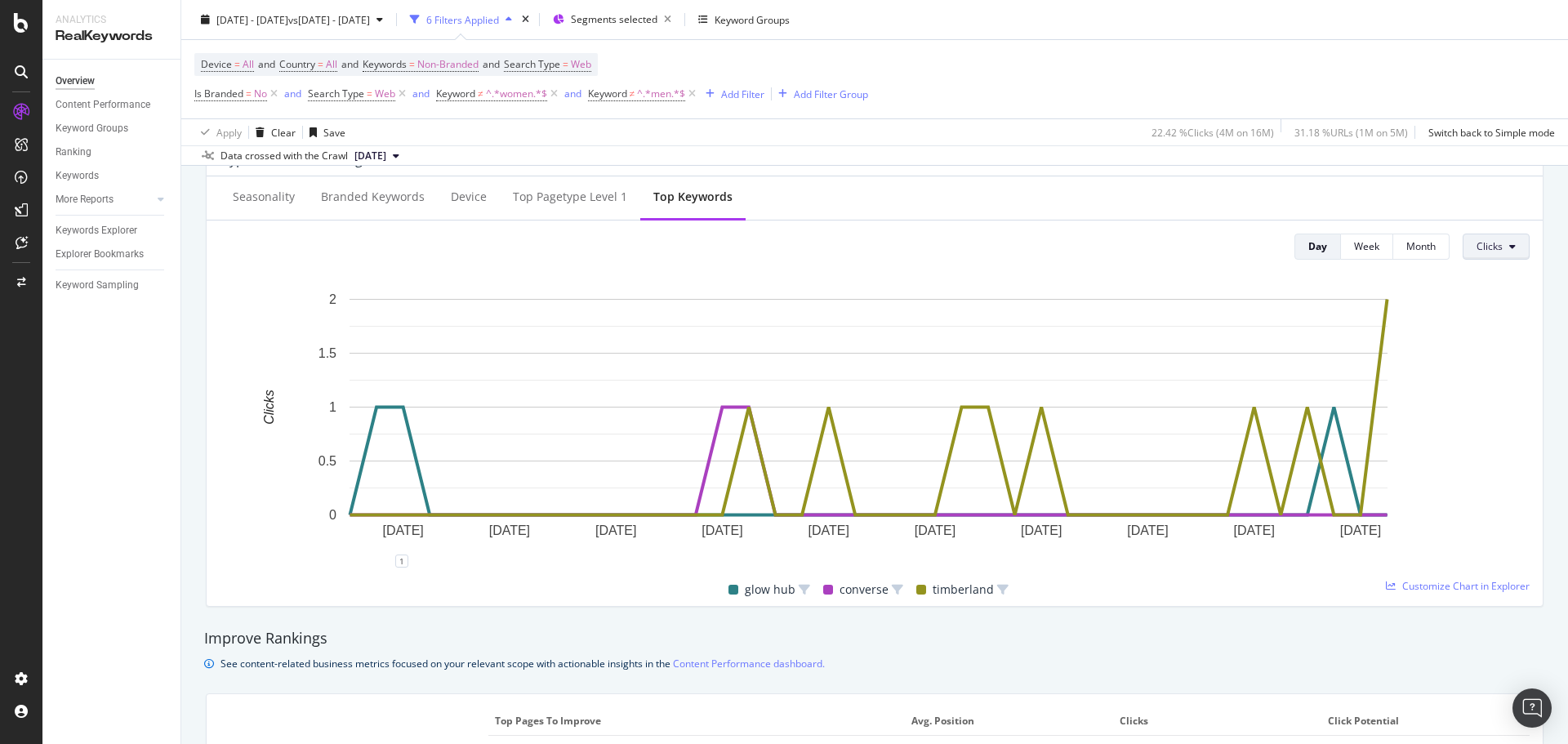
click at [1045, 246] on span "Clicks" at bounding box center [1489, 246] width 26 height 14
click at [1045, 334] on span "Average Position" at bounding box center [1503, 340] width 77 height 15
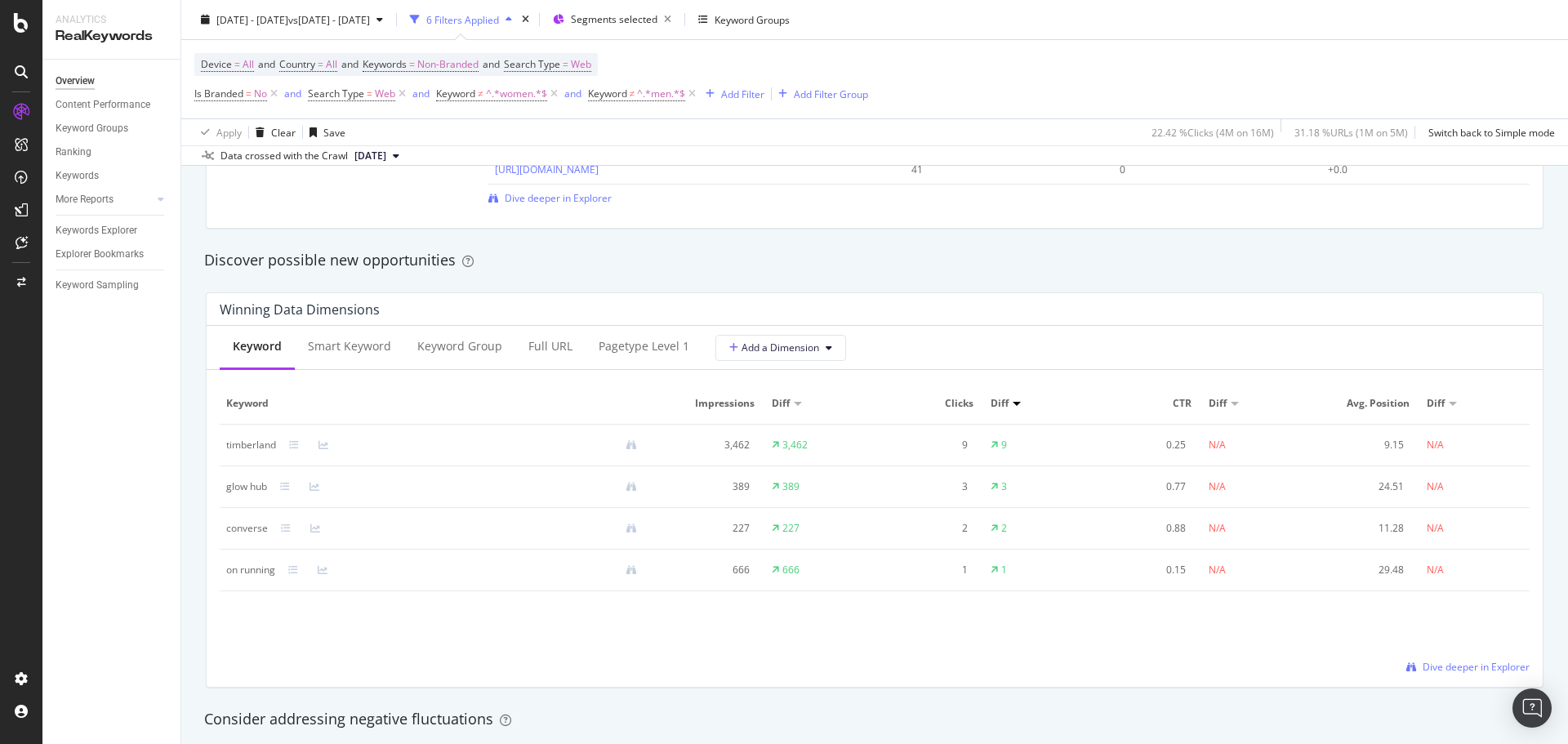
scroll to position [1389, 0]
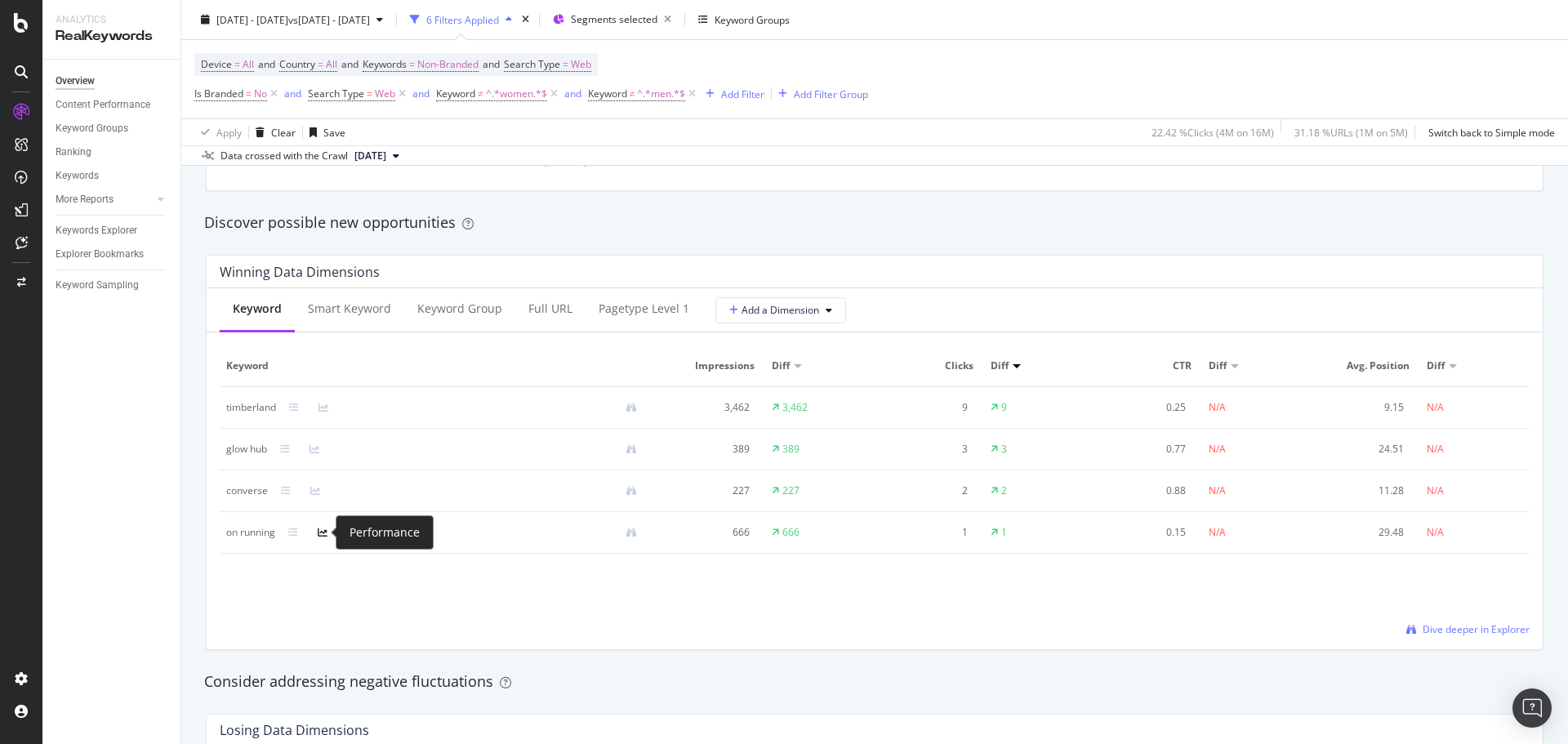
click at [327, 449] on icon at bounding box center [322, 533] width 10 height 10
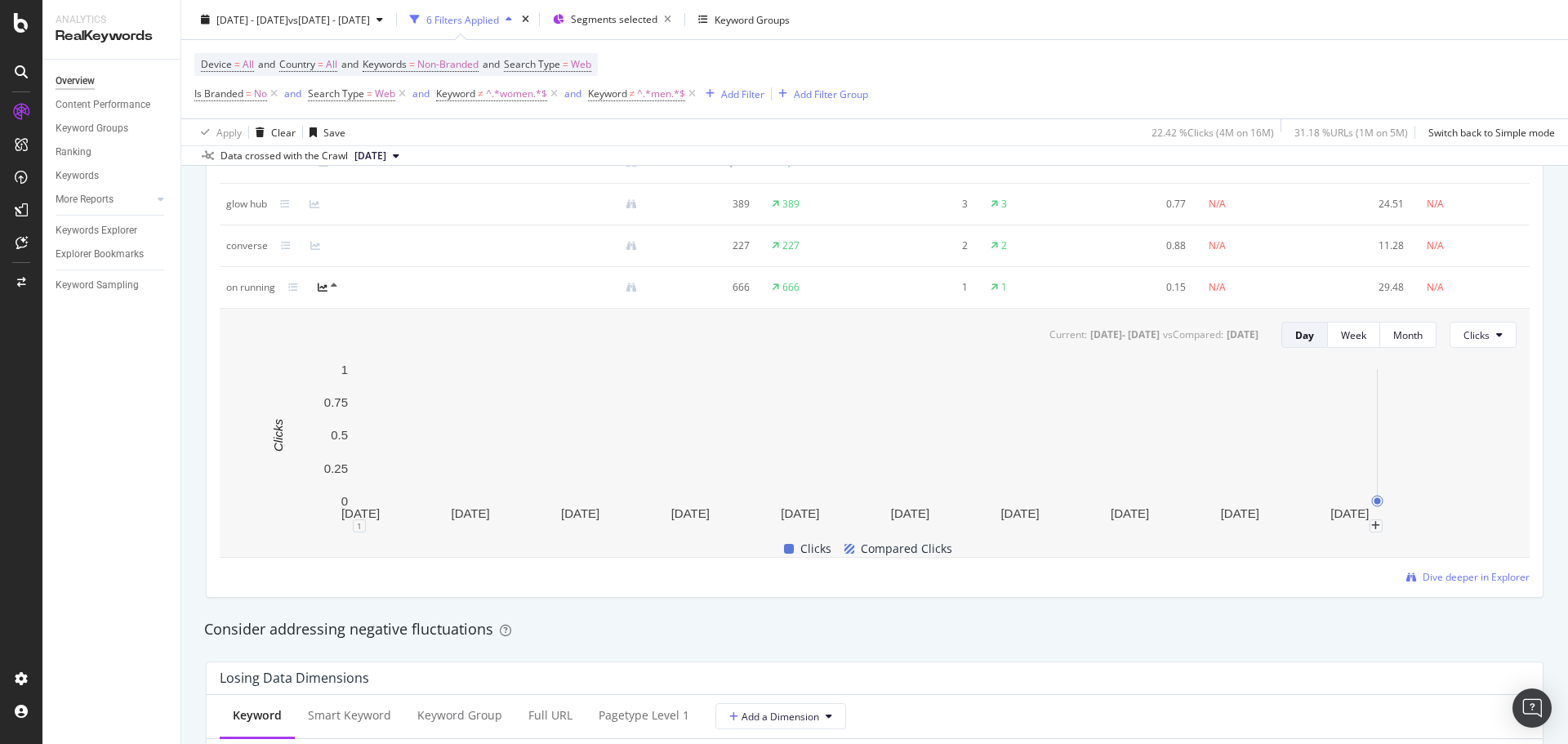
scroll to position [1552, 0]
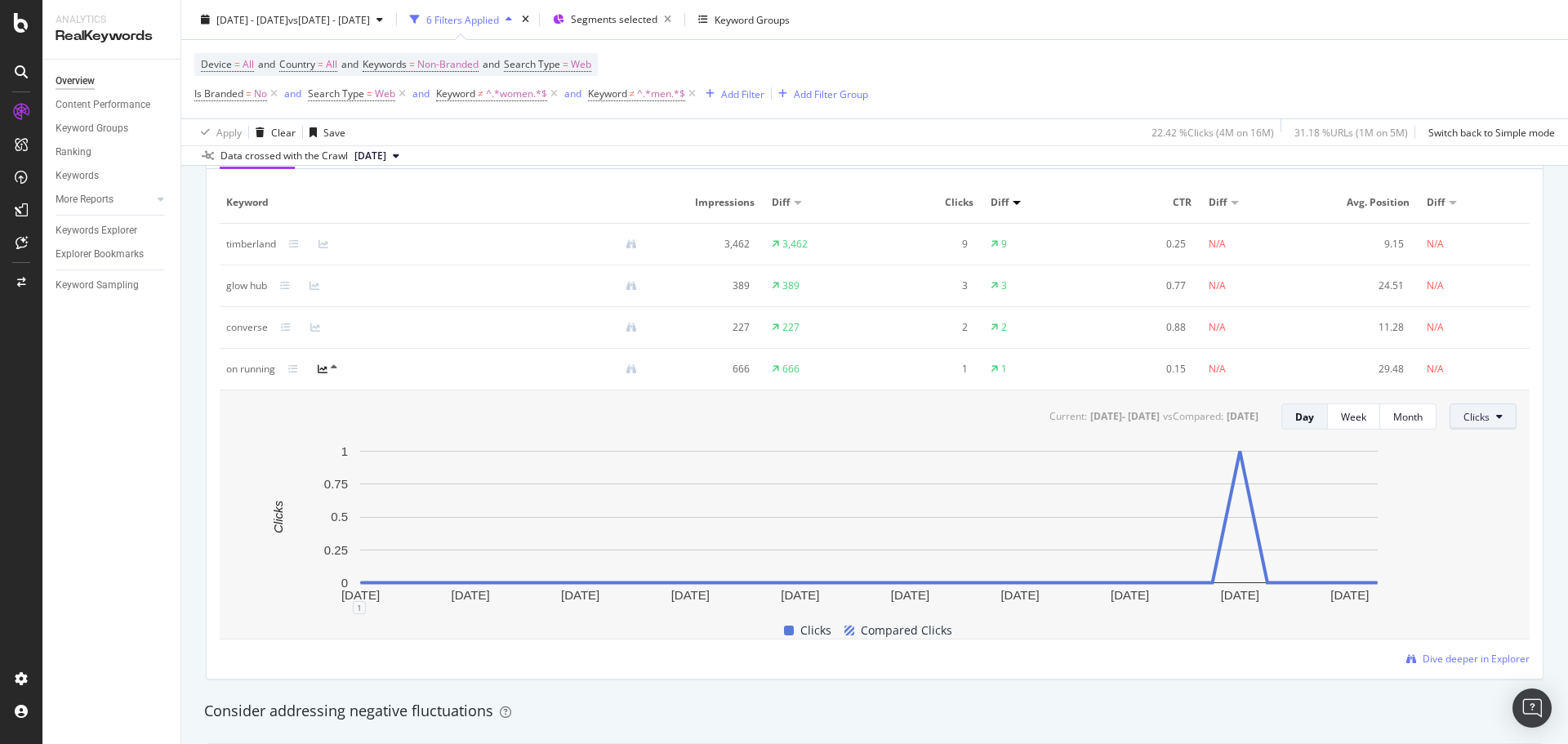
click at [1045, 424] on button "Clicks" at bounding box center [1483, 417] width 67 height 26
click at [1045, 449] on span "Impressions" at bounding box center [1477, 480] width 77 height 15
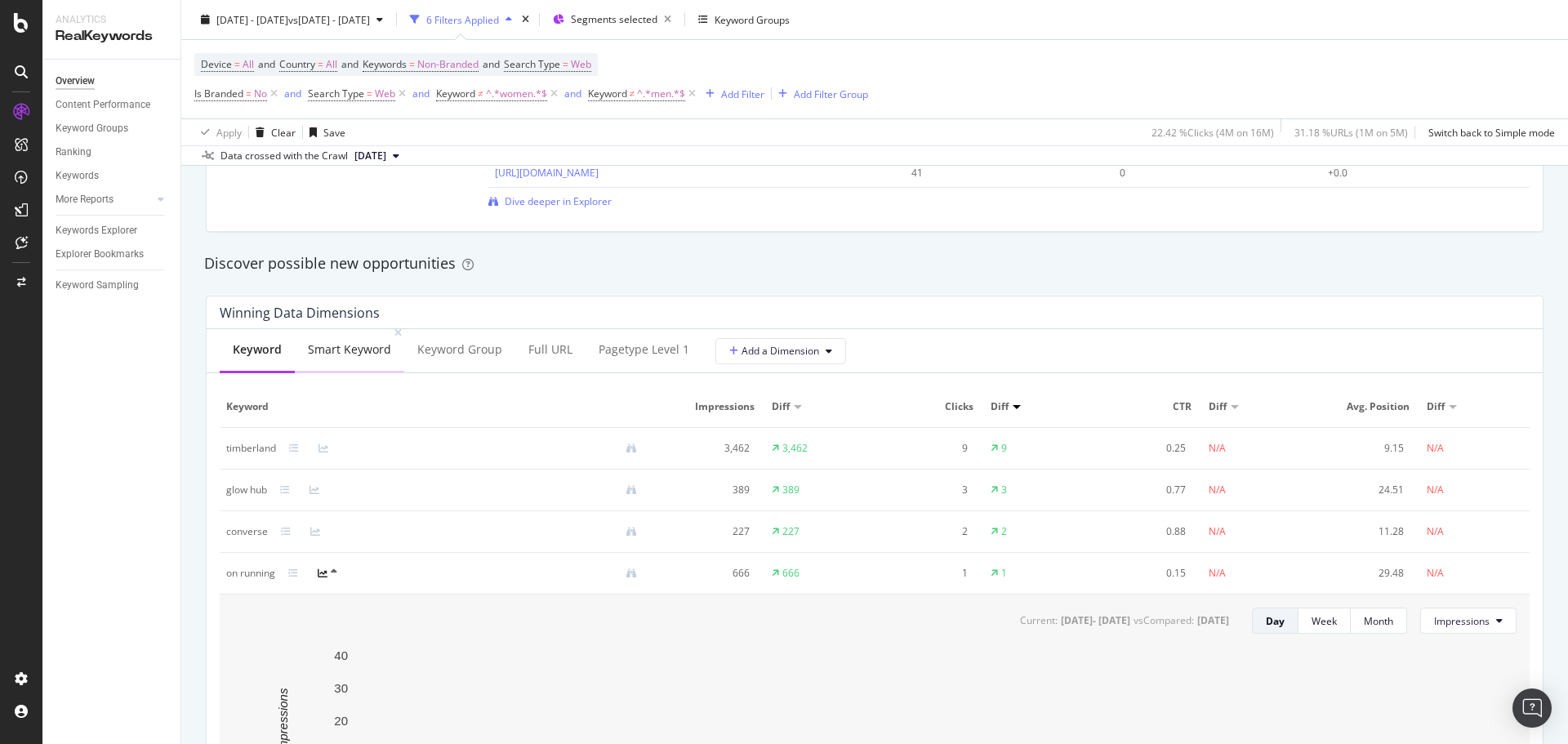
scroll to position [1307, 0]
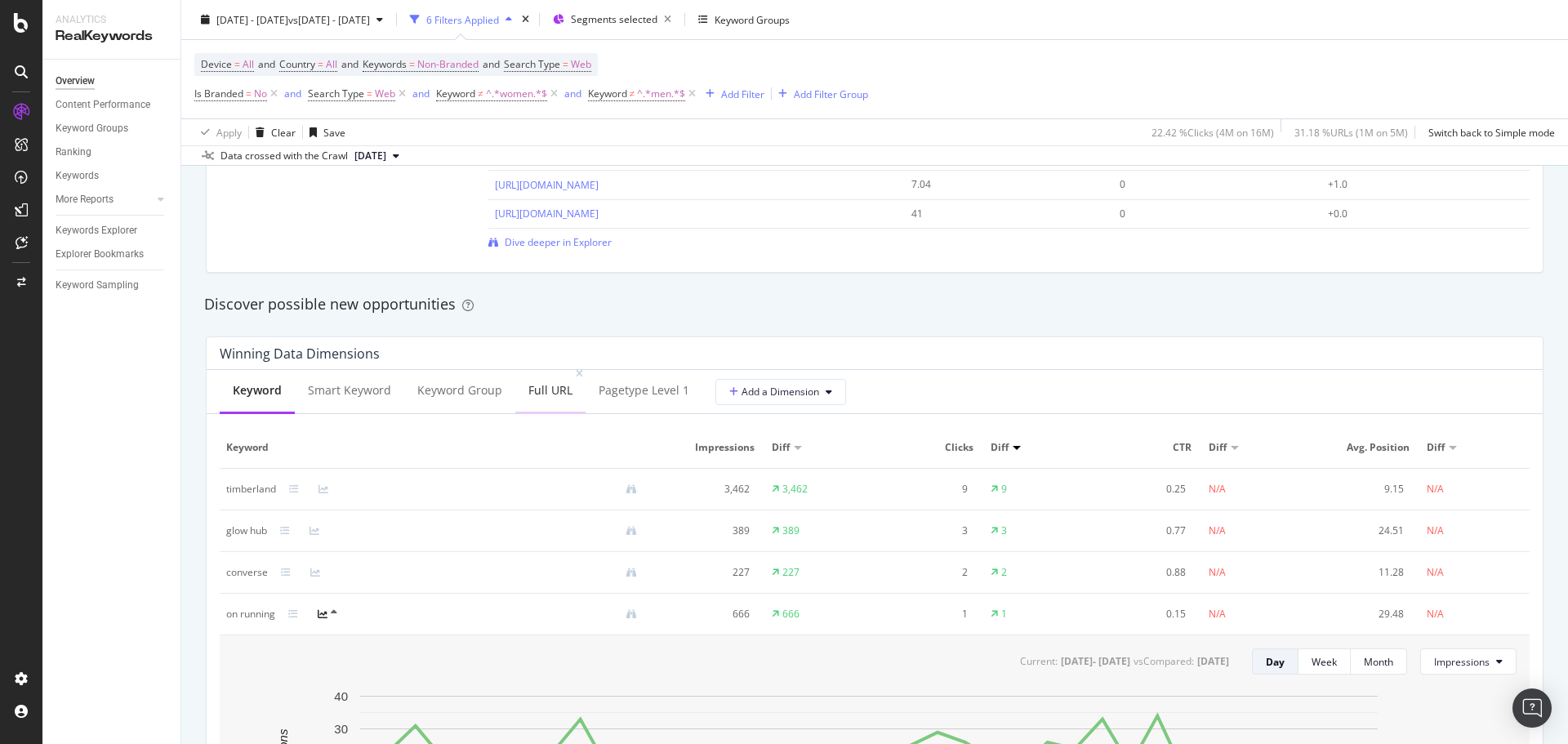
click at [540, 388] on div "Full URL" at bounding box center [550, 391] width 44 height 17
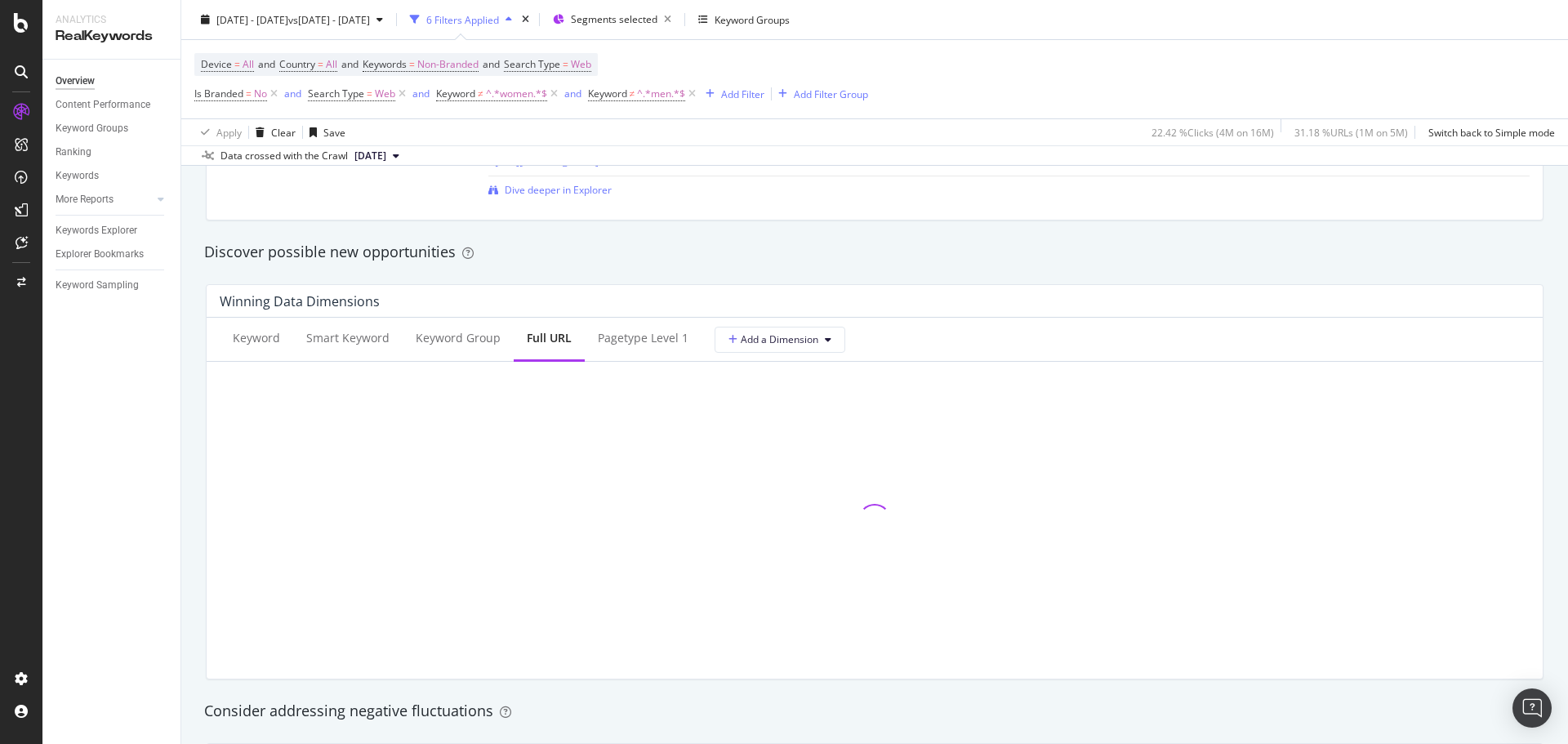
scroll to position [1389, 0]
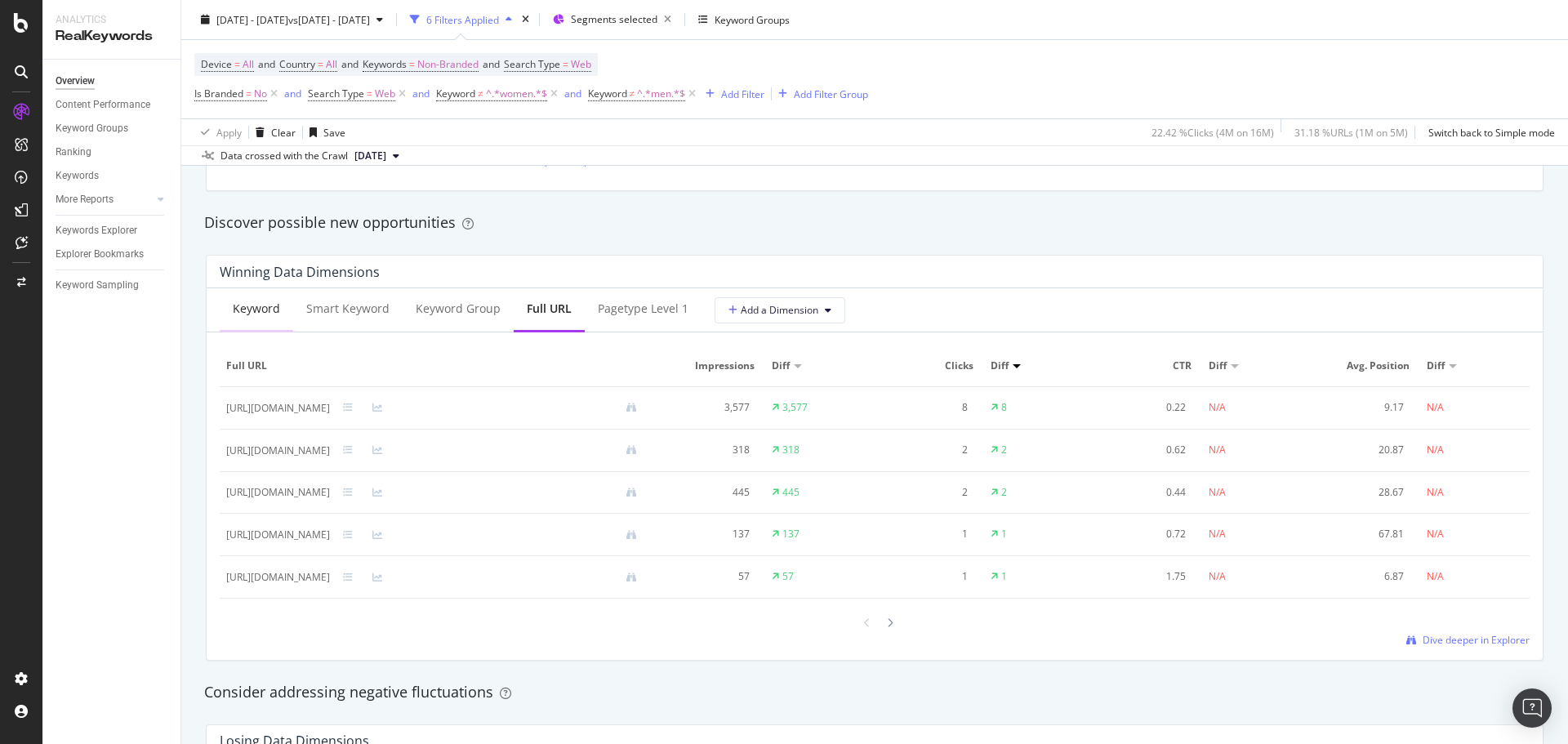
click at [269, 309] on div "Keyword" at bounding box center [256, 309] width 47 height 17
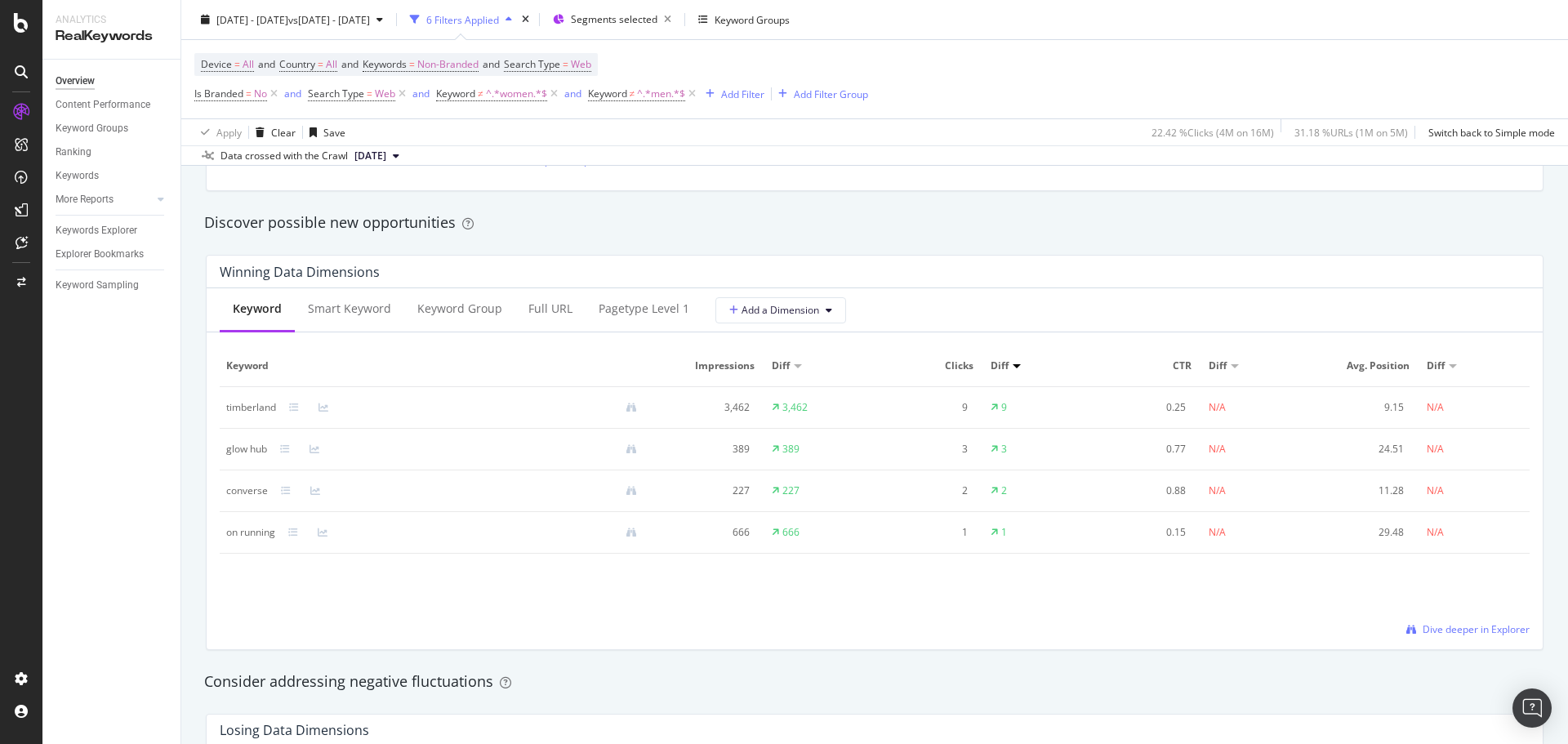
click at [1045, 367] on span "Avg. Position" at bounding box center [1364, 366] width 93 height 15
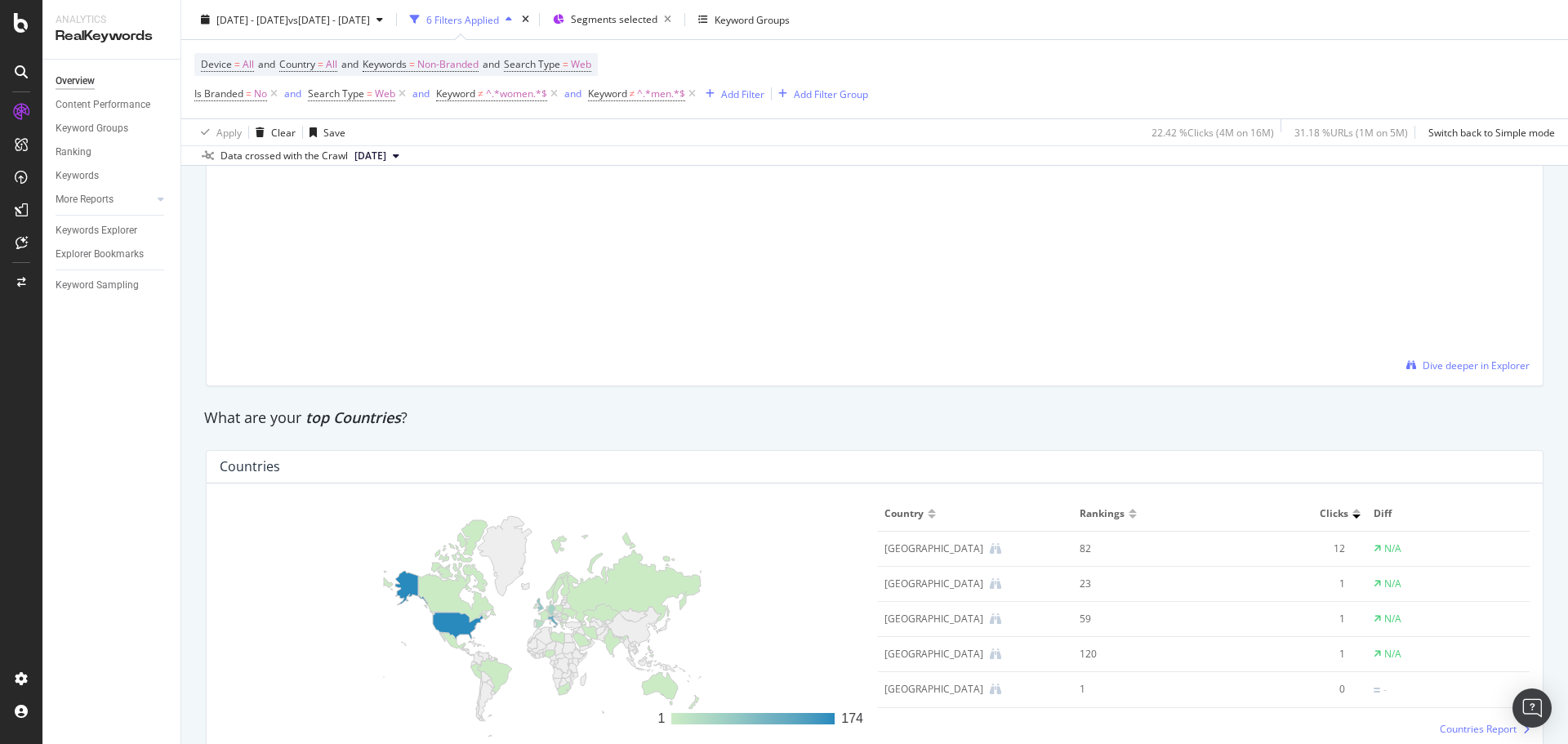
scroll to position [2288, 0]
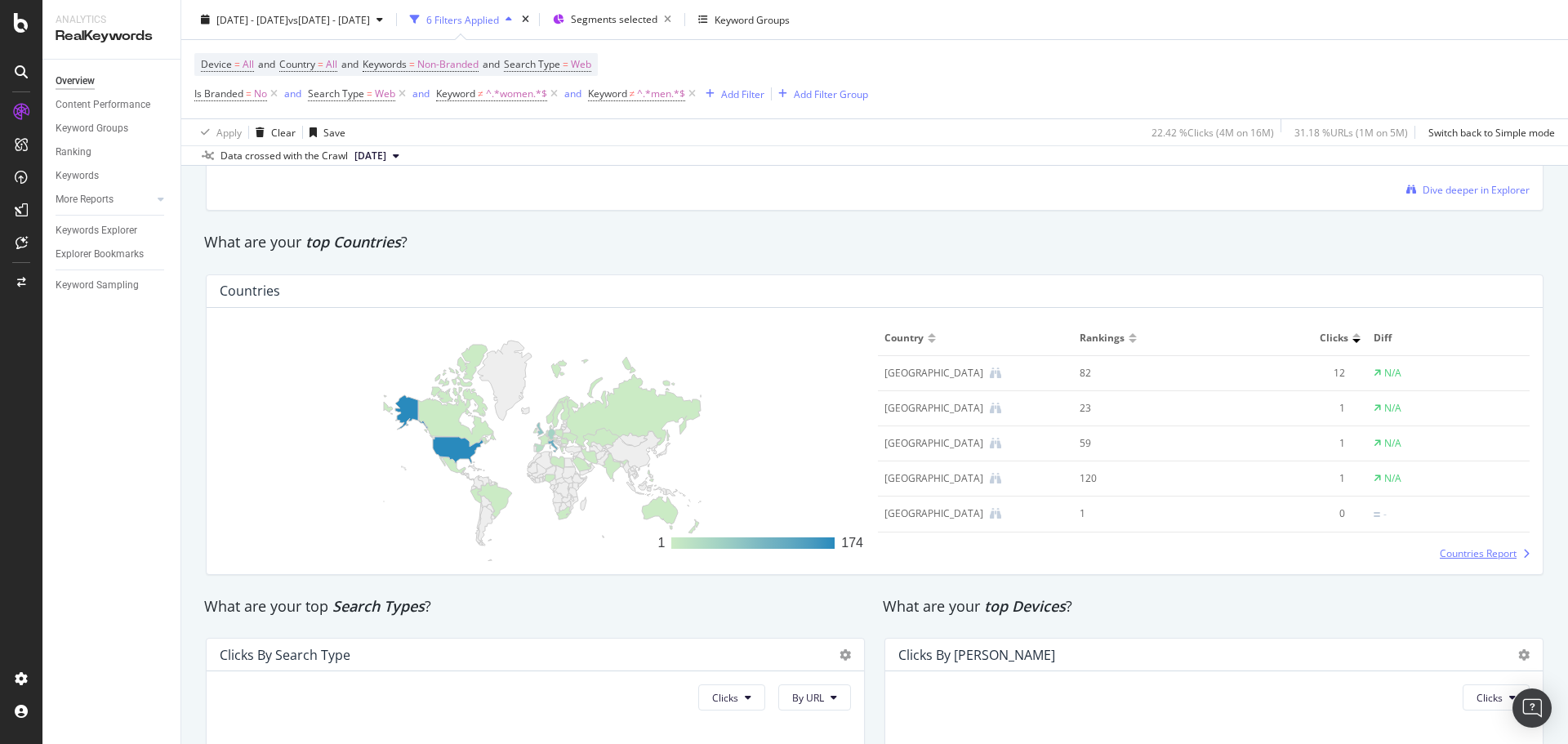
click at [1045, 449] on span "Countries Report" at bounding box center [1477, 553] width 77 height 14
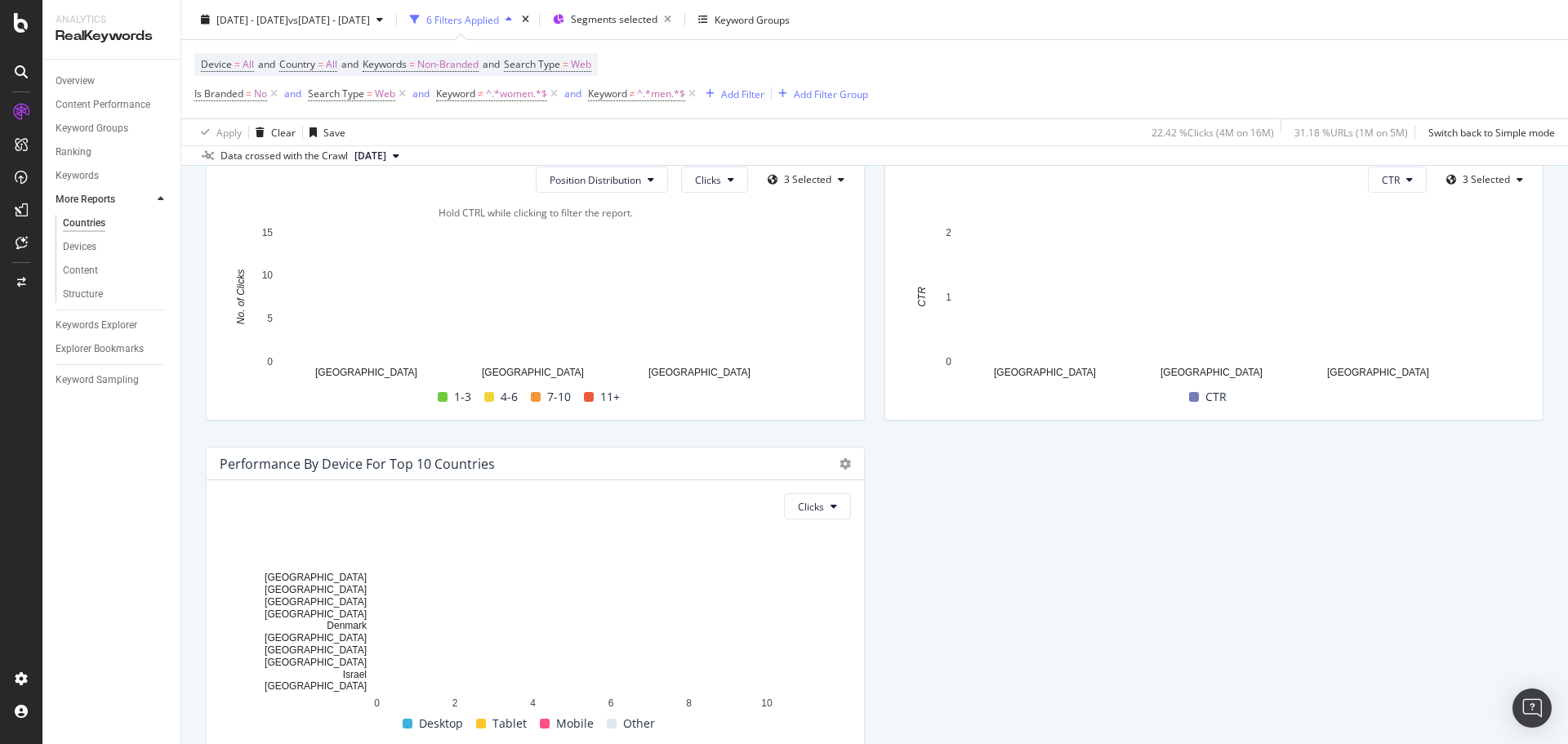
scroll to position [1470, 0]
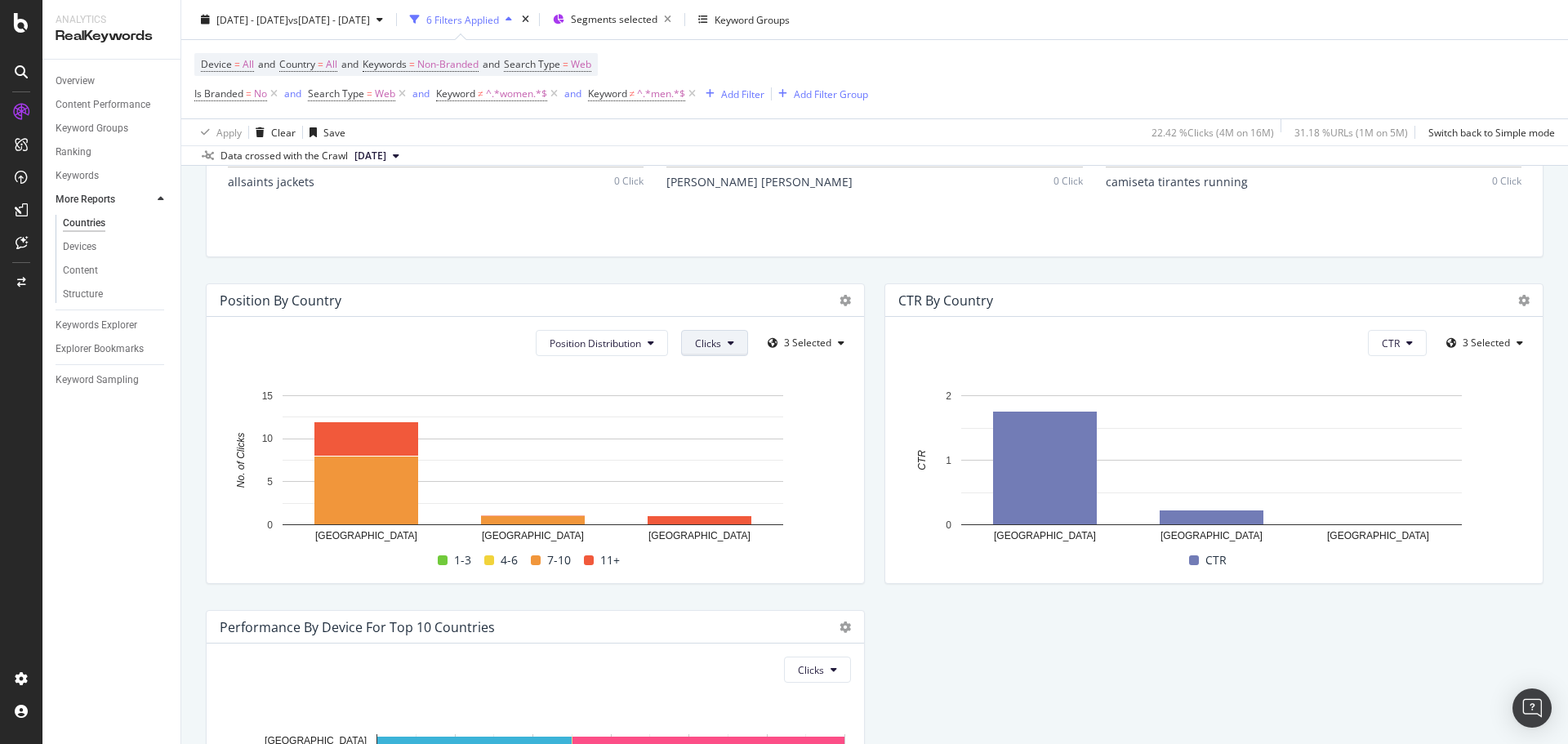
click at [700, 336] on span "Clicks" at bounding box center [708, 343] width 26 height 14
click at [721, 374] on span "Rankings" at bounding box center [721, 376] width 61 height 15
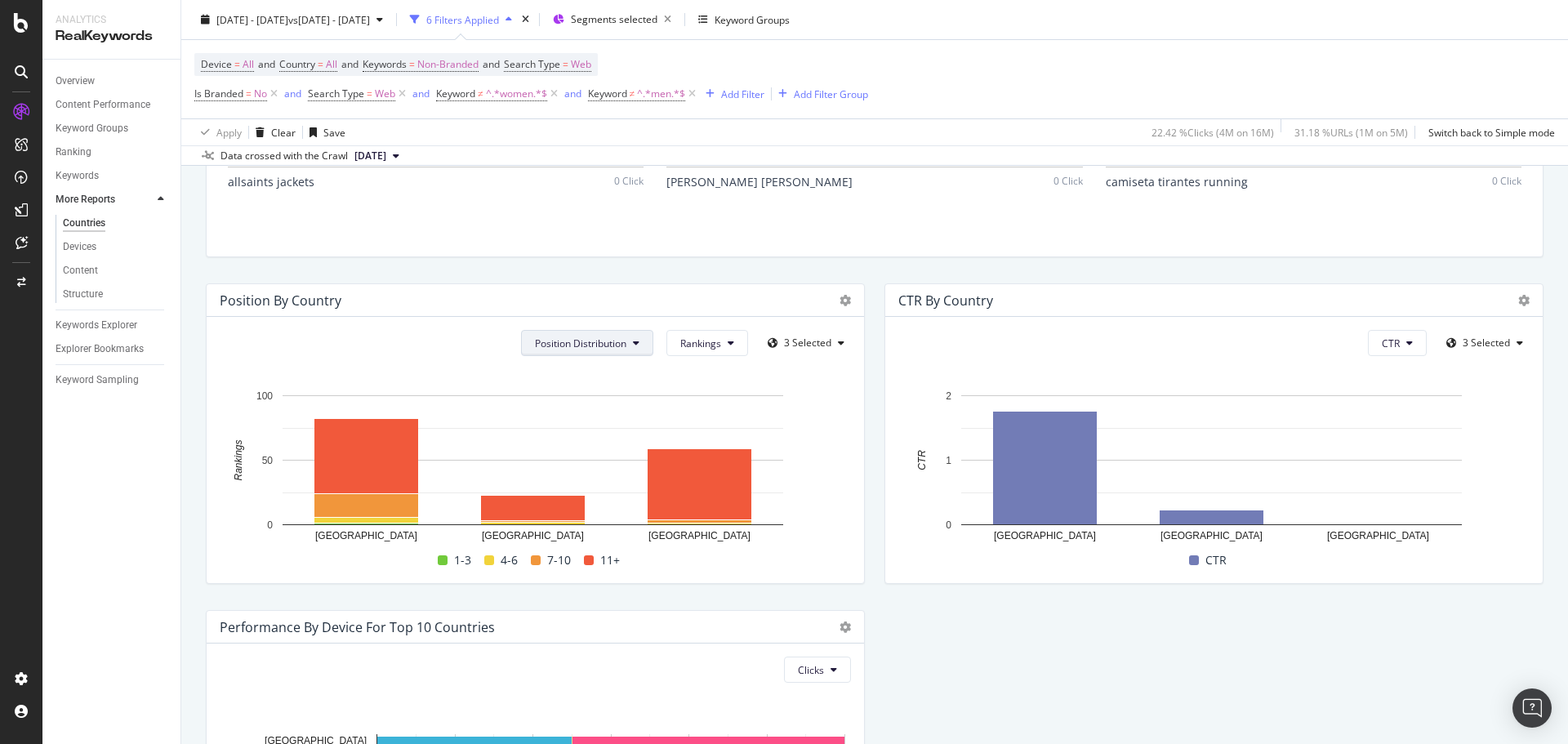
click at [596, 354] on button "Position Distribution" at bounding box center [586, 343] width 132 height 26
click at [596, 406] on span "Avg Position" at bounding box center [576, 406] width 96 height 15
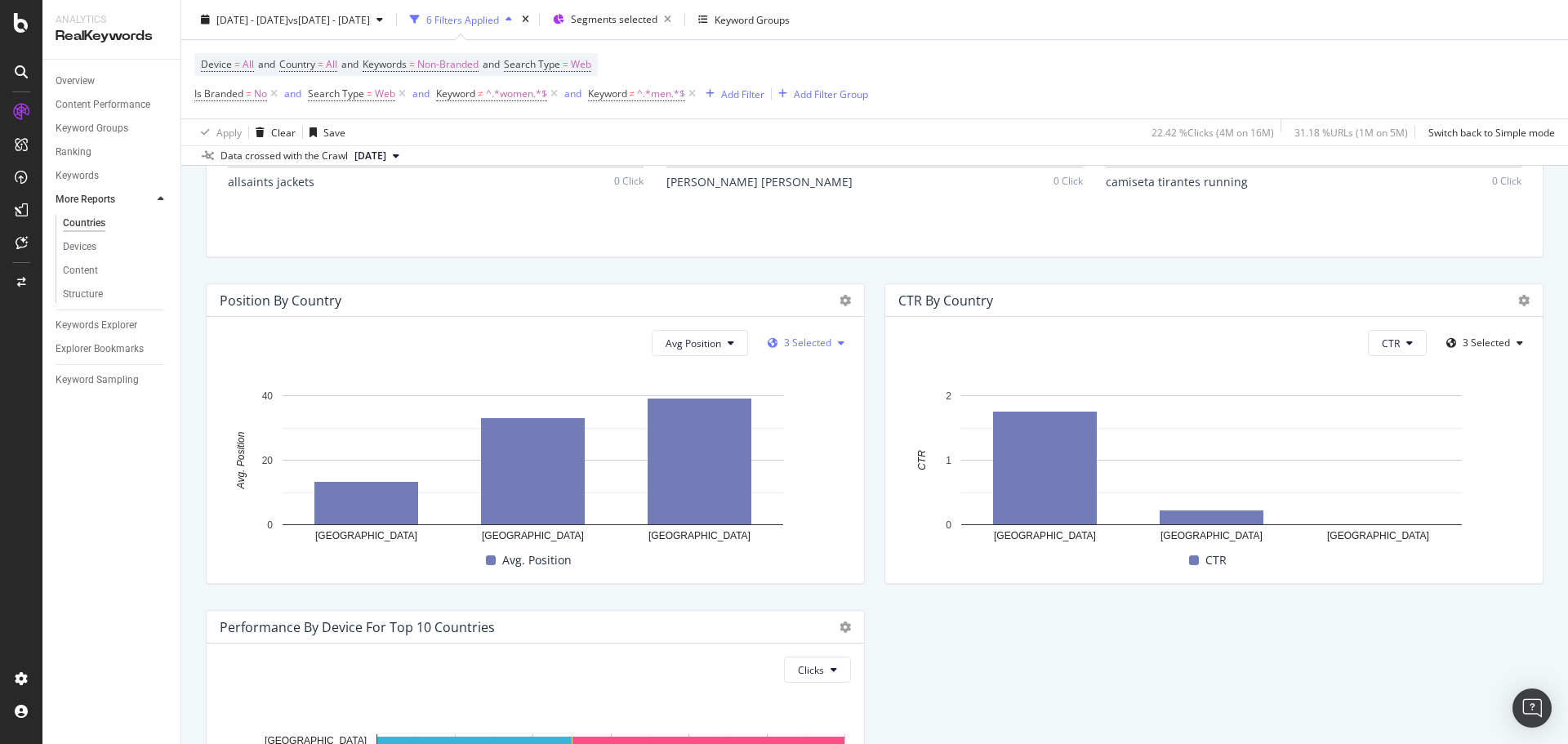
click at [818, 347] on span "3 Selected" at bounding box center [807, 342] width 47 height 14
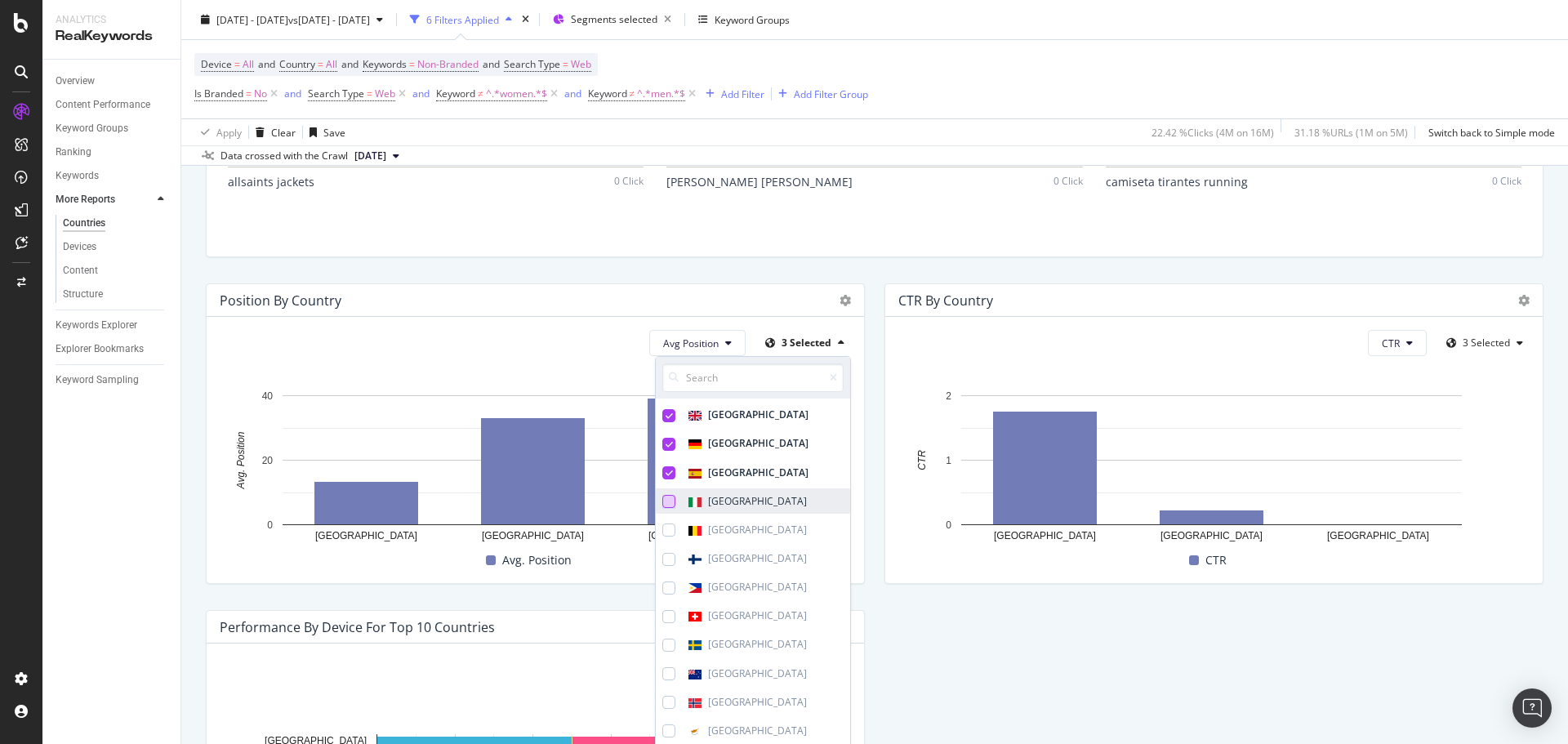
click at [662, 449] on div at bounding box center [669, 501] width 13 height 13
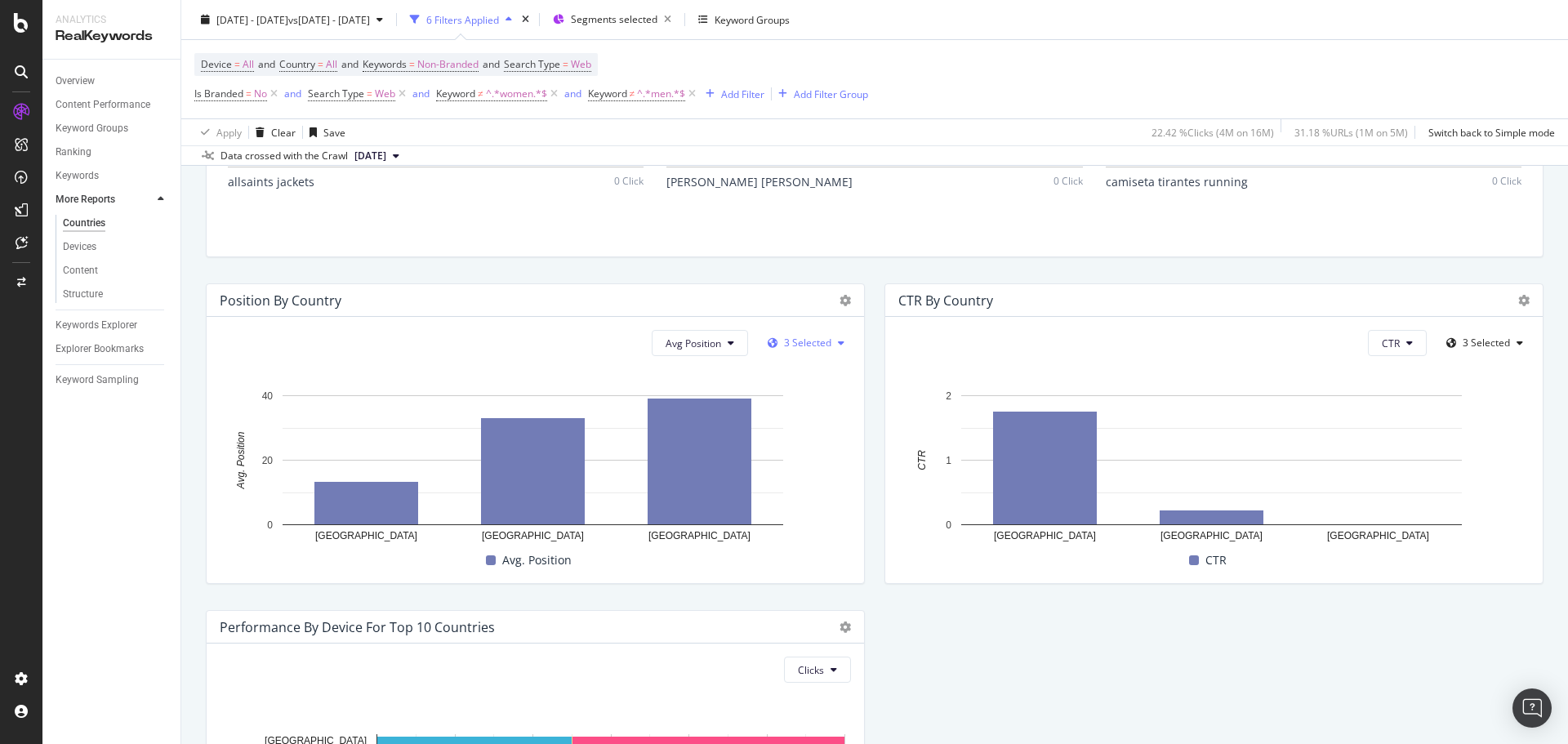
click at [786, 342] on span "3 Selected" at bounding box center [807, 342] width 47 height 14
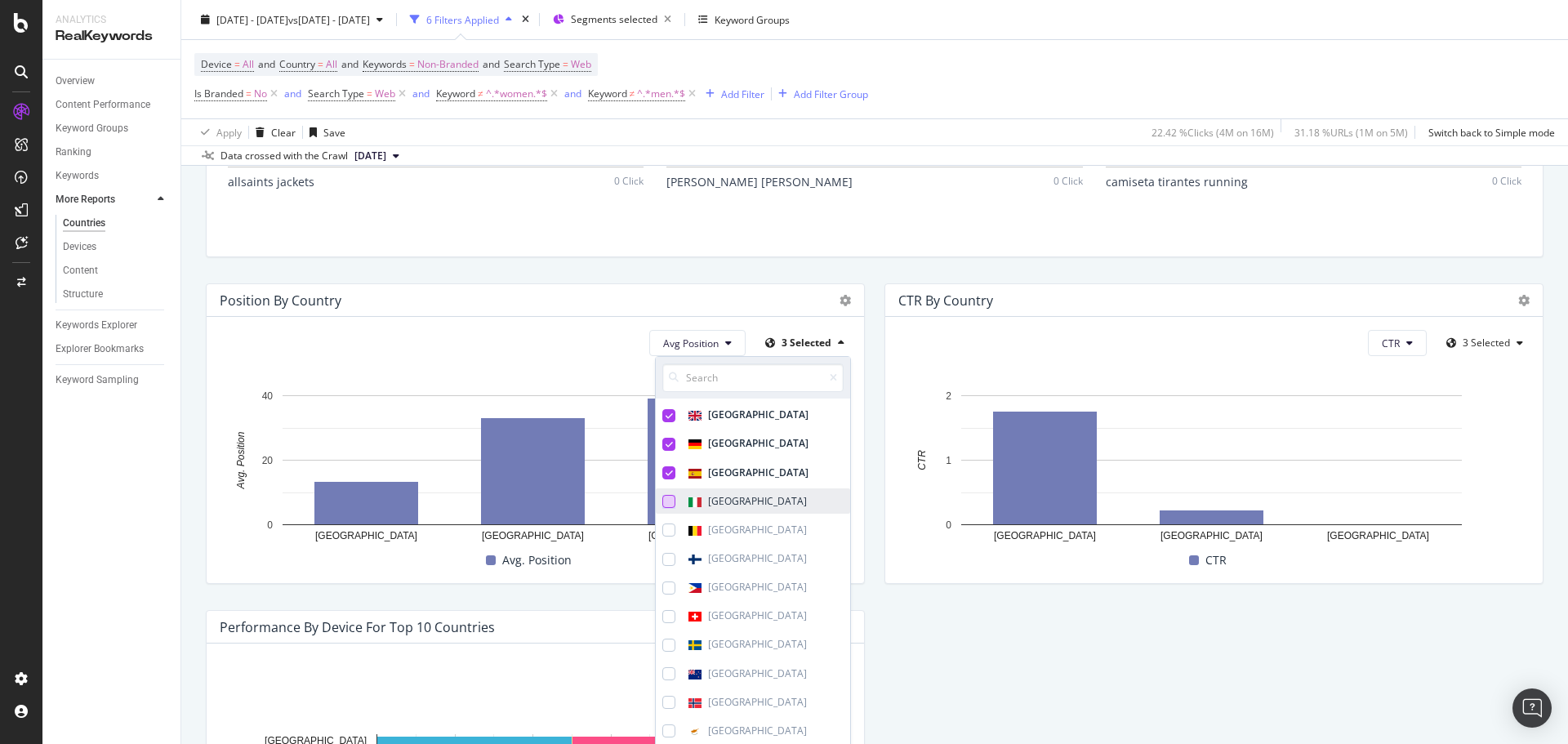
click at [662, 449] on div at bounding box center [669, 501] width 13 height 13
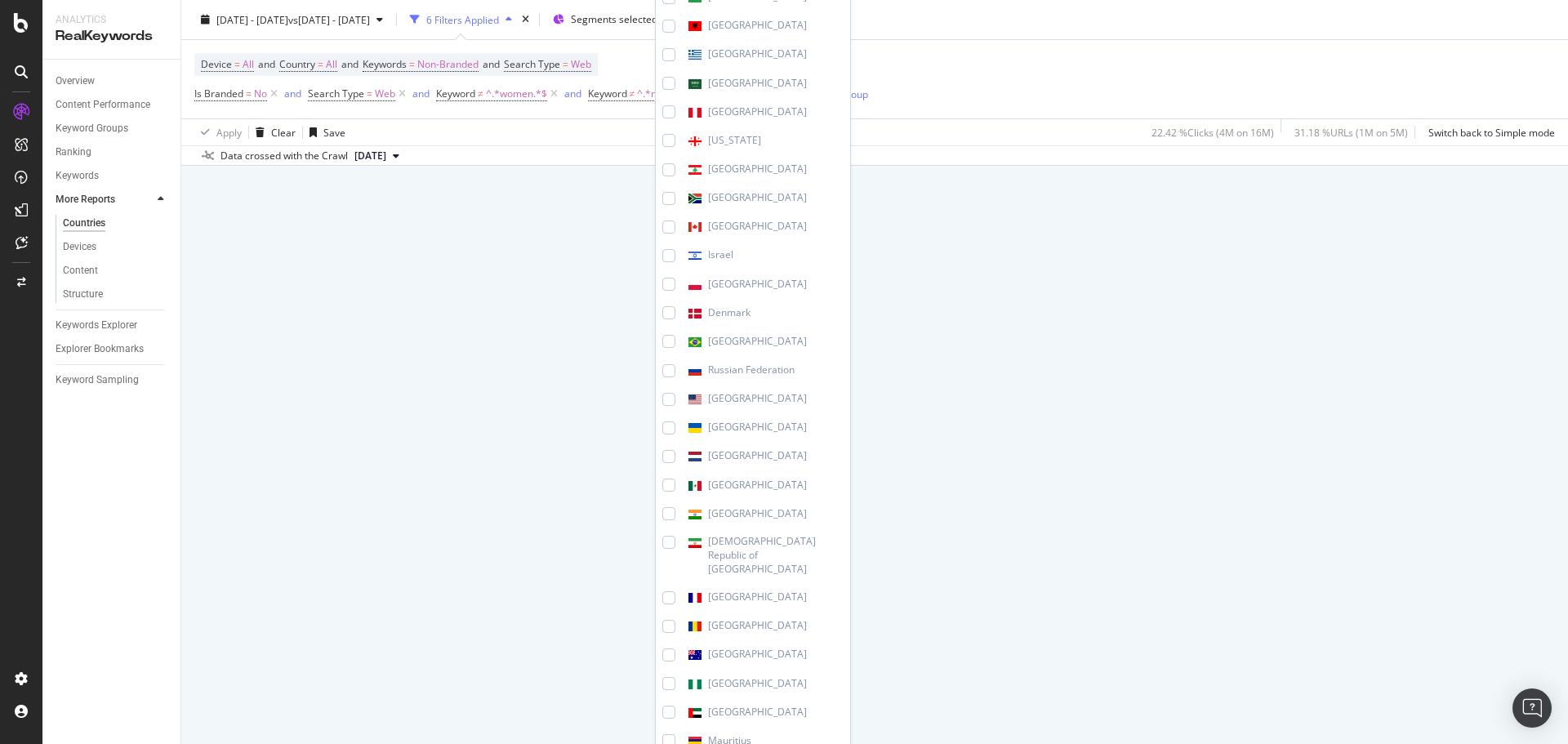
scroll to position [2310, 0]
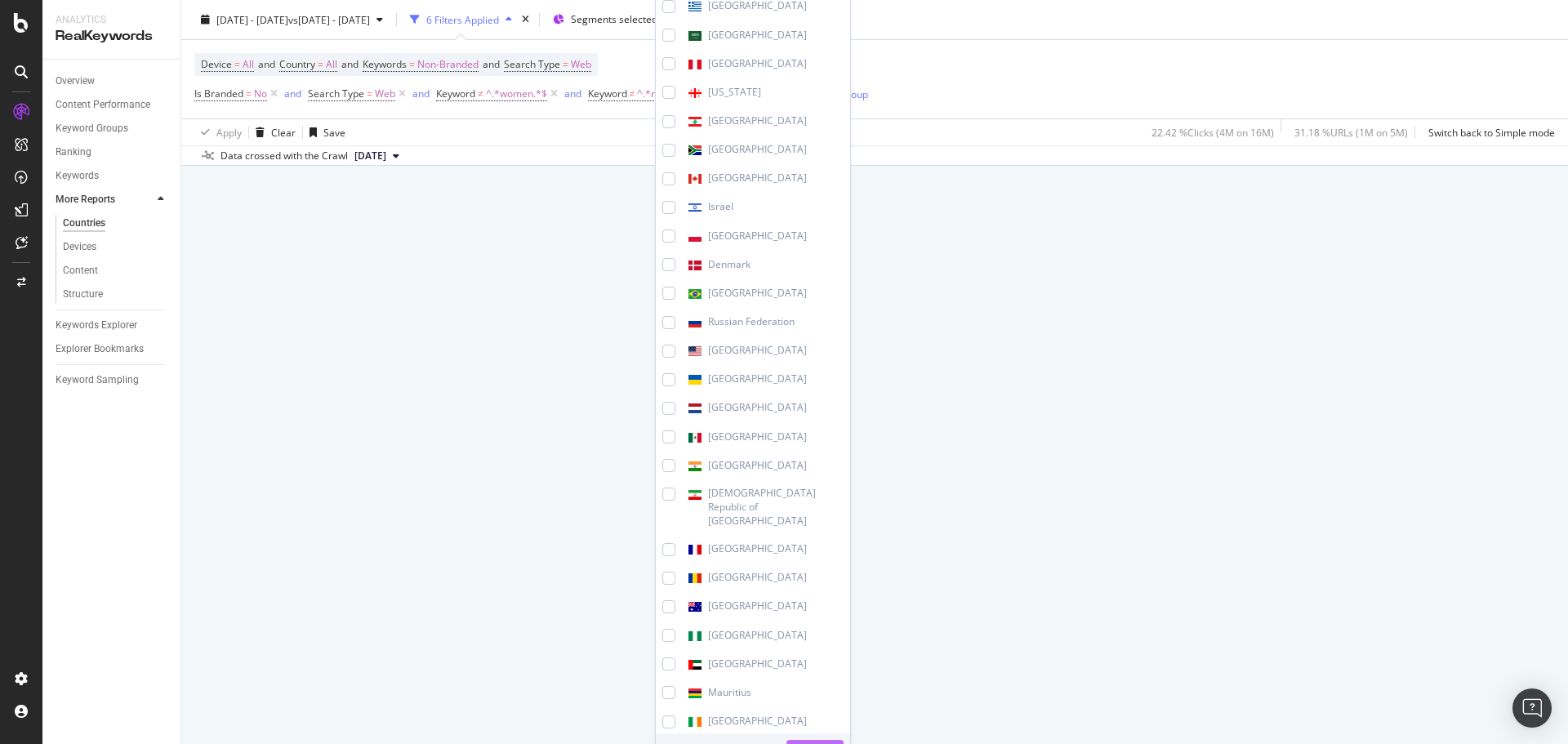
click at [816, 449] on div "Apply" at bounding box center [815, 751] width 31 height 14
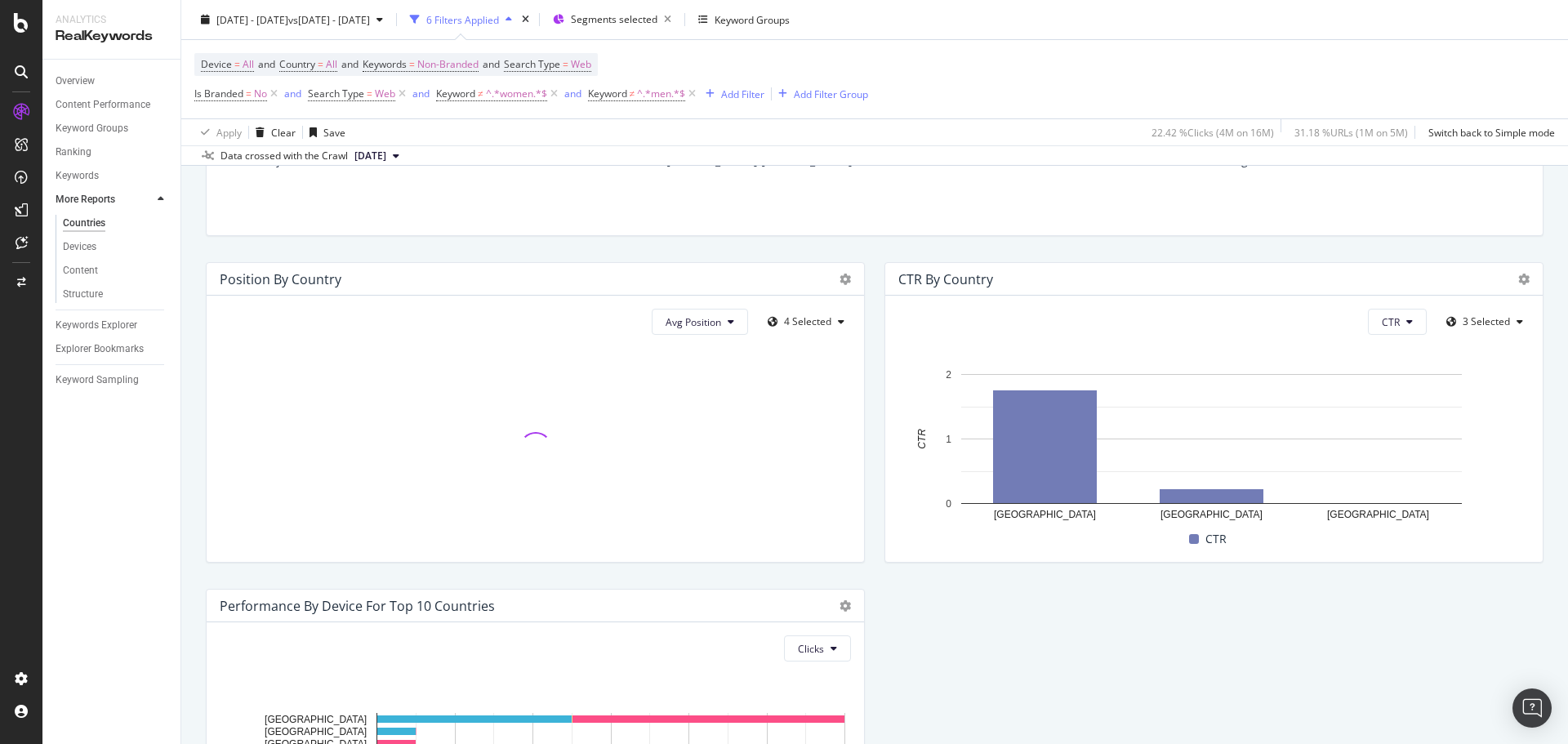
scroll to position [1544, 0]
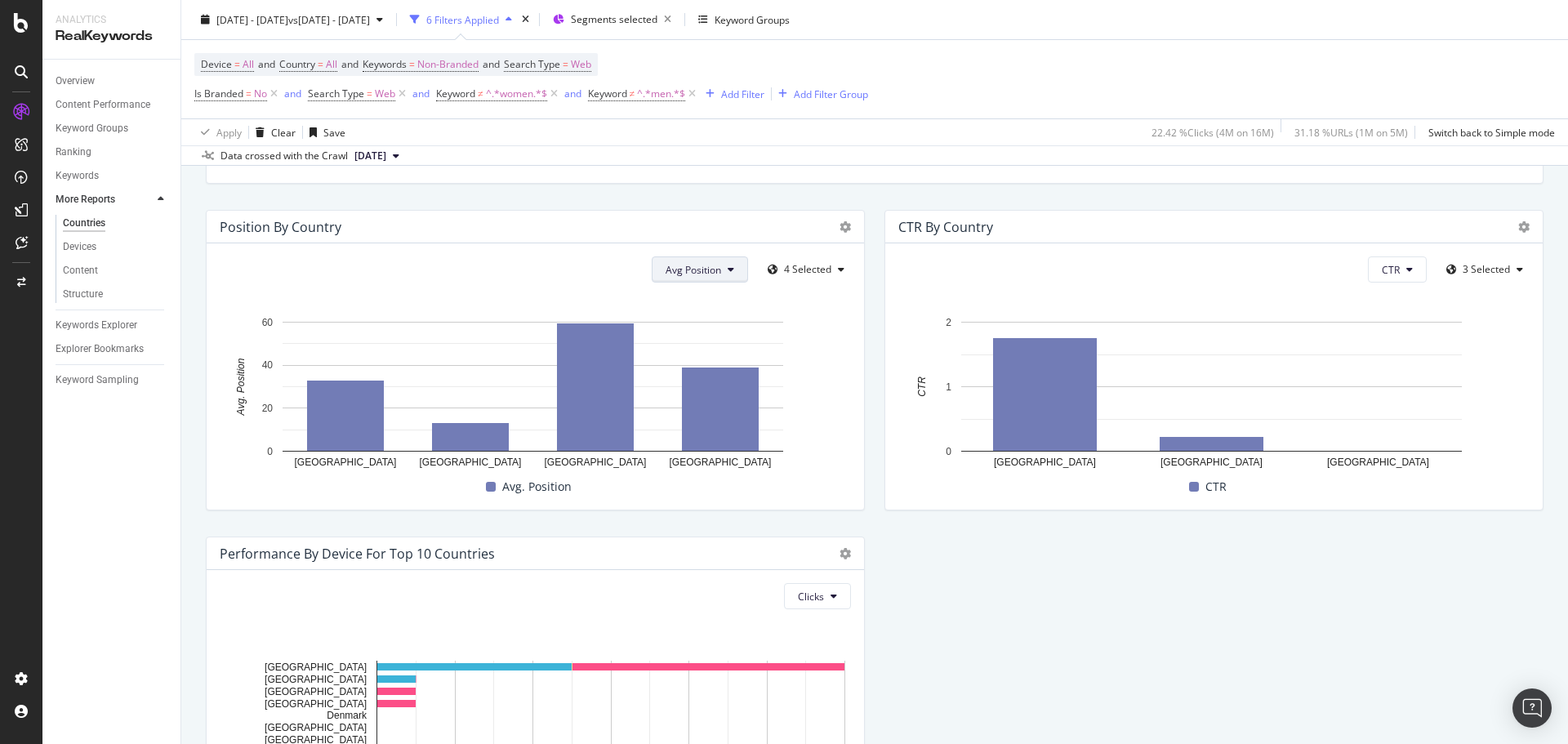
click at [714, 268] on span "Avg Position" at bounding box center [694, 270] width 56 height 14
click at [714, 297] on span "Position Distribution" at bounding box center [706, 302] width 92 height 15
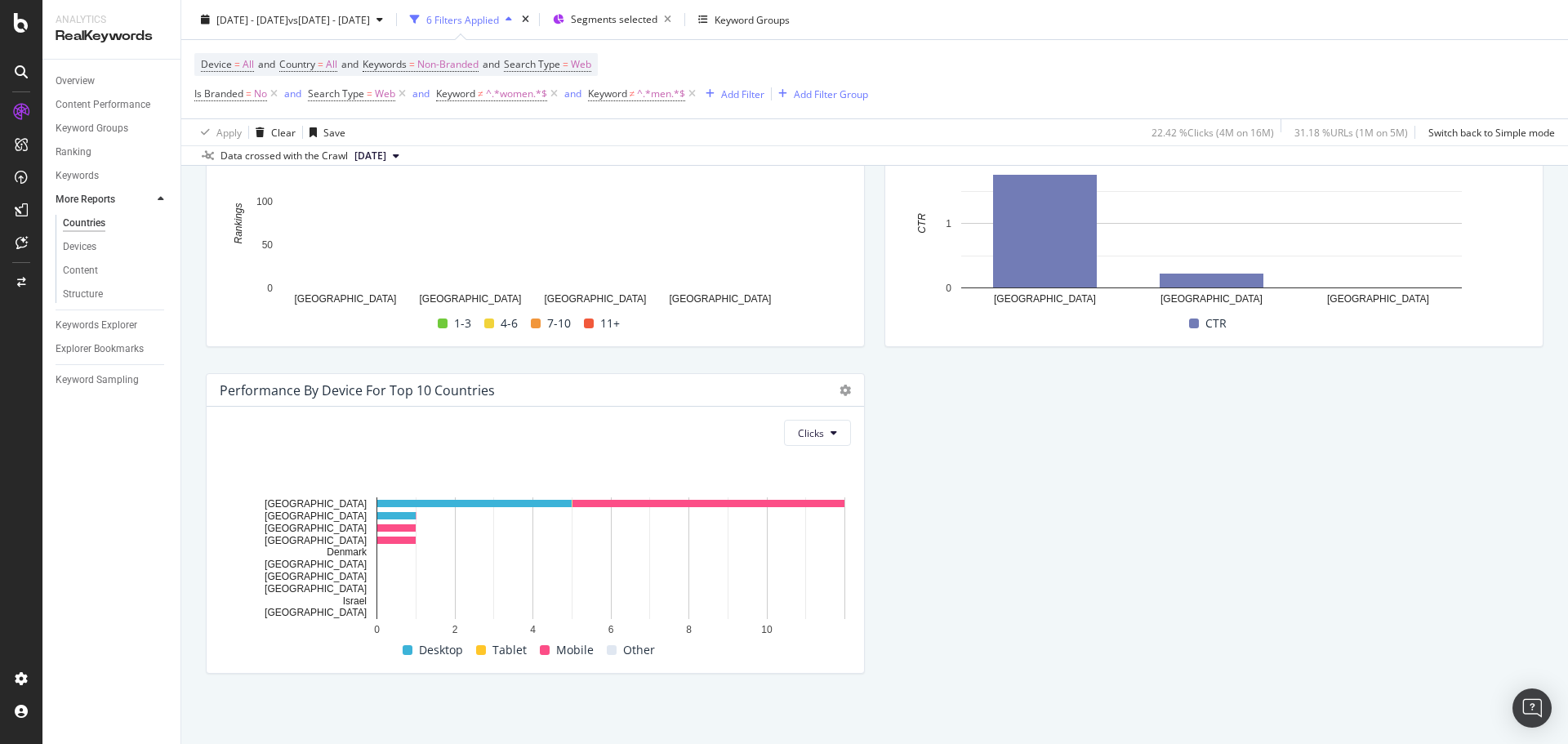
scroll to position [1625, 0]
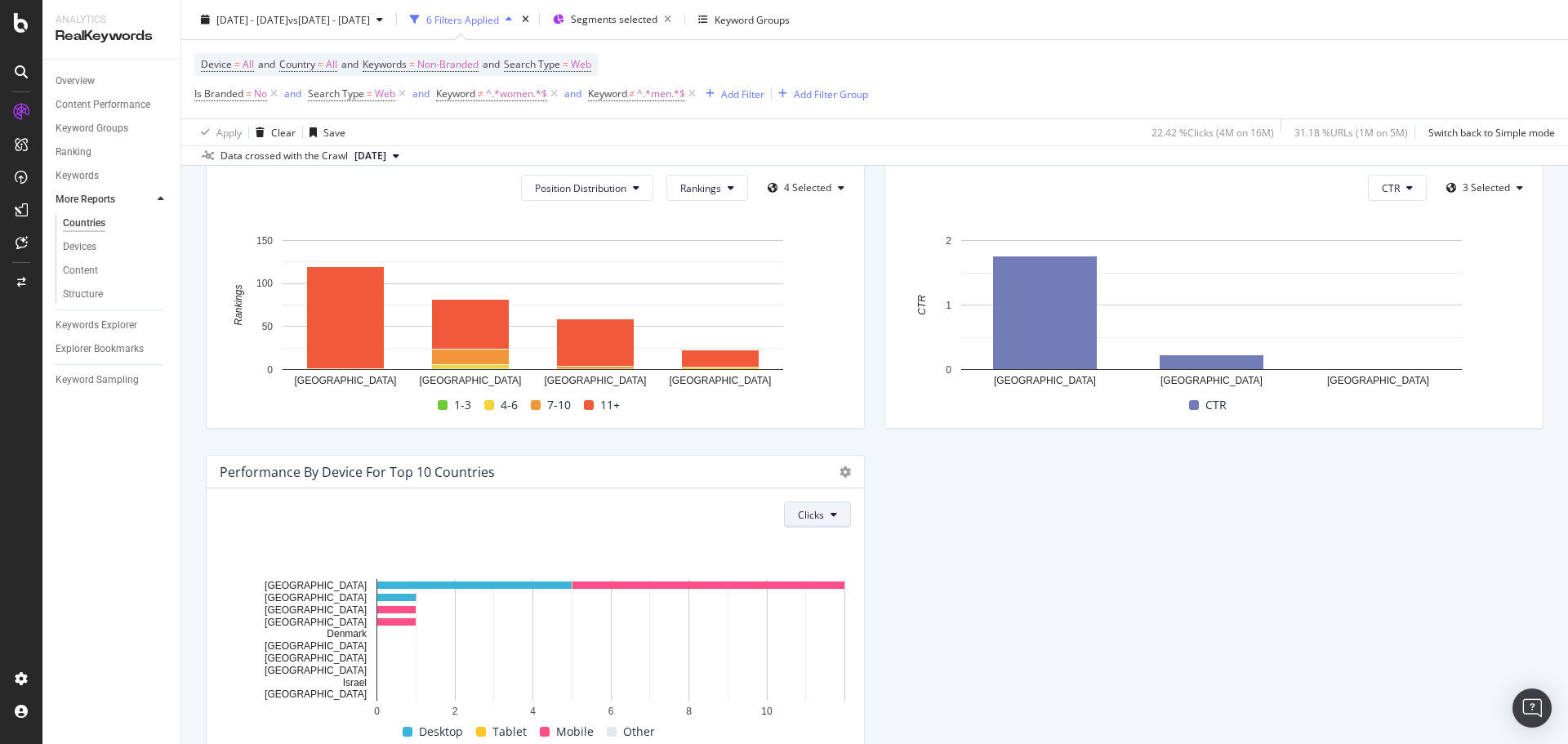
click at [818, 449] on button "Clicks" at bounding box center [817, 514] width 67 height 26
click at [828, 449] on div "Rankings" at bounding box center [823, 543] width 87 height 31
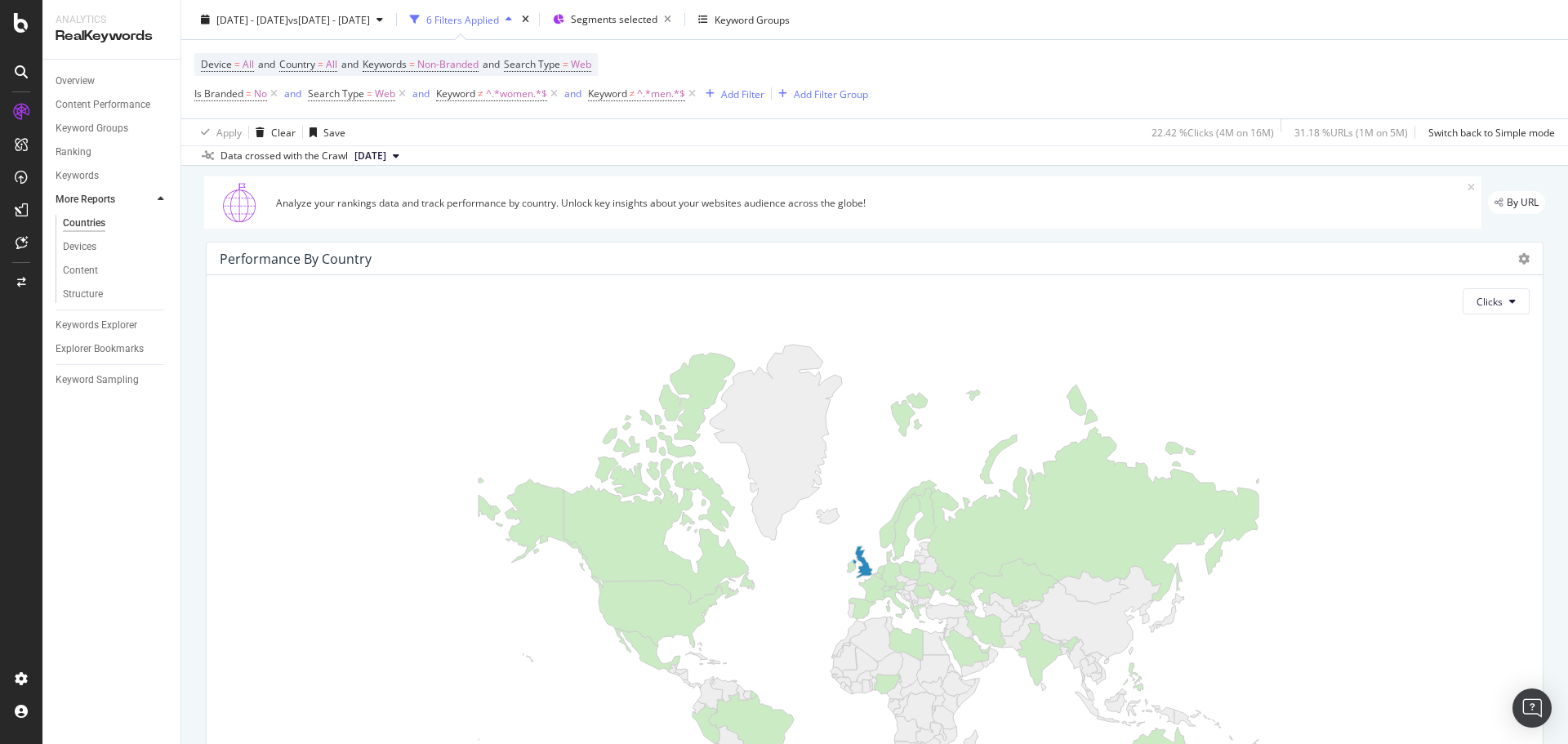
scroll to position [0, 0]
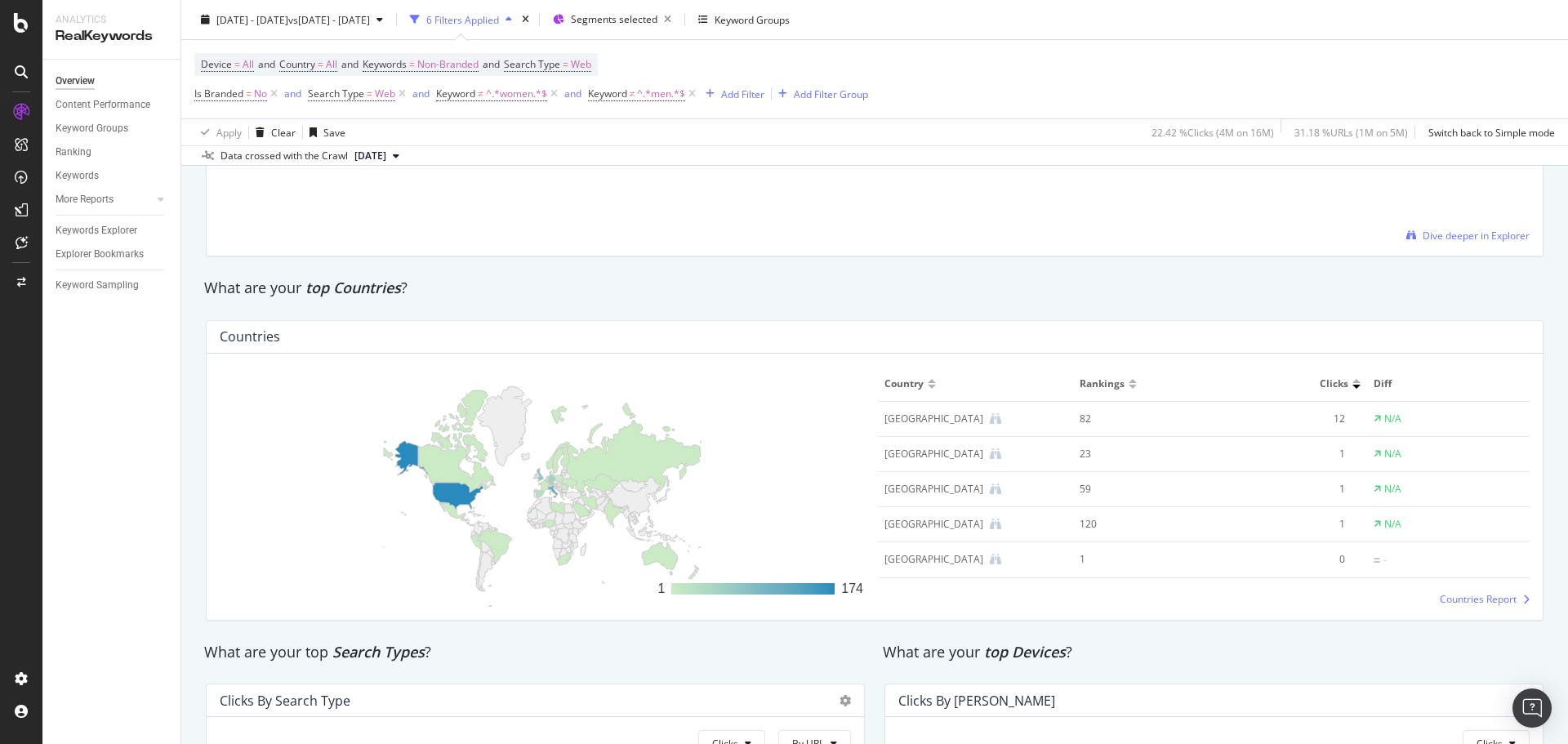
scroll to position [2288, 0]
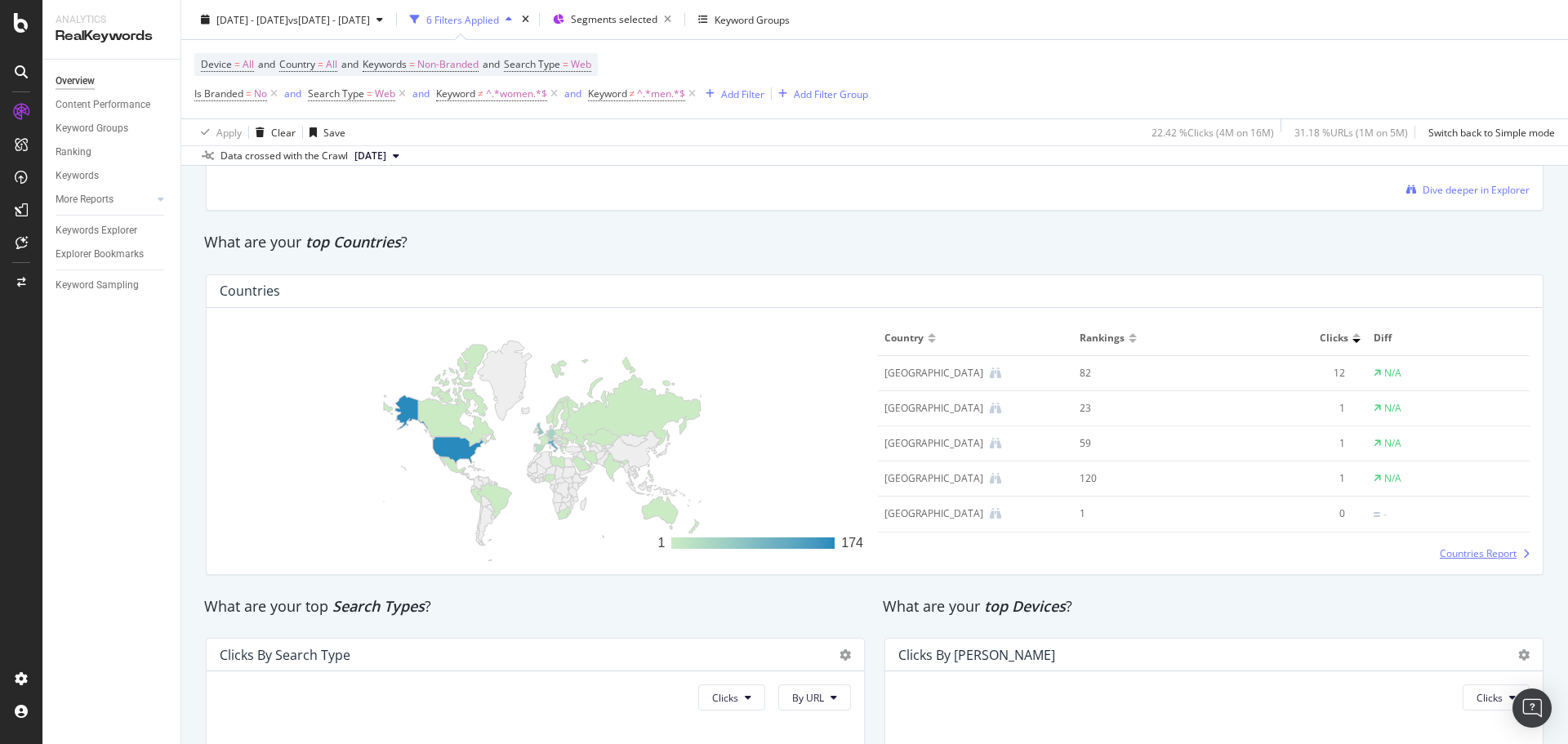
click at [1045, 449] on span "Countries Report" at bounding box center [1477, 553] width 77 height 14
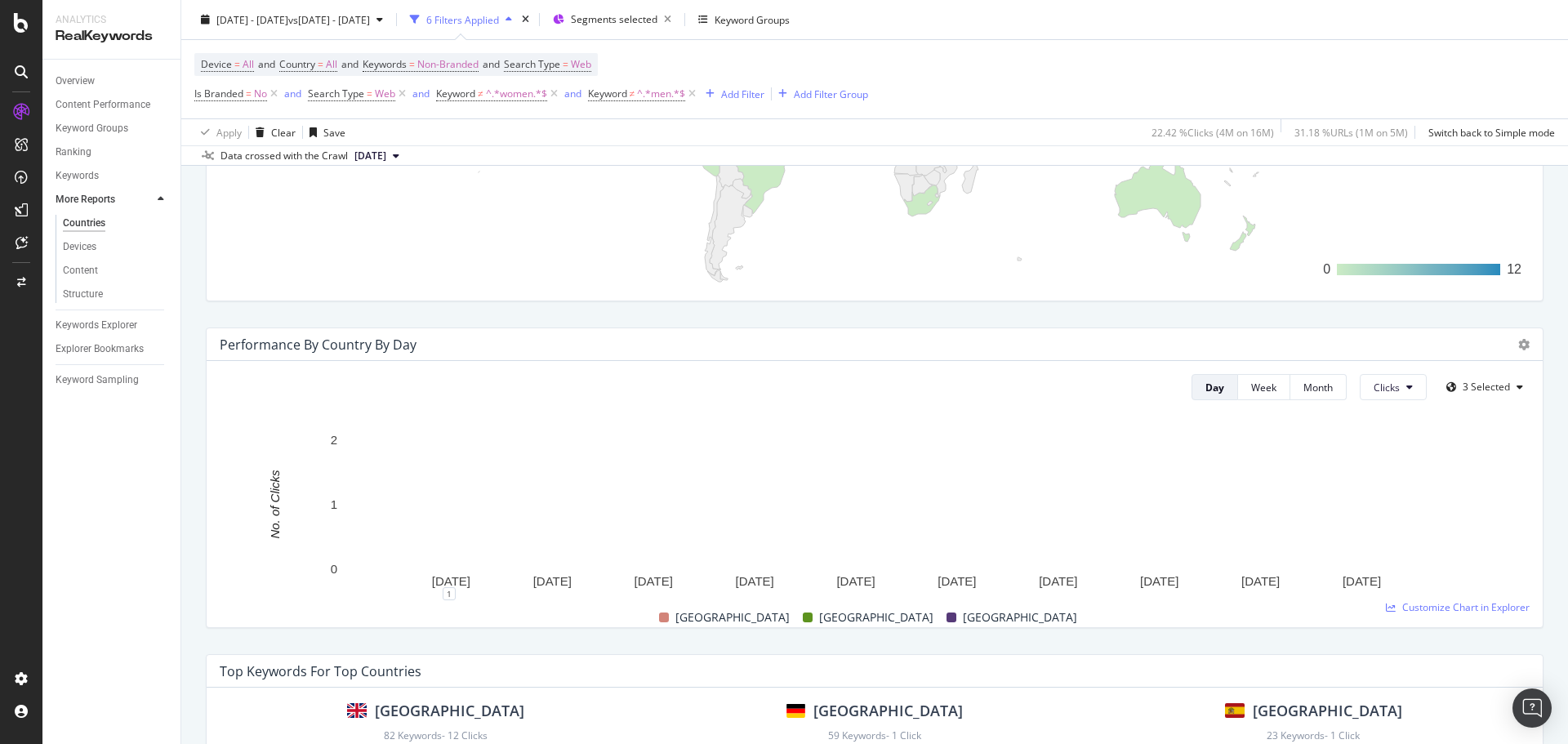
scroll to position [572, 0]
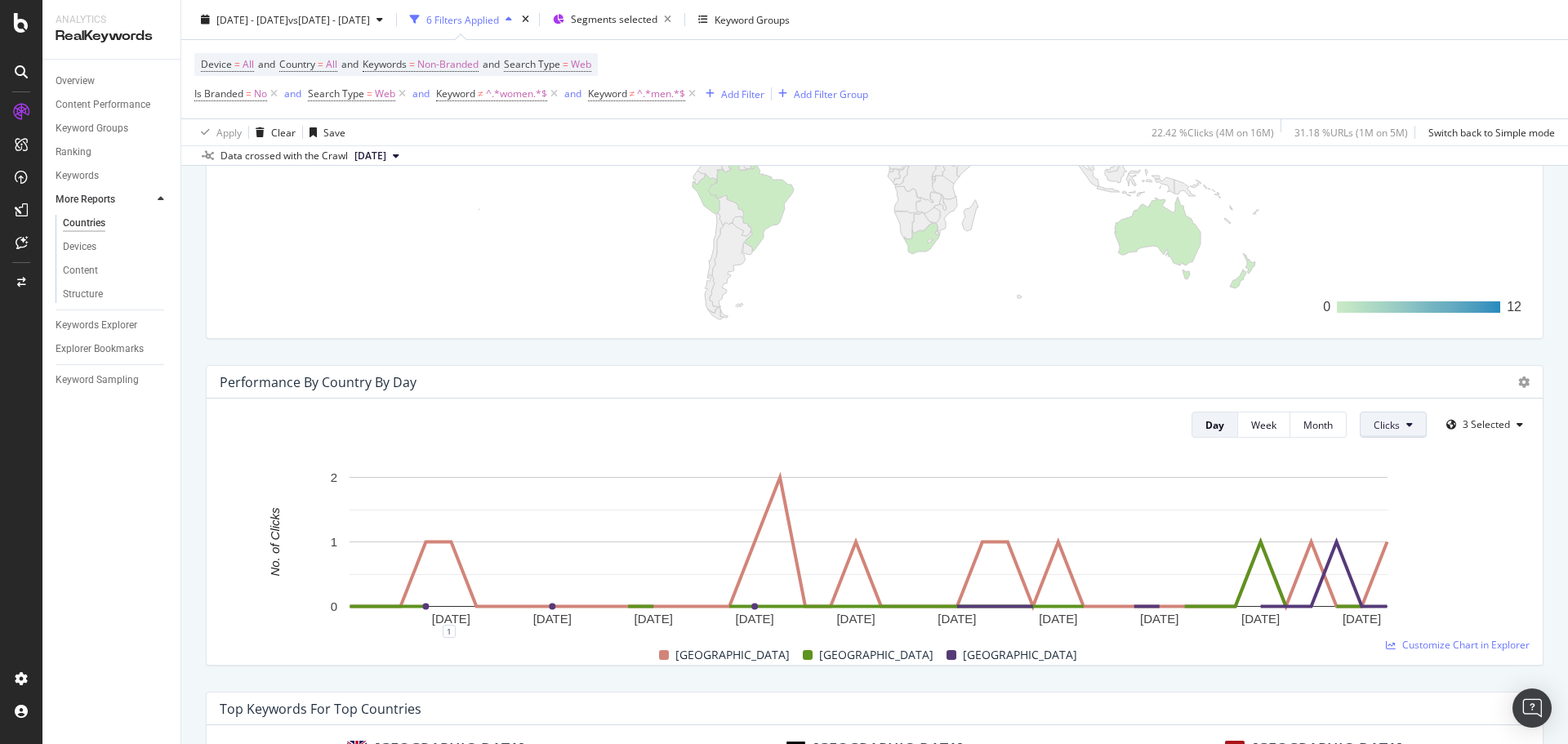
click at [1045, 424] on icon at bounding box center [1409, 424] width 6 height 10
click at [1045, 445] on div "Rankings" at bounding box center [1393, 457] width 87 height 24
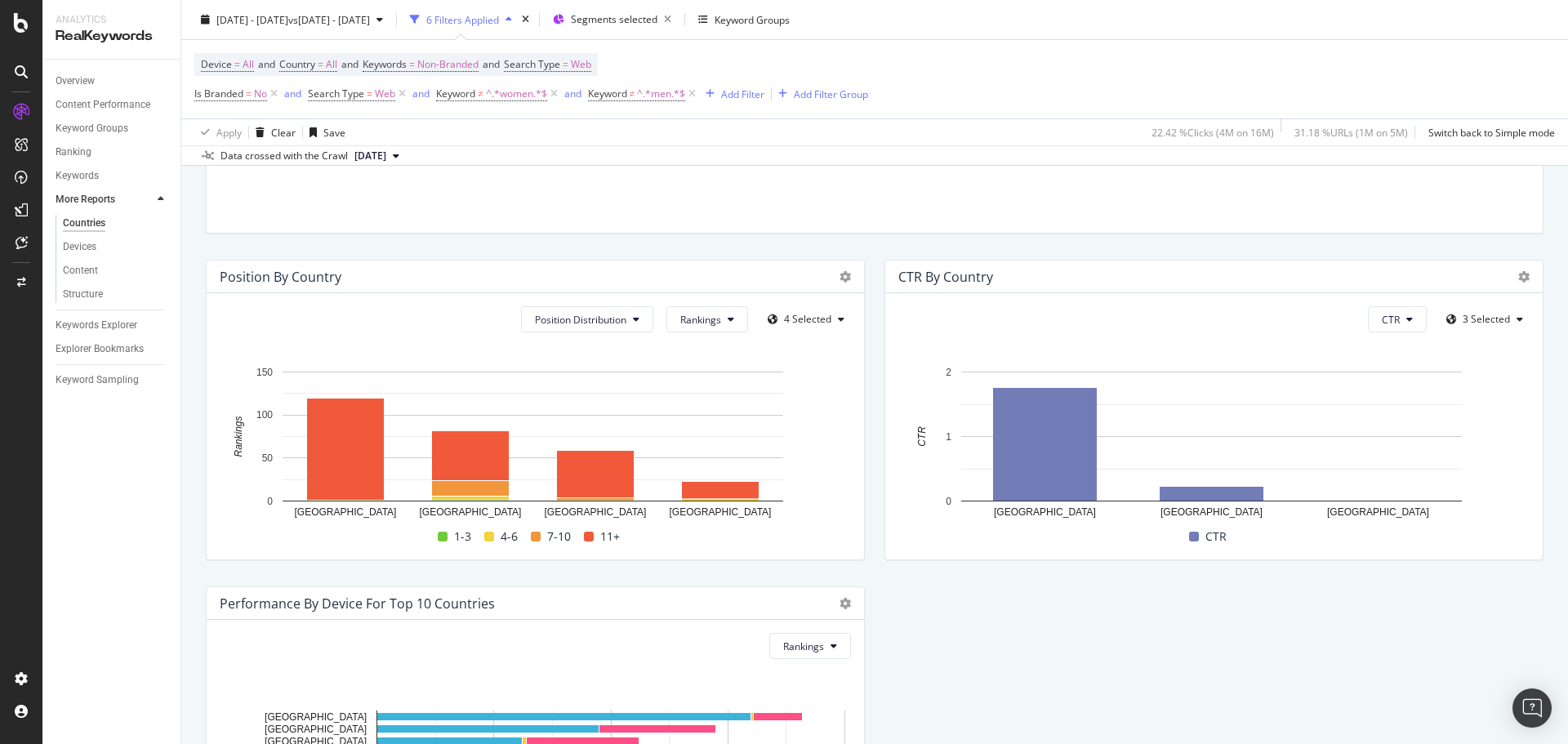
scroll to position [1552, 0]
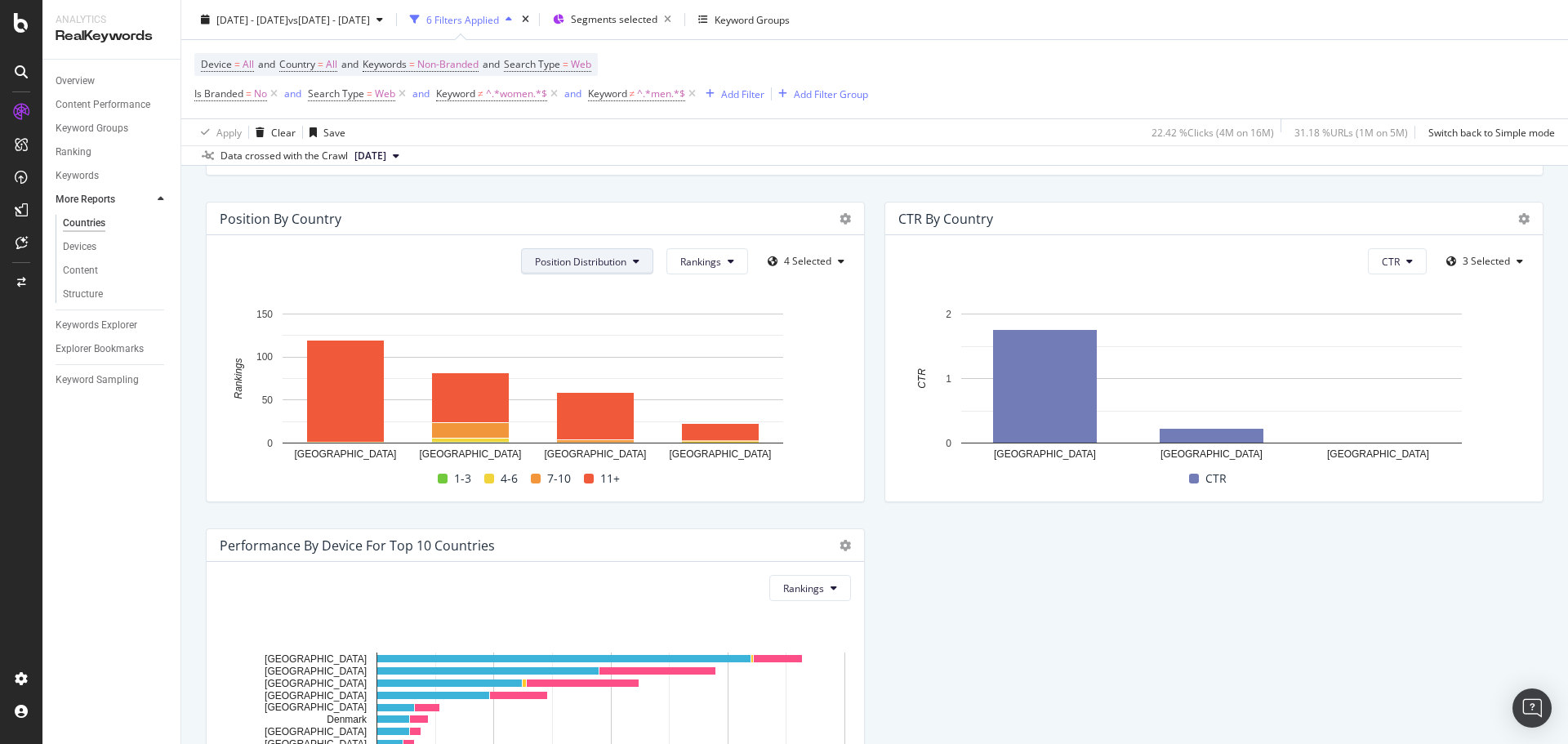
click at [623, 264] on button "Position Distribution" at bounding box center [586, 261] width 132 height 26
click at [749, 242] on div "Position Distribution Rankings 4 Selected Hold CTRL while clicking to filter th…" at bounding box center [535, 368] width 658 height 266
click at [734, 253] on button "Rankings" at bounding box center [707, 261] width 82 height 26
click at [1045, 259] on icon at bounding box center [1409, 261] width 6 height 10
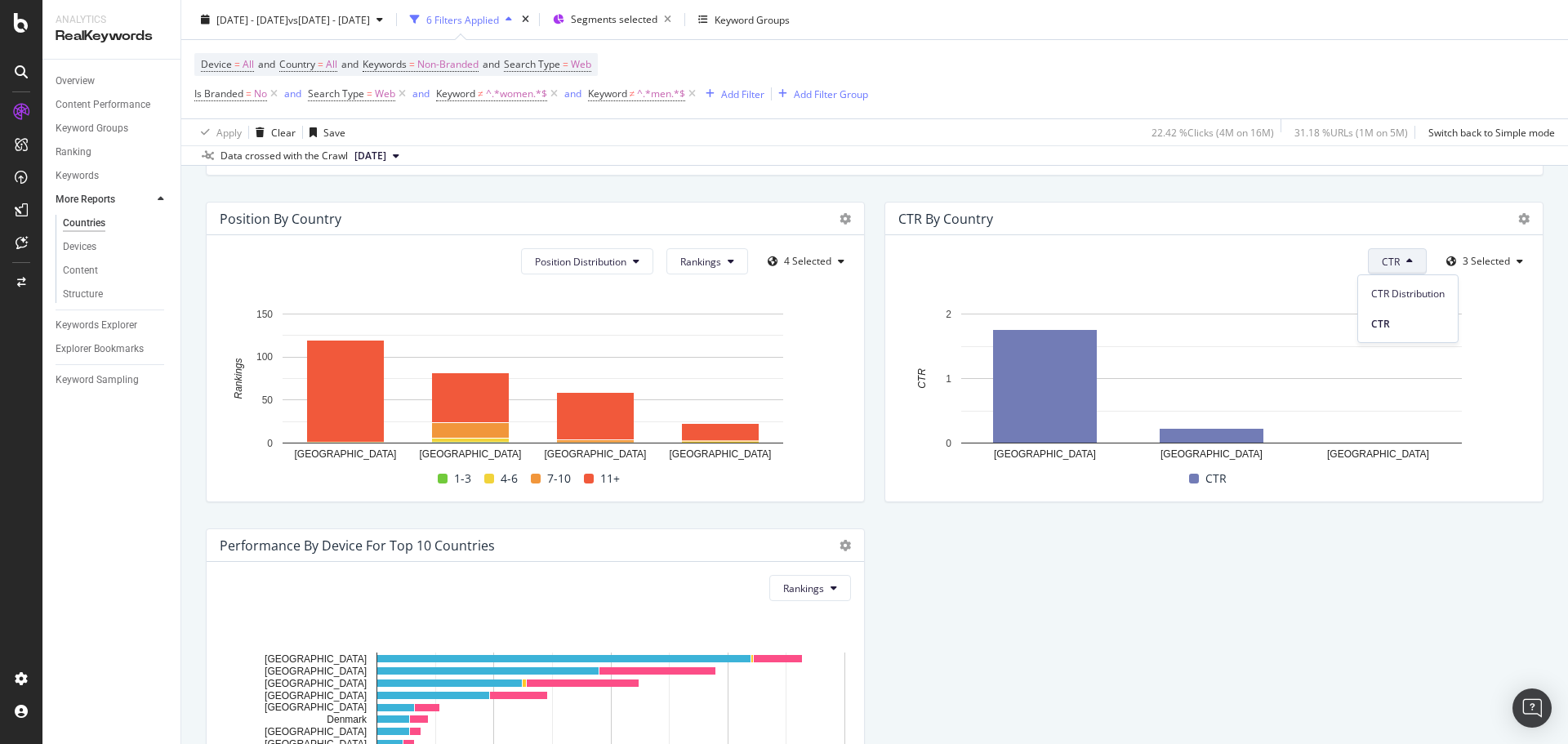
click at [1045, 259] on icon at bounding box center [1409, 261] width 6 height 10
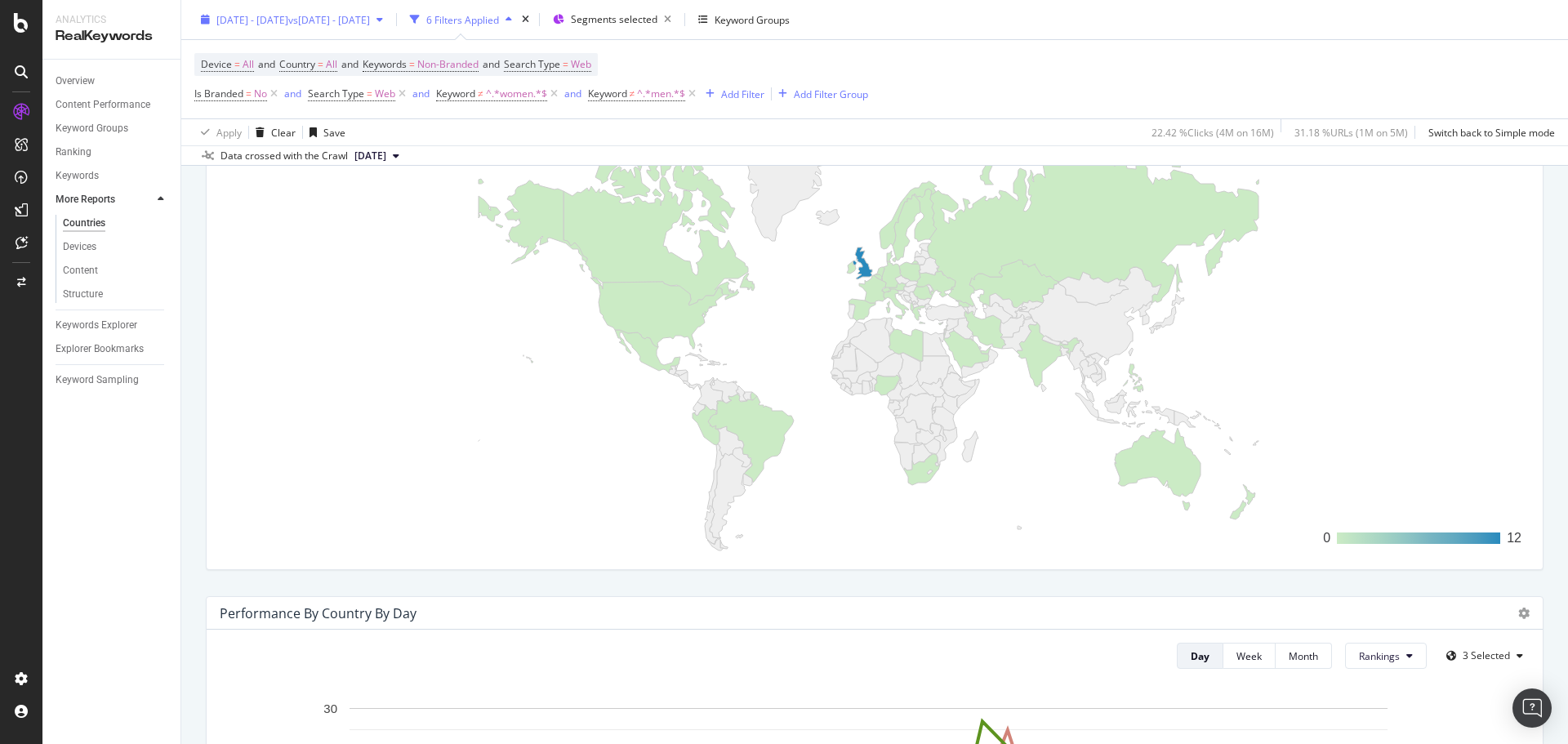
scroll to position [319, 0]
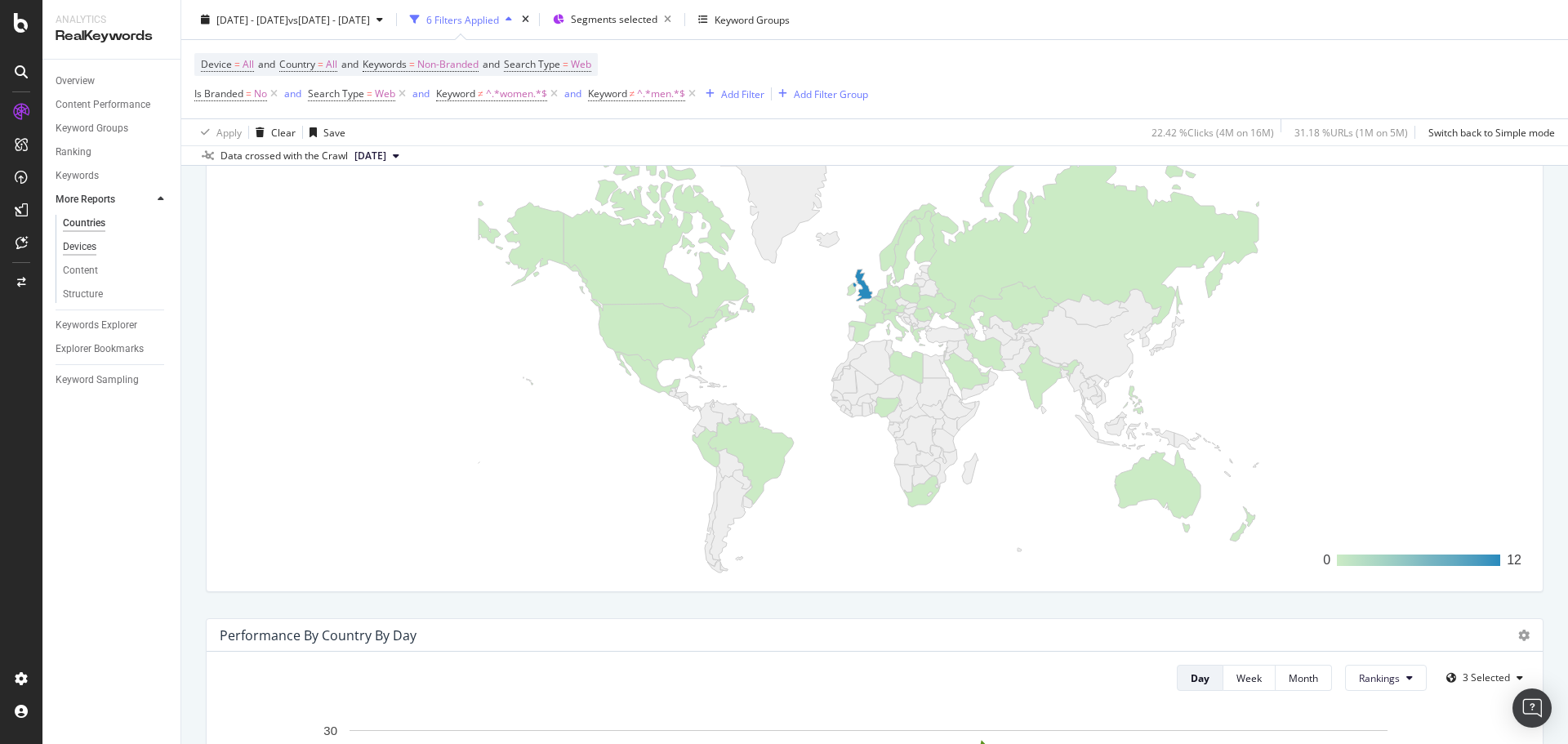
click at [80, 249] on div "Devices" at bounding box center [80, 246] width 33 height 18
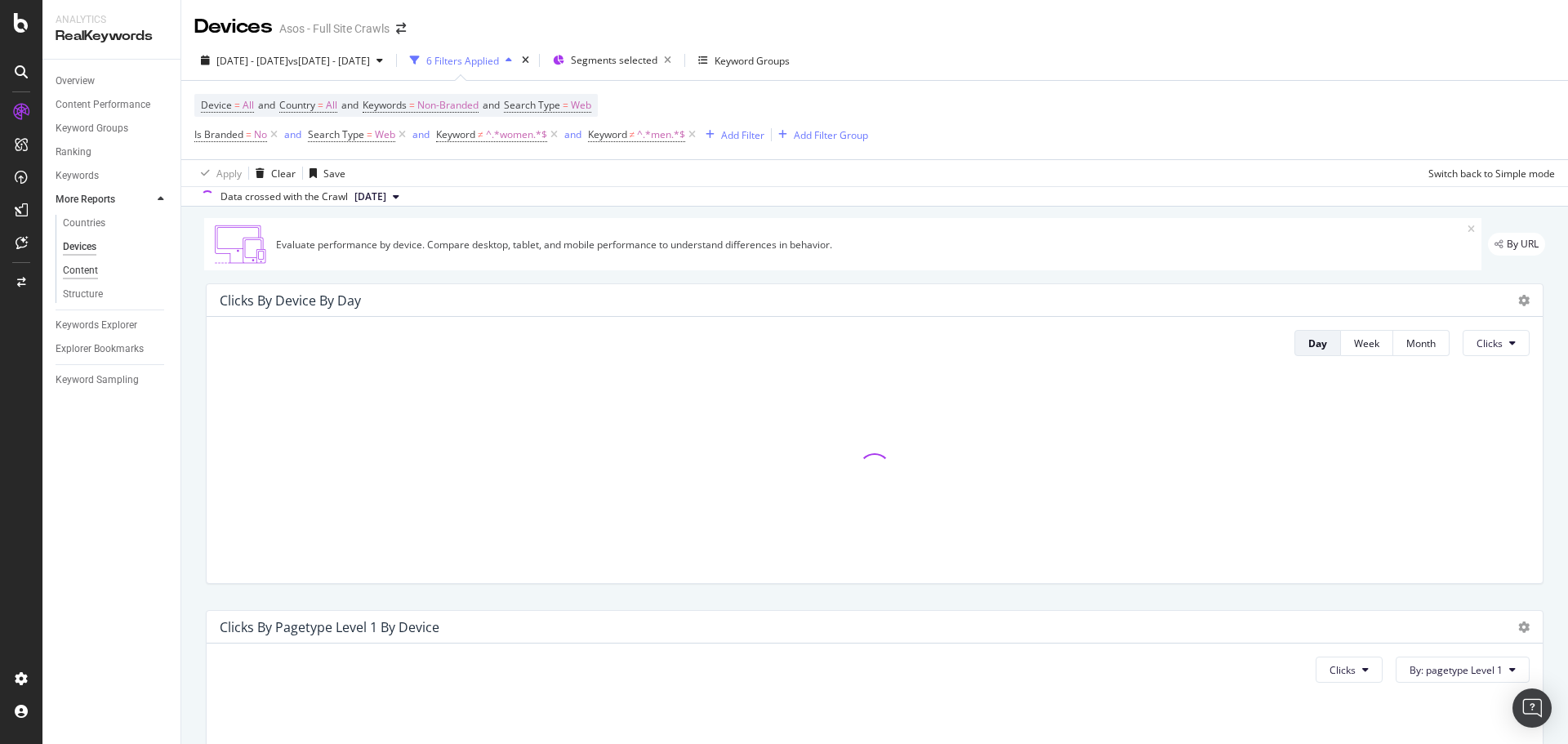
click at [87, 272] on div "Content" at bounding box center [81, 271] width 35 height 18
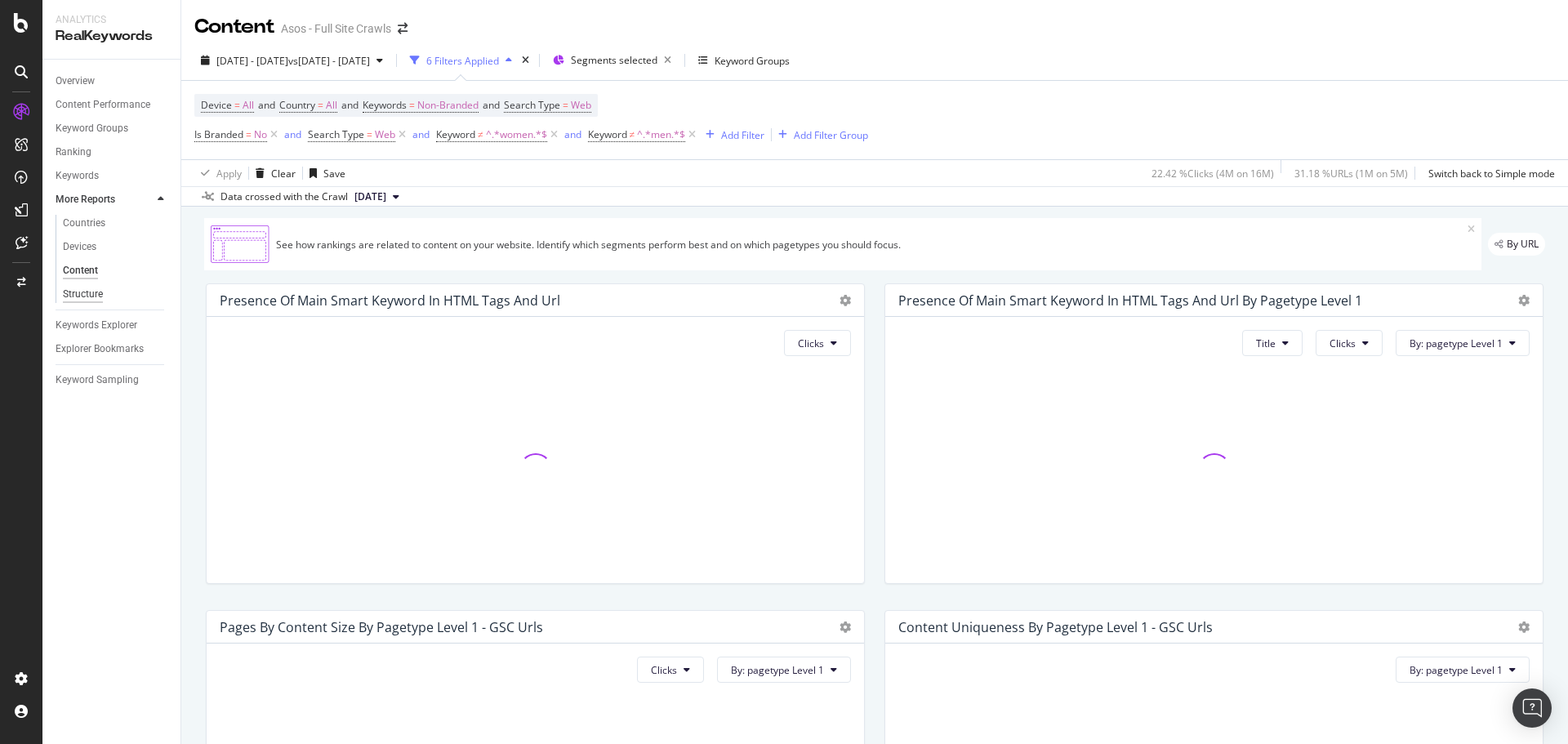
click at [94, 294] on div "Structure" at bounding box center [82, 295] width 40 height 18
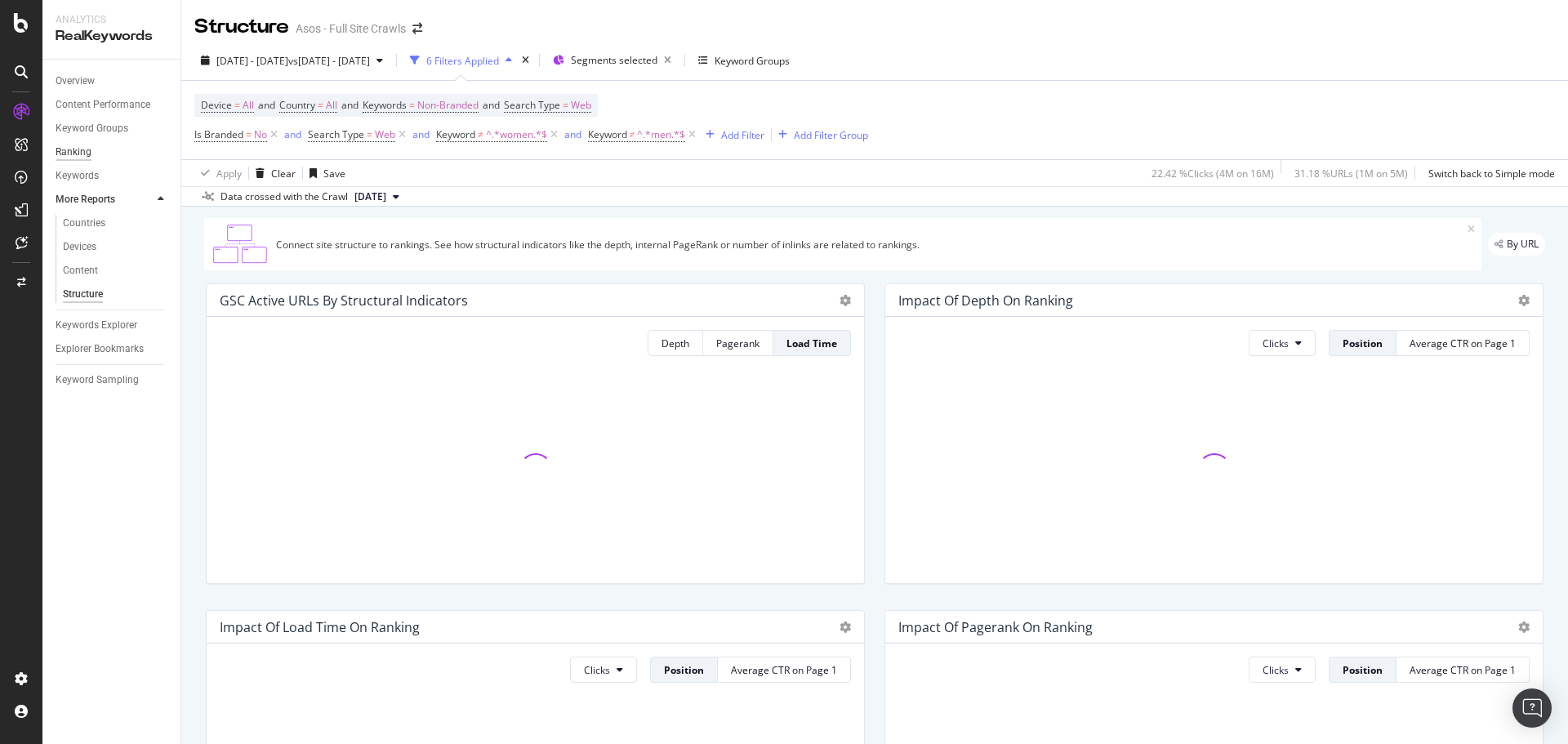
click at [87, 157] on div "Ranking" at bounding box center [73, 152] width 36 height 18
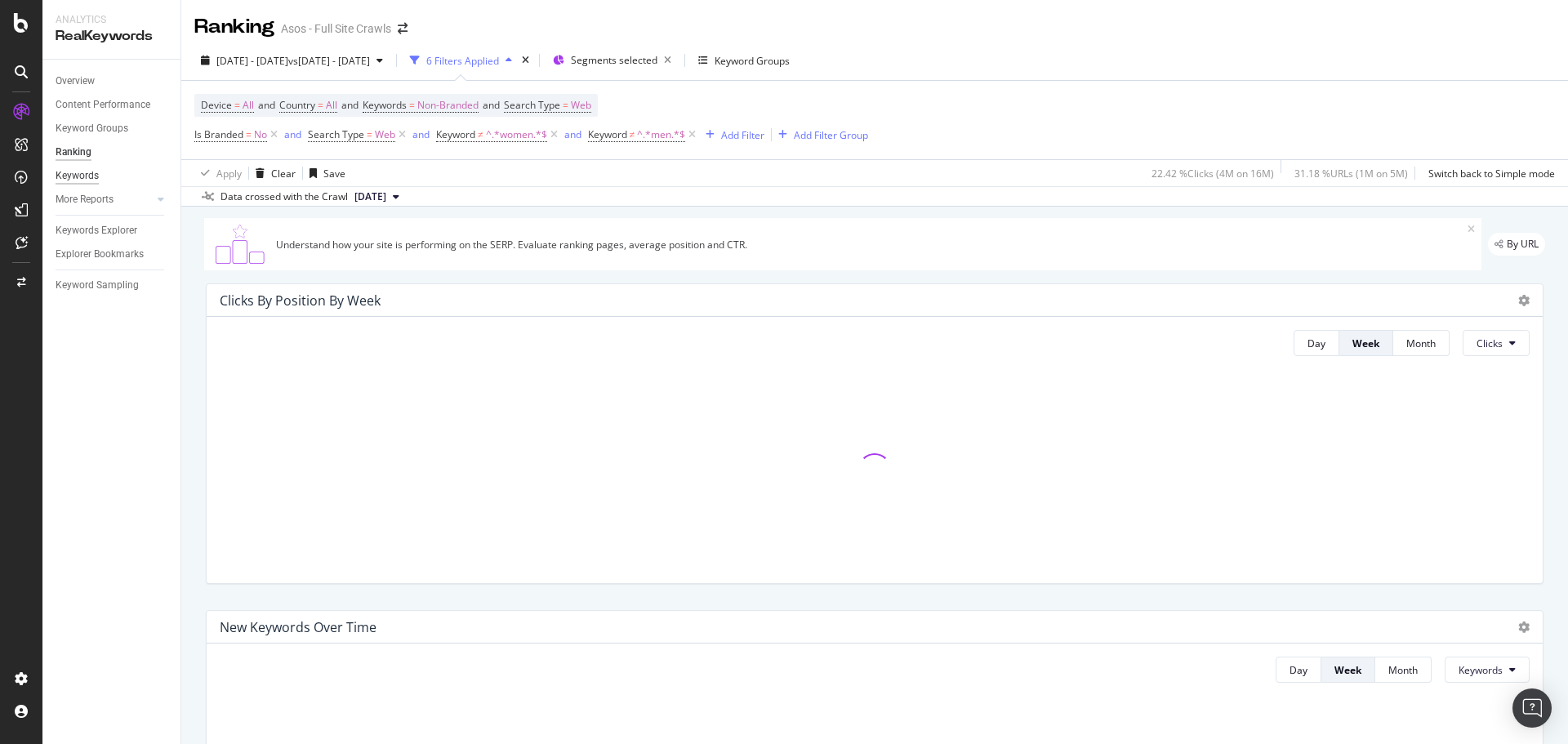
click at [88, 182] on div "Keywords" at bounding box center [77, 176] width 44 height 18
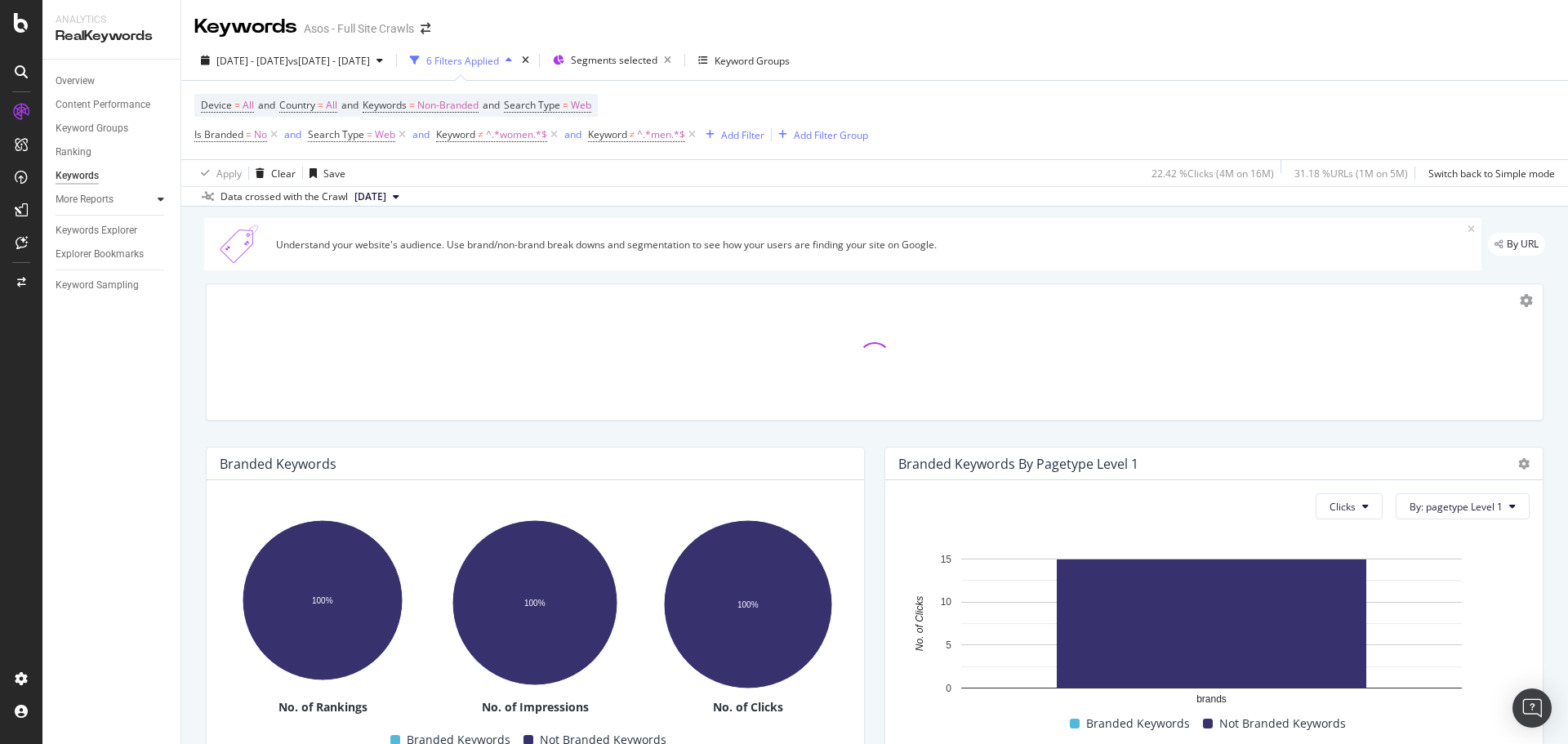
click at [162, 196] on icon at bounding box center [160, 199] width 6 height 10
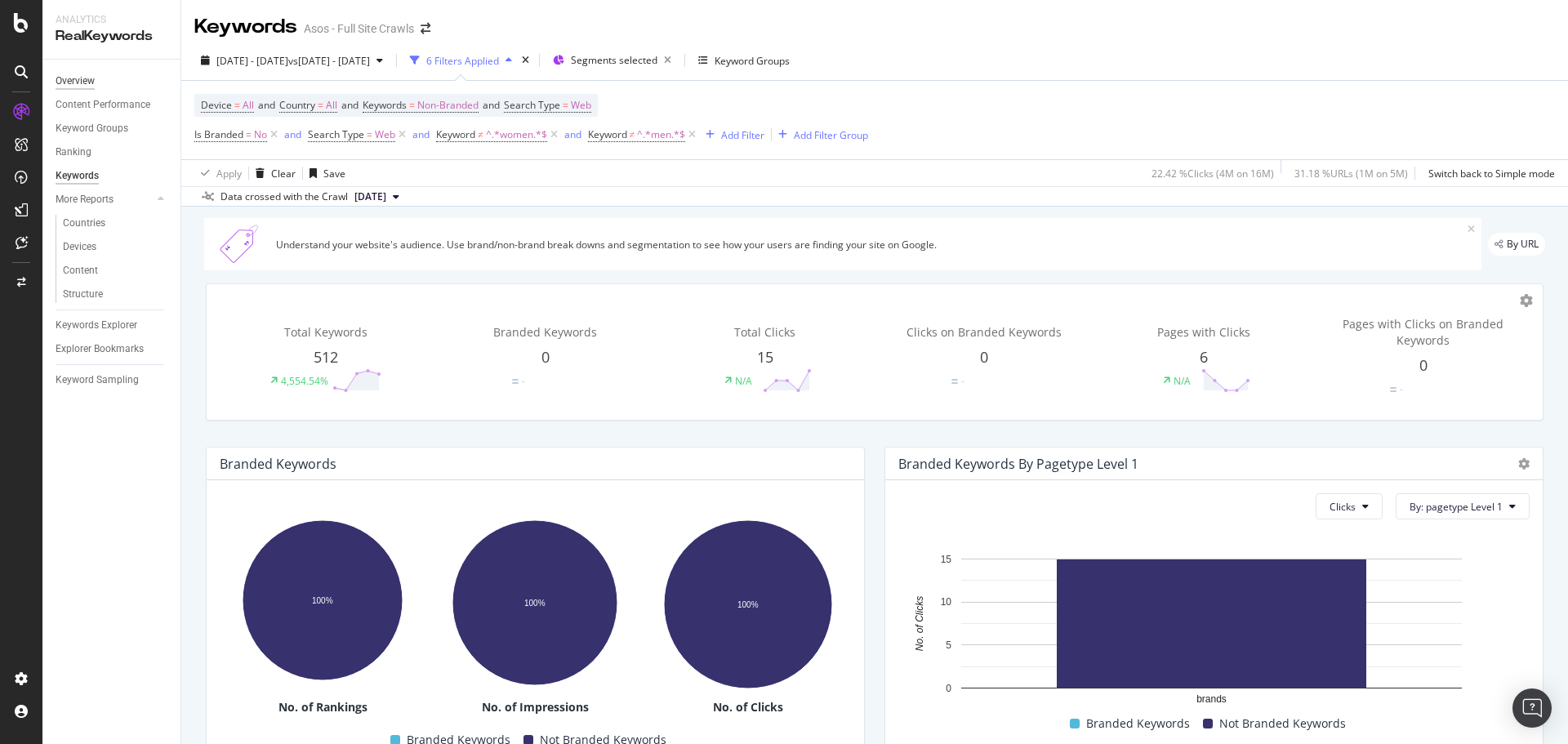
click at [78, 85] on div "Overview" at bounding box center [75, 81] width 39 height 18
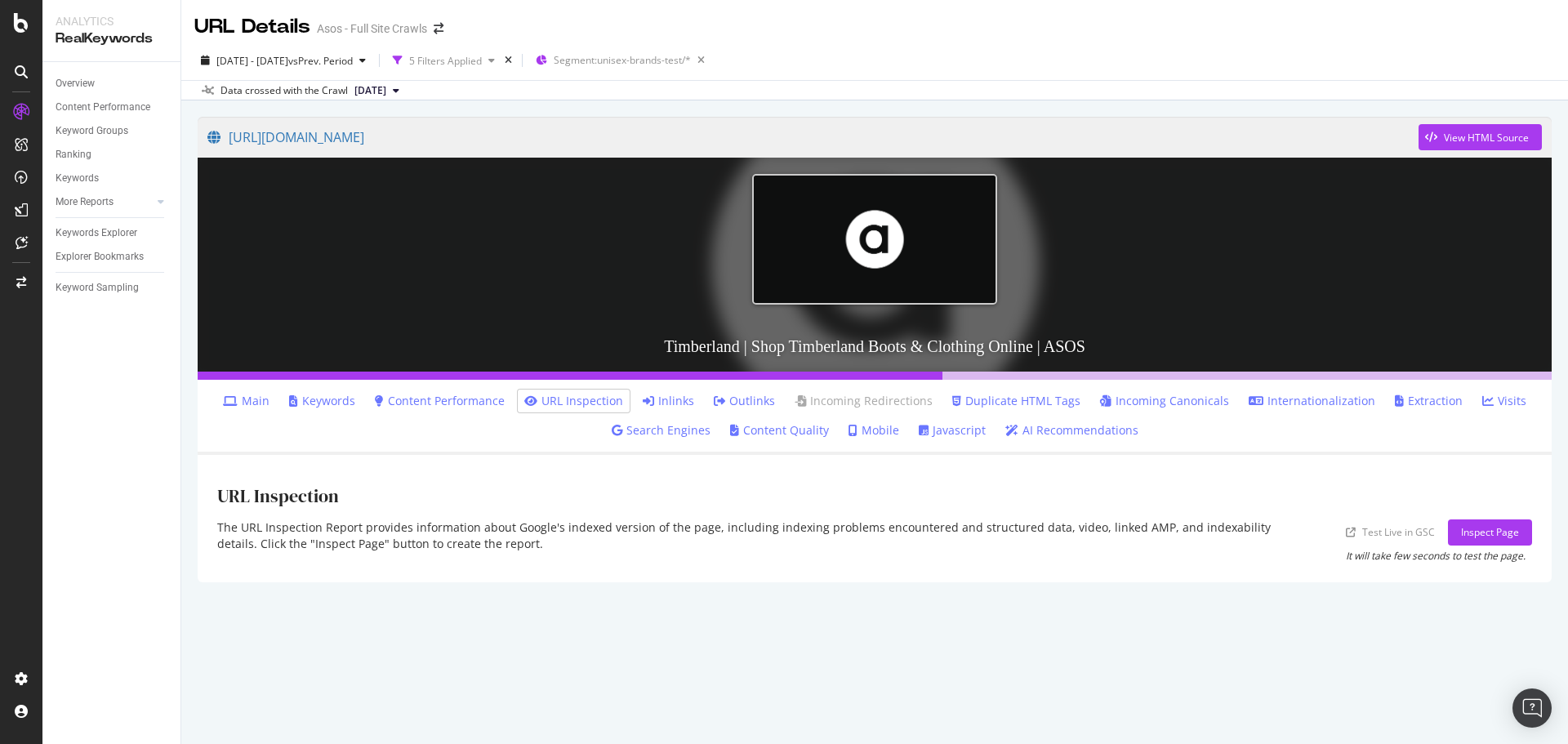
click at [258, 404] on link "Main" at bounding box center [246, 401] width 46 height 17
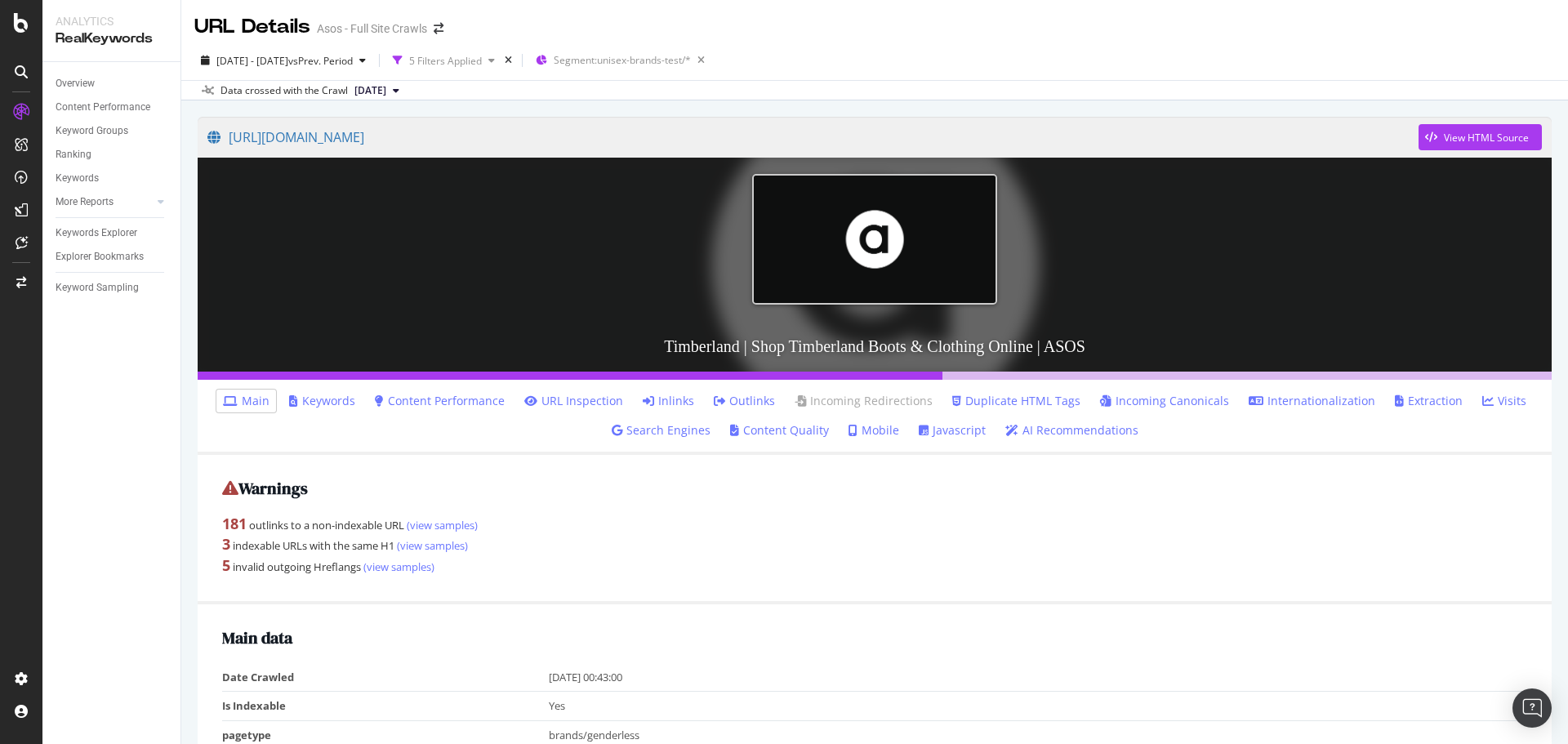
click at [1482, 402] on icon at bounding box center [1487, 401] width 11 height 11
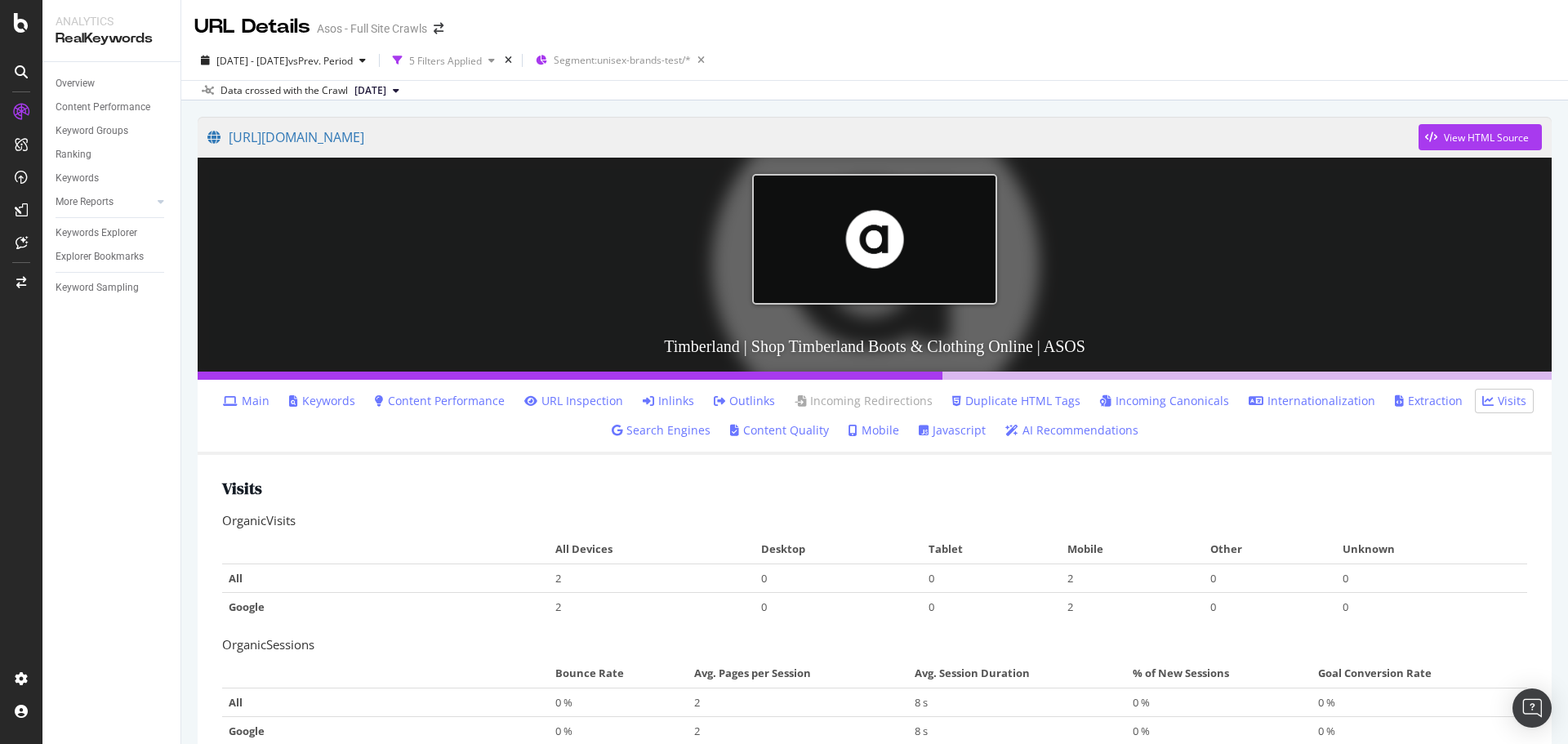
click at [648, 426] on link "Search Engines" at bounding box center [660, 431] width 99 height 17
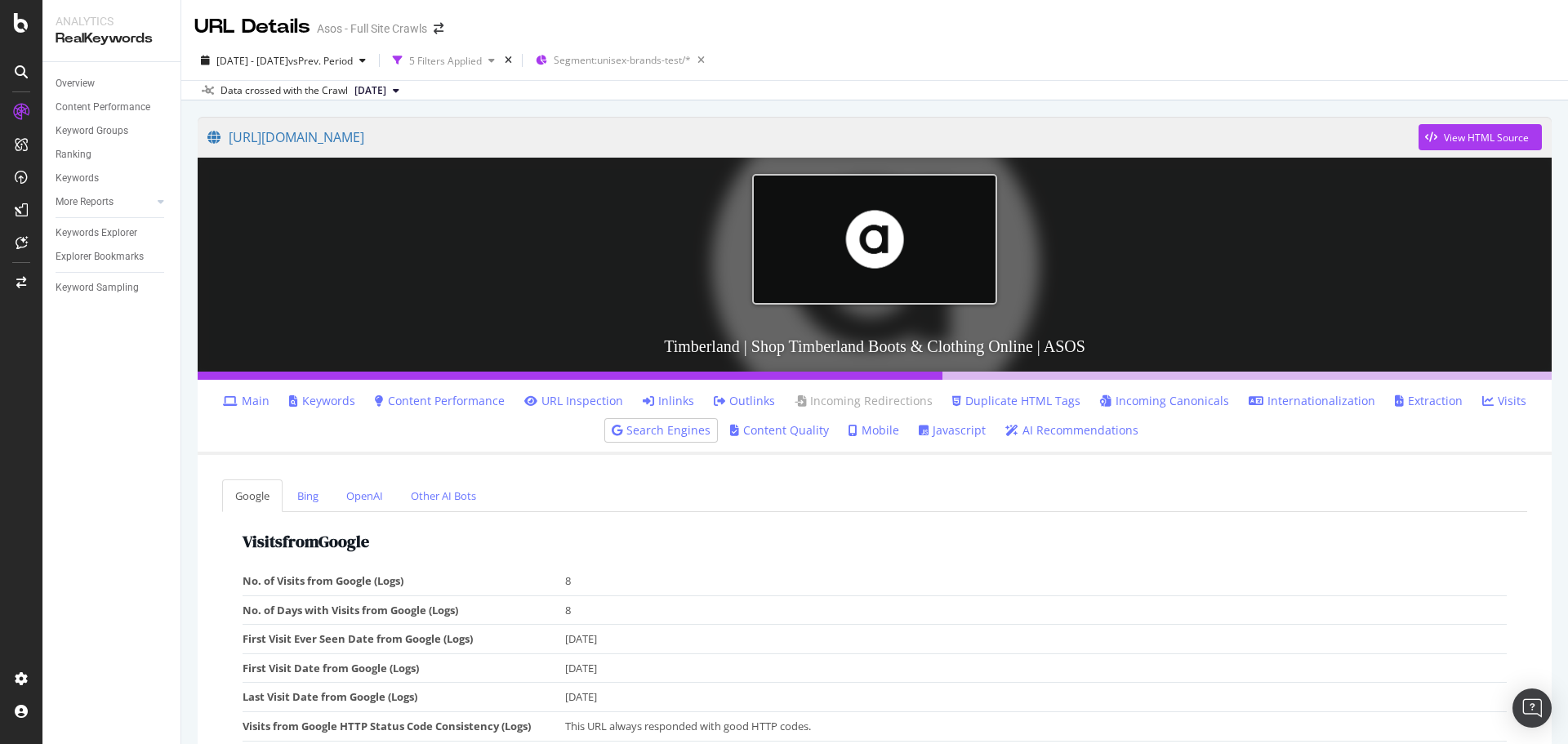
click at [324, 406] on link "Keywords" at bounding box center [321, 401] width 66 height 17
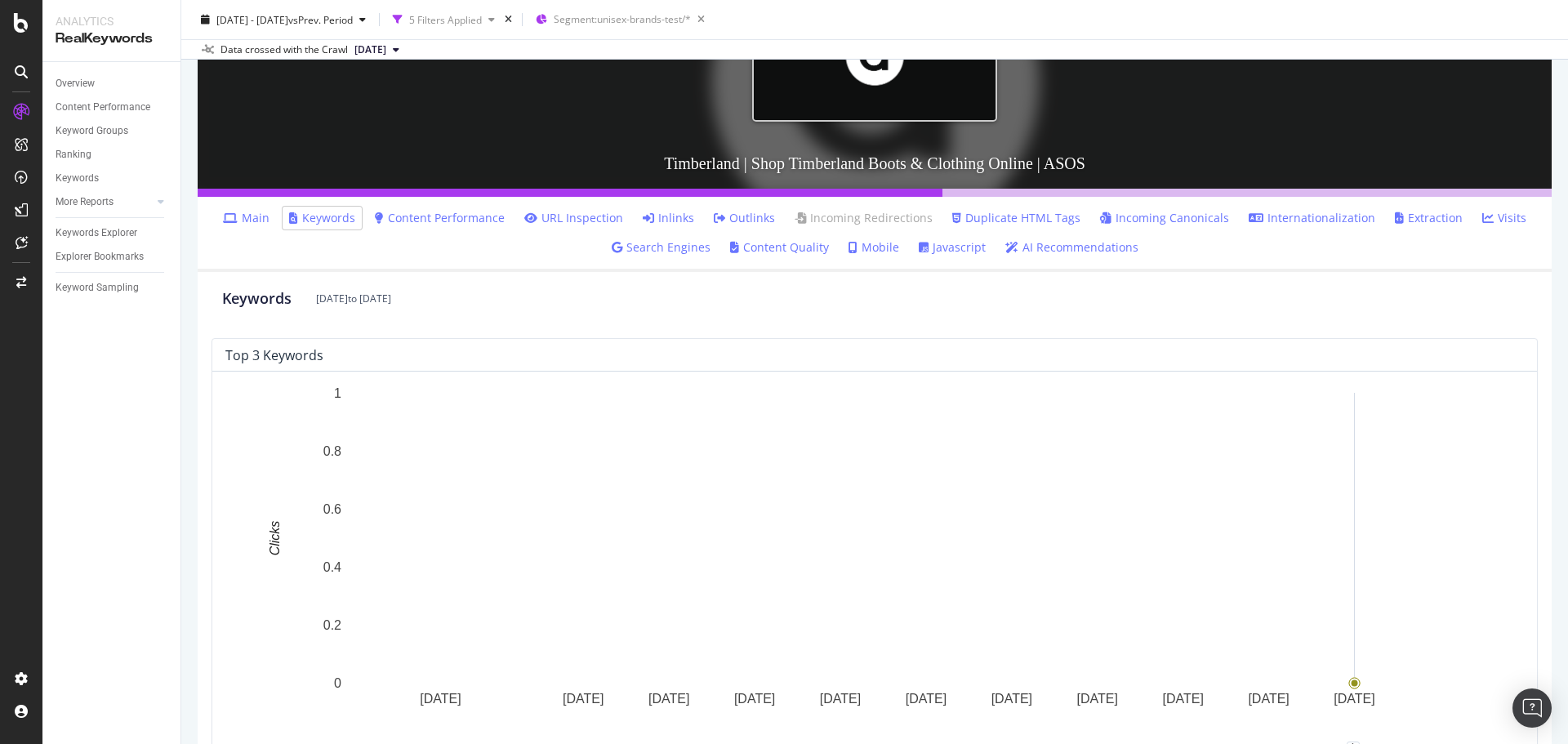
scroll to position [163, 0]
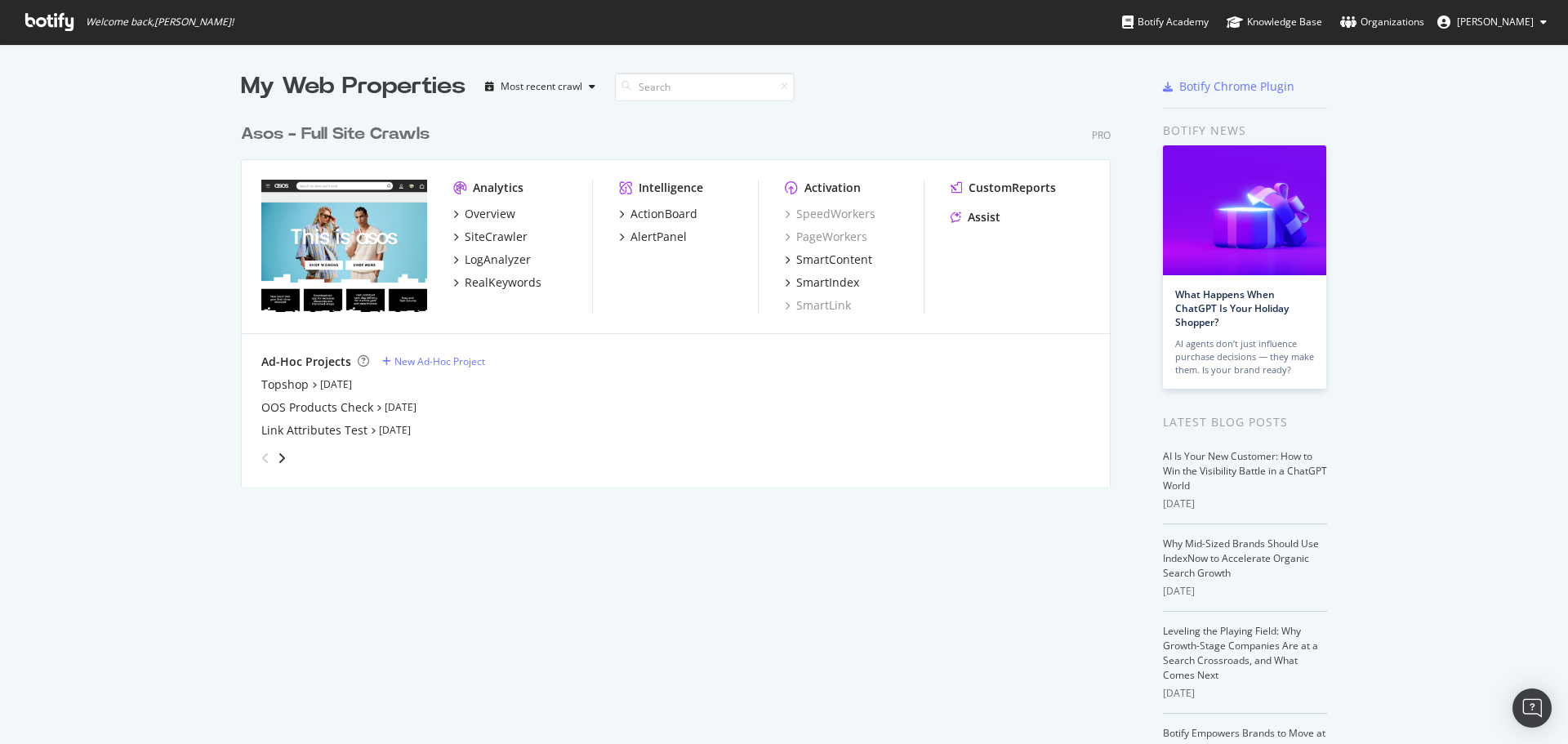
scroll to position [732, 1543]
